Goal: Information Seeking & Learning: Learn about a topic

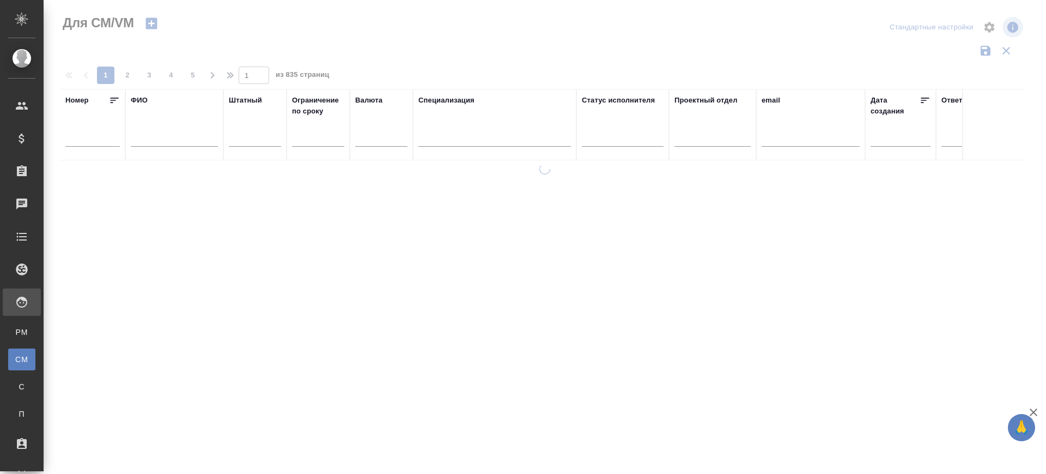
click at [156, 149] on div at bounding box center [174, 141] width 87 height 27
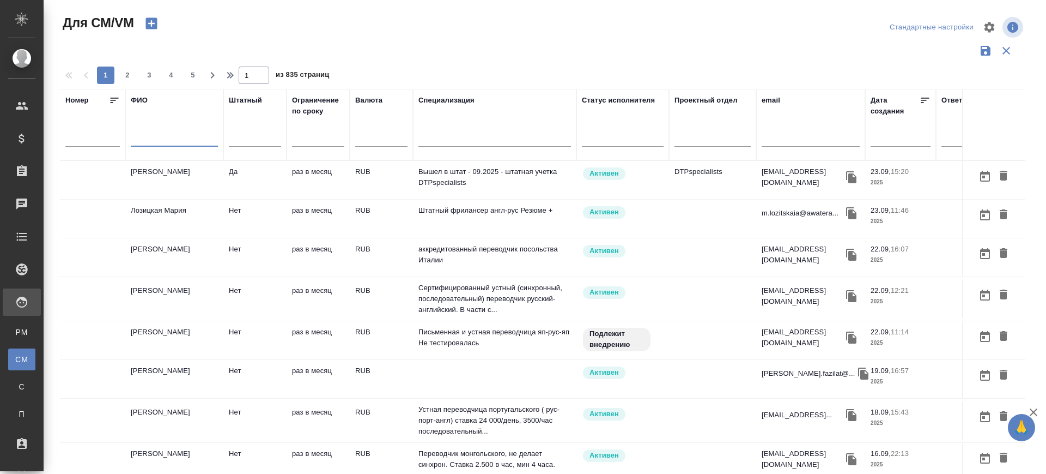
click at [144, 139] on input "text" at bounding box center [174, 140] width 87 height 14
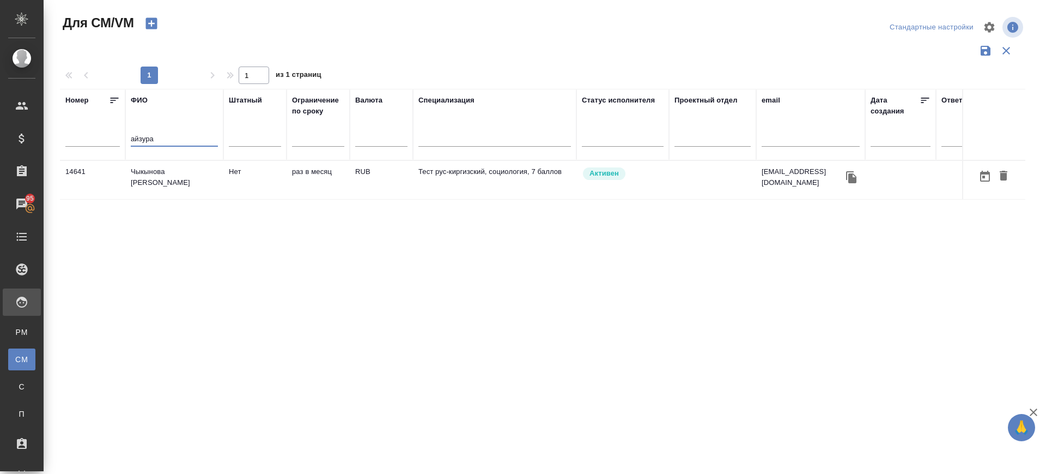
type input "айзура"
click at [167, 179] on td "Чыкынова Айзура Адыловна" at bounding box center [174, 180] width 98 height 38
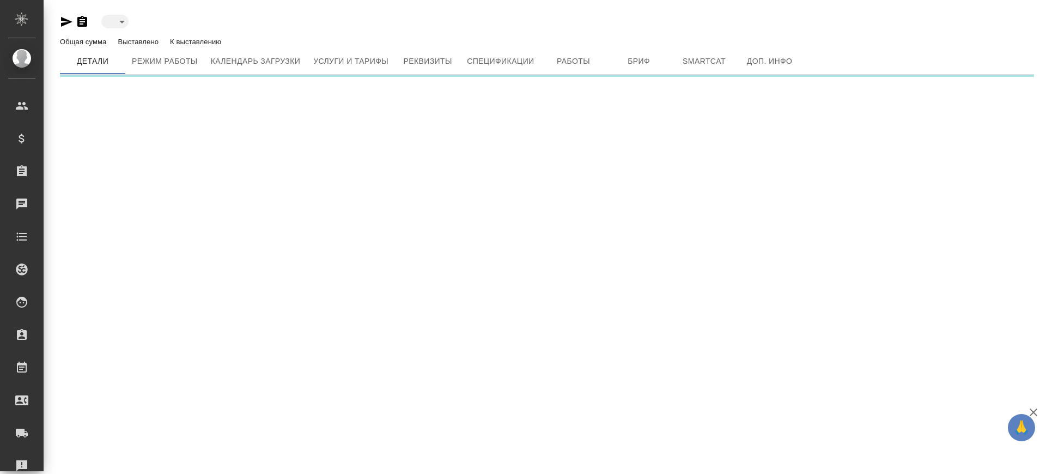
type input "active"
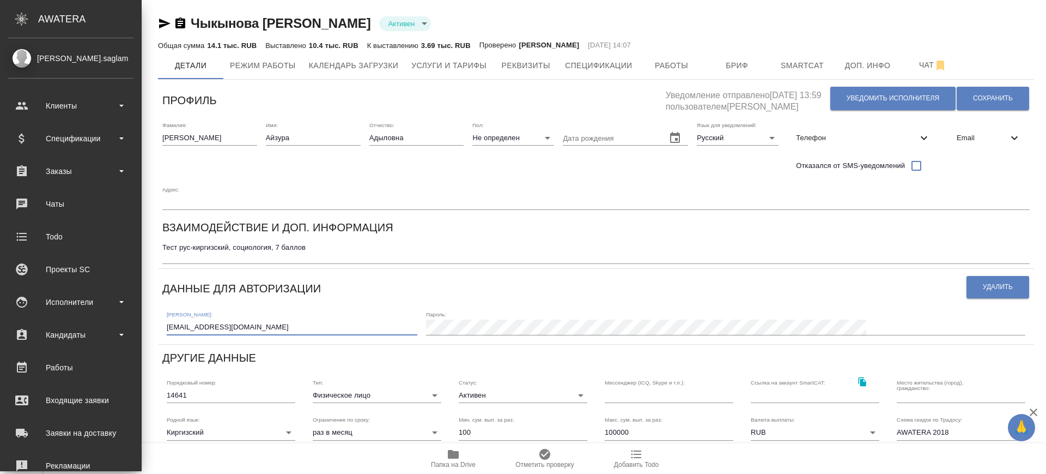
drag, startPoint x: 129, startPoint y: 295, endPoint x: 0, endPoint y: 282, distance: 129.3
click at [0, 282] on div ".cls-1 fill:#fff; AWATERA Саглам Виктория v.saglam Клиенты Спецификации Заказы …" at bounding box center [523, 237] width 1046 height 474
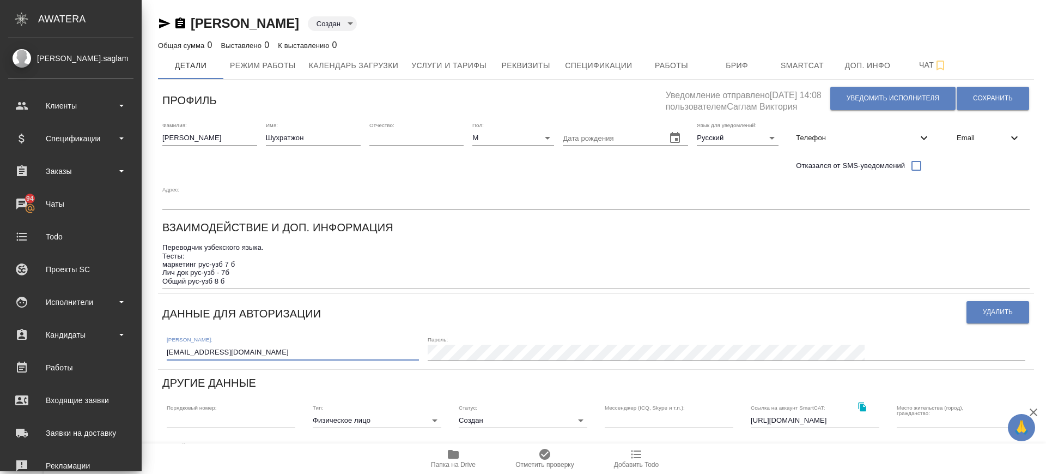
drag, startPoint x: 153, startPoint y: 323, endPoint x: 1, endPoint y: 333, distance: 151.9
click at [0, 326] on div ".cls-1 fill:#fff; AWATERA [PERSON_NAME].saglam Клиенты Спецификации Заказы 94 Ч…" at bounding box center [523, 237] width 1046 height 474
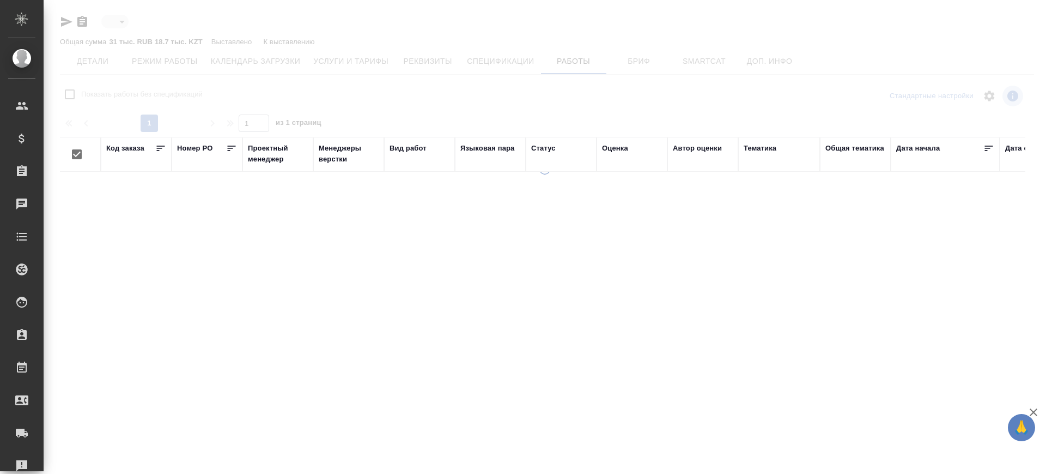
type input "active"
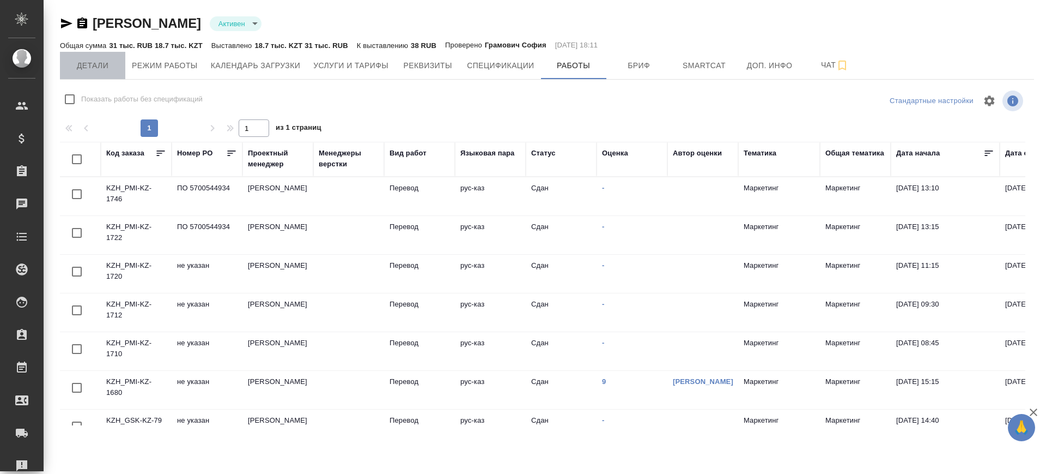
click at [101, 62] on span "Детали" at bounding box center [92, 66] width 52 height 14
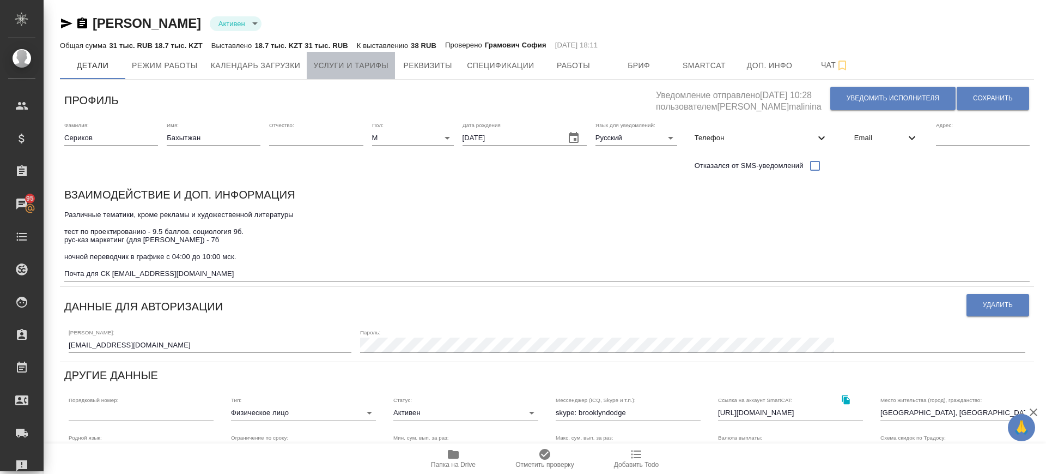
click at [353, 69] on span "Услуги и тарифы" at bounding box center [350, 66] width 75 height 14
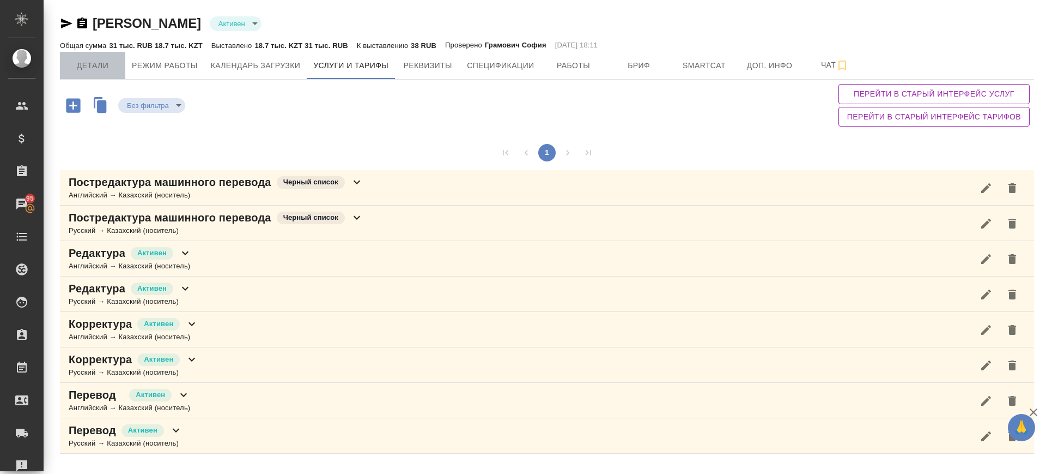
click at [105, 63] on span "Детали" at bounding box center [92, 66] width 52 height 14
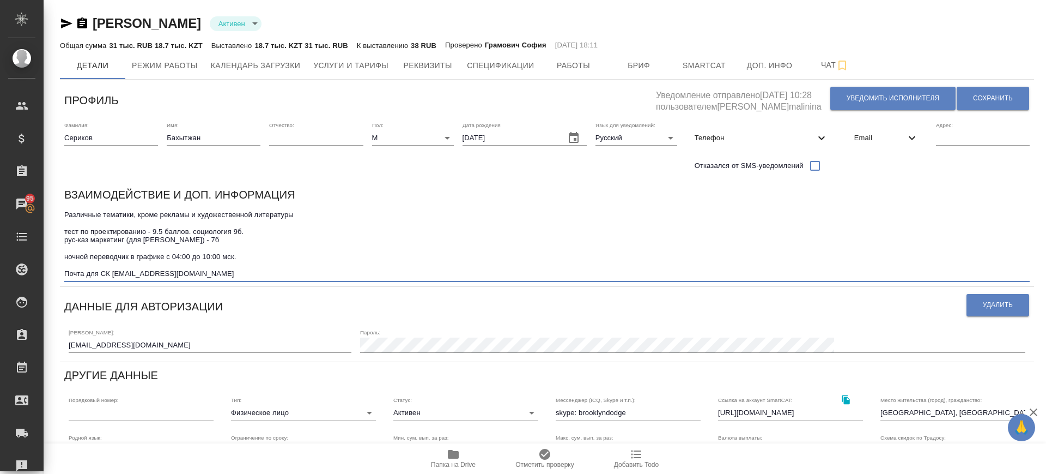
drag, startPoint x: 184, startPoint y: 274, endPoint x: 114, endPoint y: 273, distance: 69.8
click at [114, 273] on textarea "Различные тематики, кроме рекламы и художественной литературы тест по проектиро…" at bounding box center [547, 244] width 966 height 68
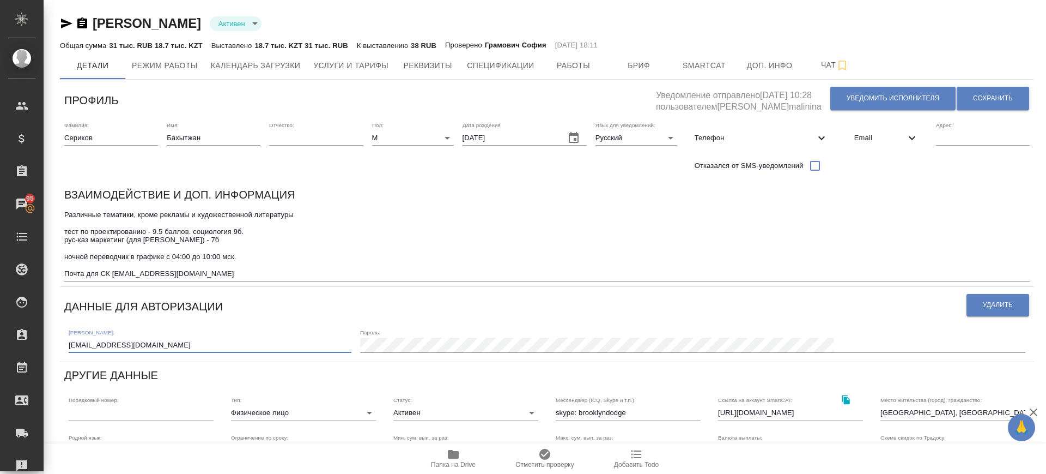
drag, startPoint x: 193, startPoint y: 344, endPoint x: 57, endPoint y: 341, distance: 136.9
click at [57, 341] on div "Сериков Бахытжан Активен active Общая сумма 31 тыс. RUB 18.7 тыс. KZT Выставлен…" at bounding box center [547, 360] width 986 height 720
click at [834, 66] on span "Чат" at bounding box center [835, 65] width 52 height 14
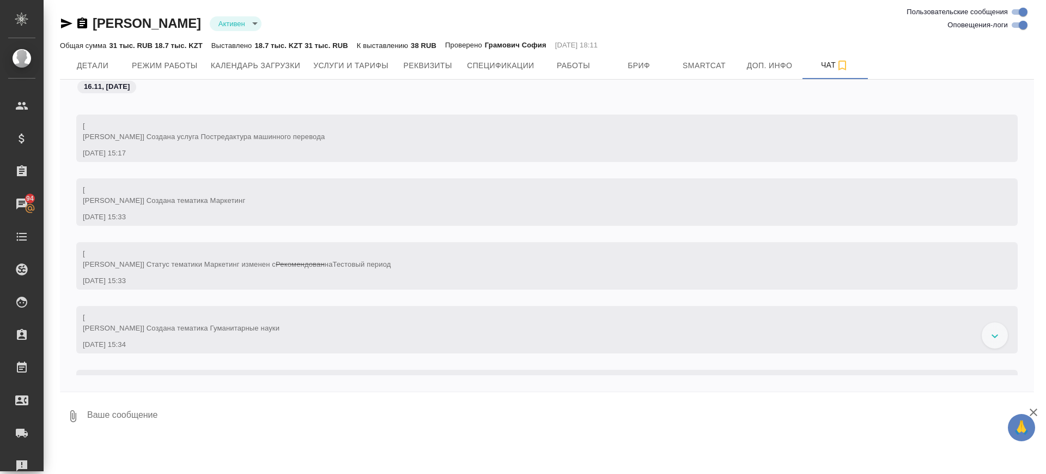
scroll to position [498, 0]
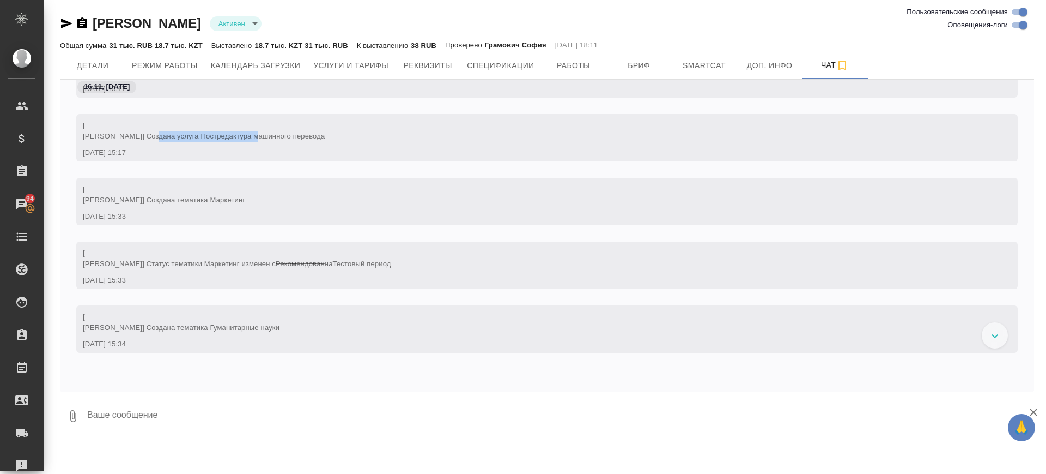
drag, startPoint x: 116, startPoint y: 155, endPoint x: 215, endPoint y: 158, distance: 99.8
click at [215, 140] on span "[ Грамович София] Создана услуга Постредактура машинного перевода" at bounding box center [204, 130] width 242 height 19
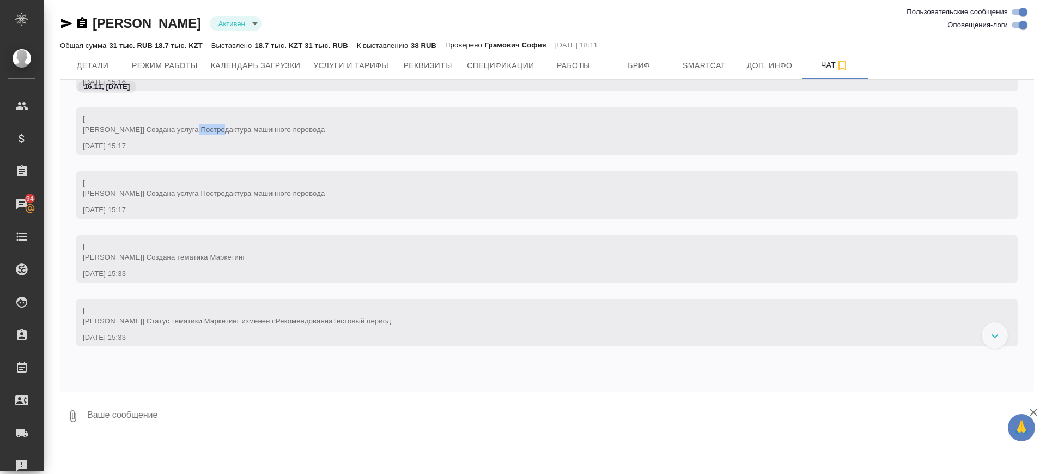
drag, startPoint x: 157, startPoint y: 151, endPoint x: 180, endPoint y: 152, distance: 23.4
click at [180, 134] on span "[ Грамович София] Создана услуга Постредактура машинного перевода" at bounding box center [204, 123] width 242 height 19
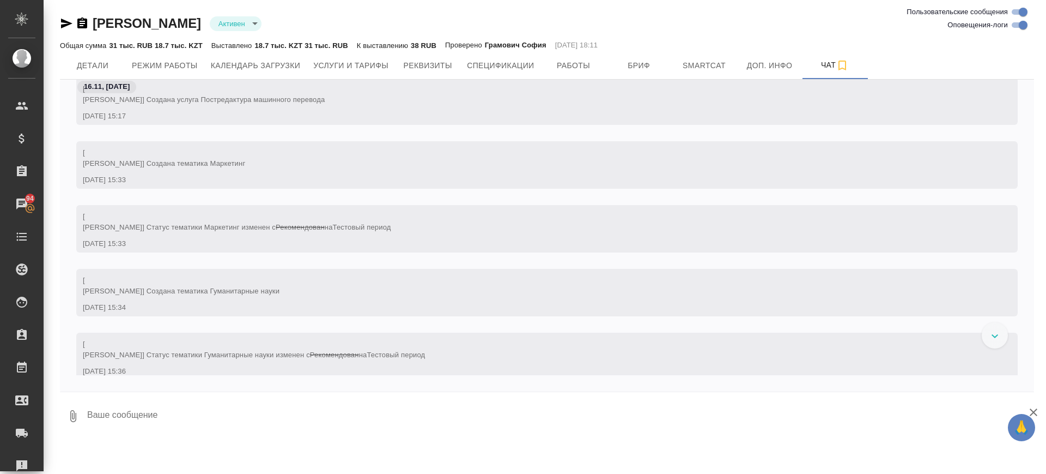
scroll to position [770, 0]
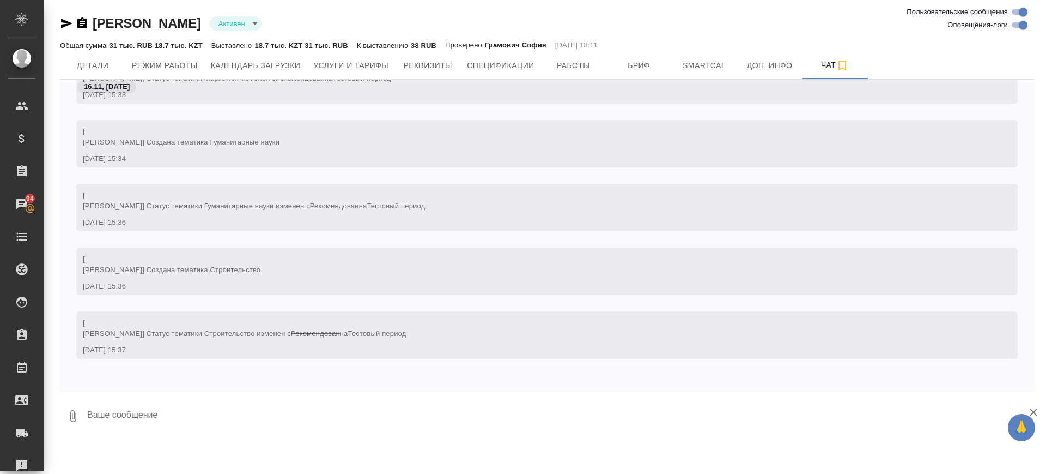
drag, startPoint x: 271, startPoint y: 181, endPoint x: 341, endPoint y: 189, distance: 69.7
click at [341, 189] on div "[ Грамович София] Статус тематики Гуманитарные науки изменен с Рекомендован на …" at bounding box center [531, 199] width 897 height 25
drag, startPoint x: 217, startPoint y: 179, endPoint x: 374, endPoint y: 186, distance: 157.1
click at [374, 191] on span "[ Грамович София] Статус тематики Гуманитарные науки изменен с Рекомендован на …" at bounding box center [254, 200] width 342 height 19
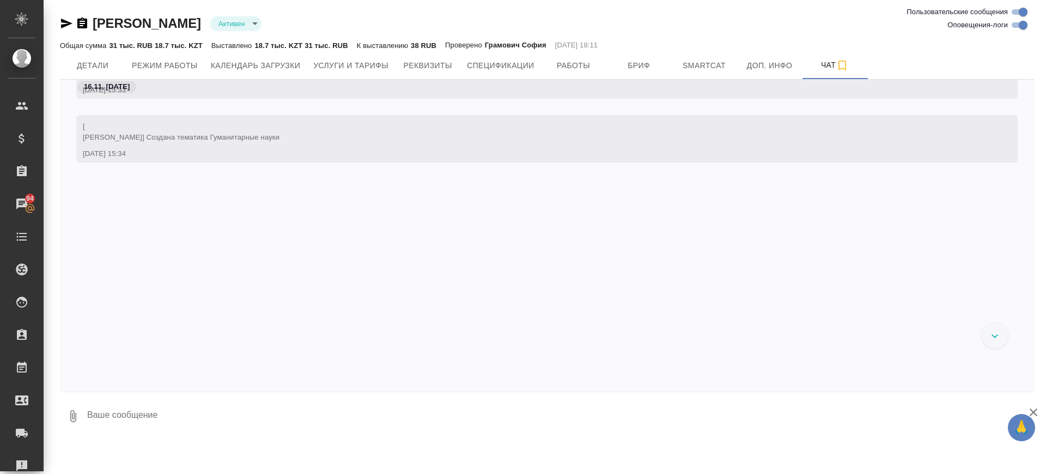
scroll to position [498, 0]
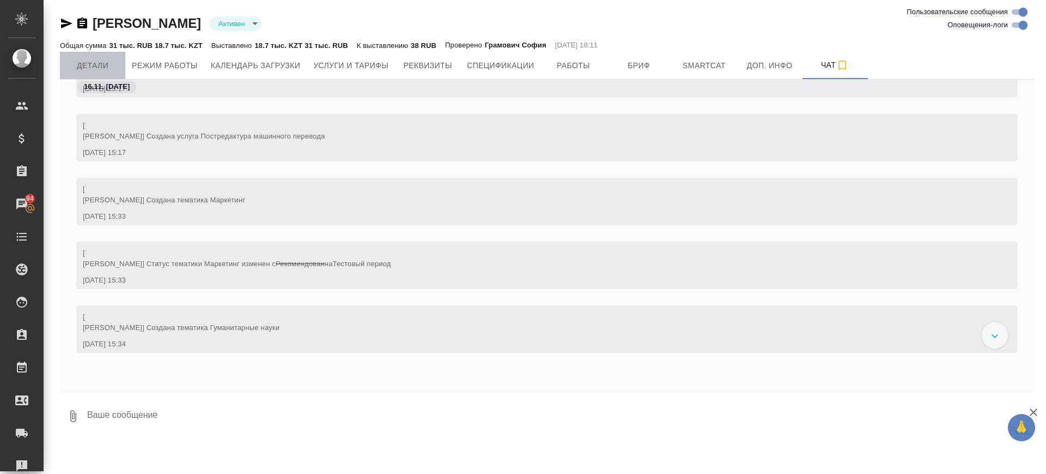
click at [95, 63] on span "Детали" at bounding box center [92, 66] width 52 height 14
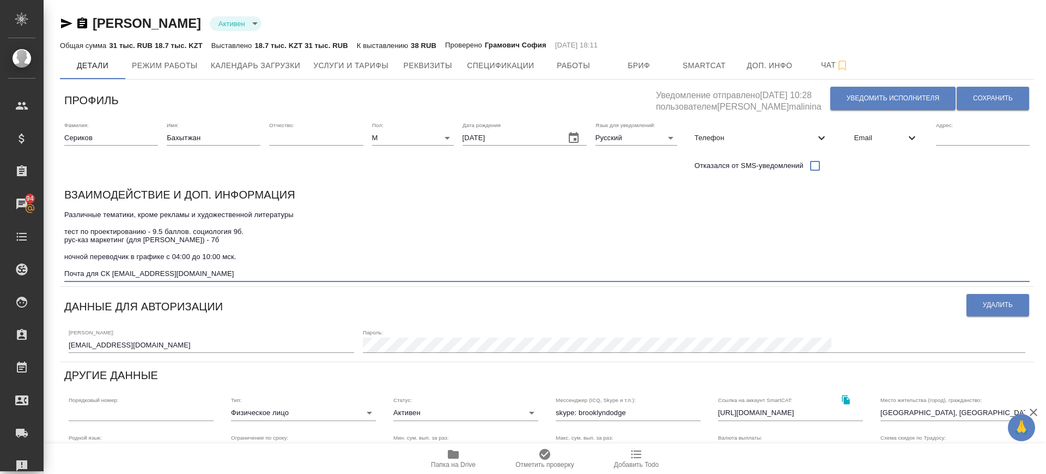
click at [140, 240] on textarea "Различные тематики, кроме рекламы и художественной литературы тест по проектиро…" at bounding box center [547, 244] width 966 height 68
click at [597, 68] on span "Работы" at bounding box center [574, 66] width 52 height 14
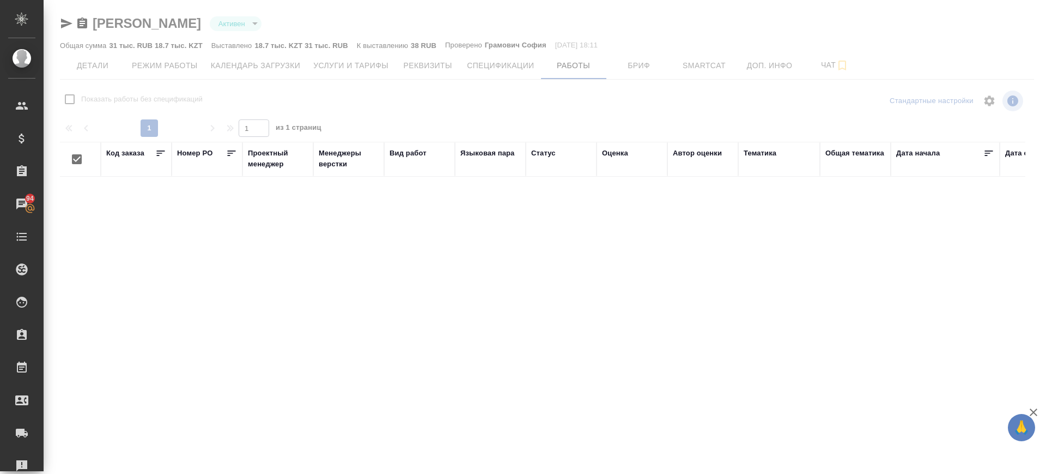
checkbox input "false"
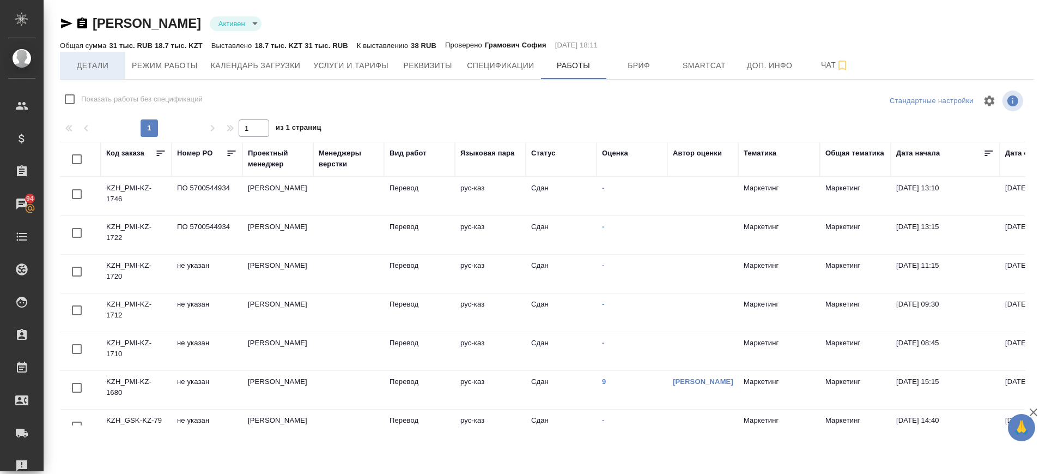
click at [92, 66] on span "Детали" at bounding box center [92, 66] width 52 height 14
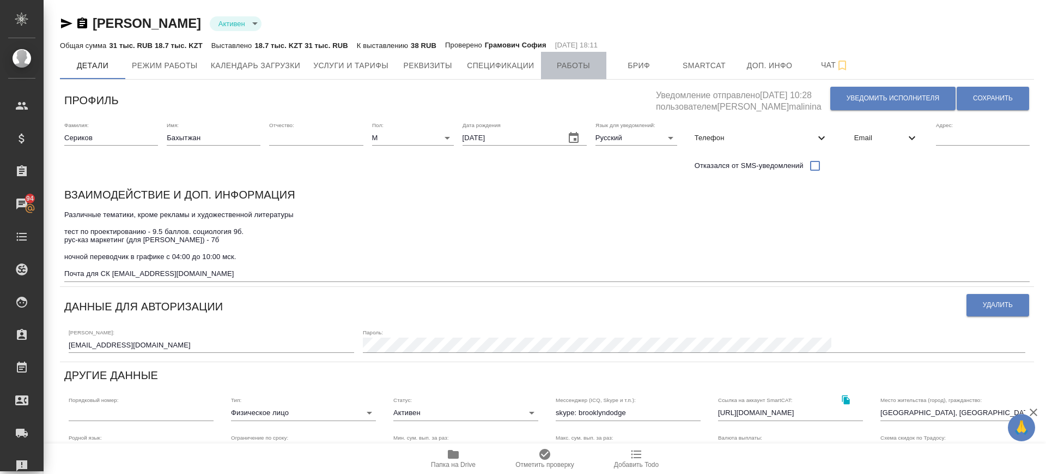
click at [585, 65] on span "Работы" at bounding box center [574, 66] width 52 height 14
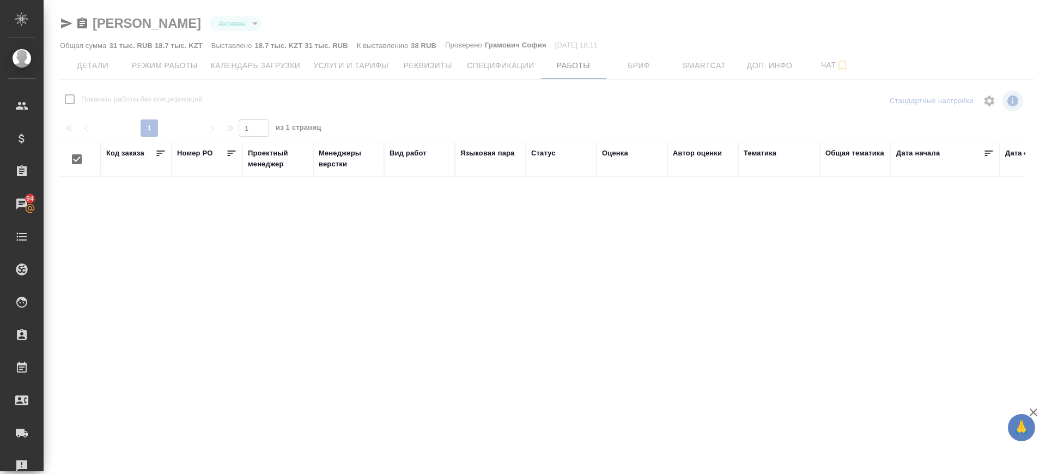
checkbox input "false"
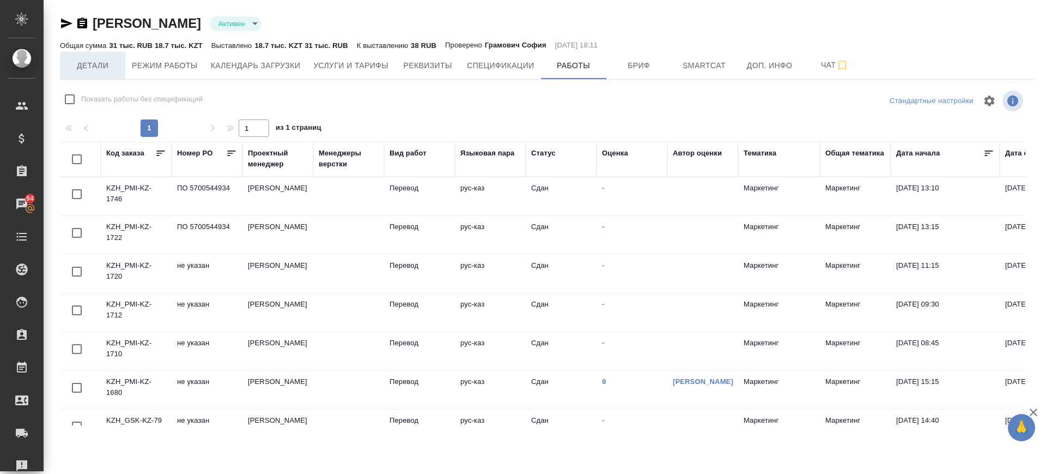
click at [92, 62] on span "Детали" at bounding box center [92, 66] width 52 height 14
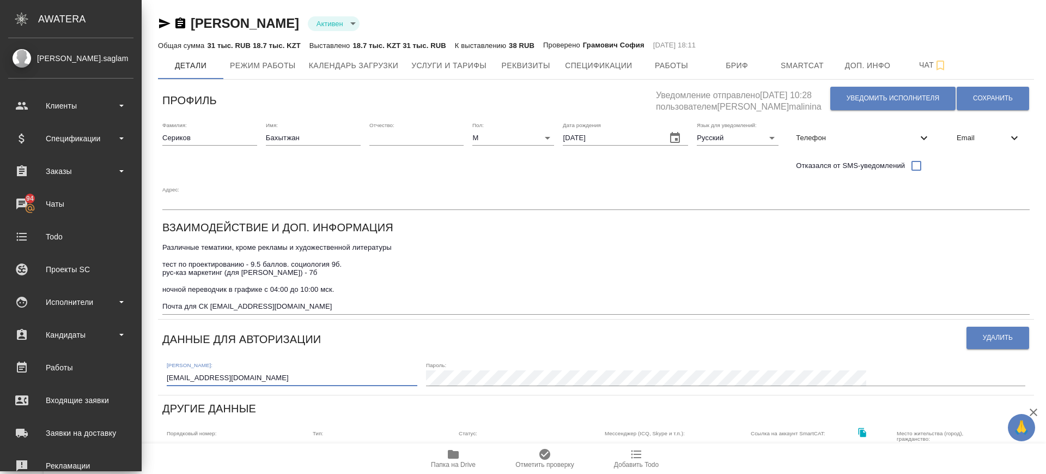
drag, startPoint x: 198, startPoint y: 342, endPoint x: 0, endPoint y: 320, distance: 199.0
click at [0, 326] on div ".cls-1 fill:#fff; AWATERA Саглам Виктория v.saglam Клиенты Спецификации Заказы …" at bounding box center [523, 237] width 1046 height 474
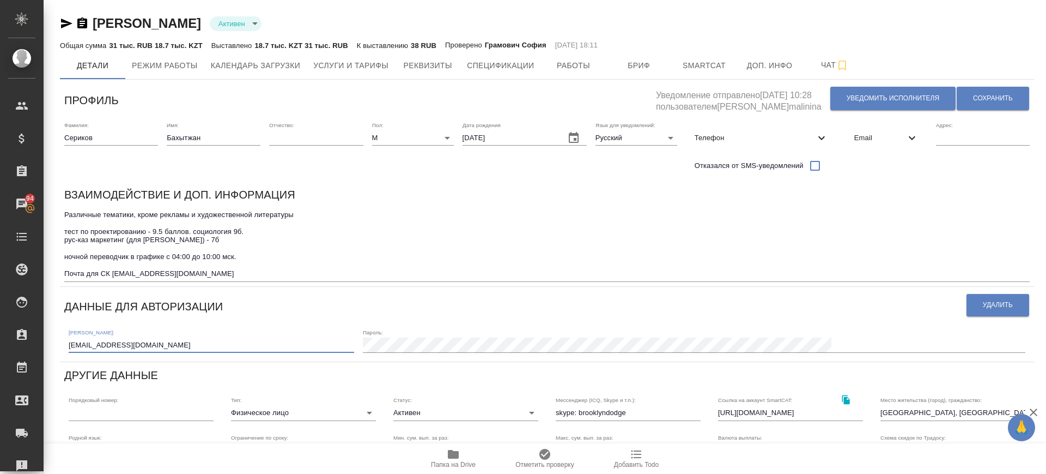
click at [782, 130] on div "Телефон" at bounding box center [761, 138] width 151 height 24
select select "KZ"
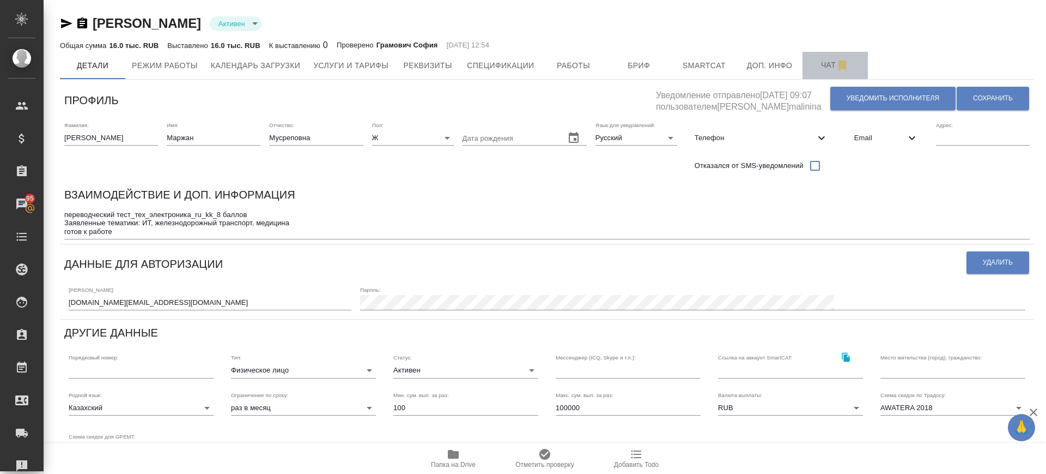
click at [821, 67] on span "Чат" at bounding box center [835, 65] width 52 height 14
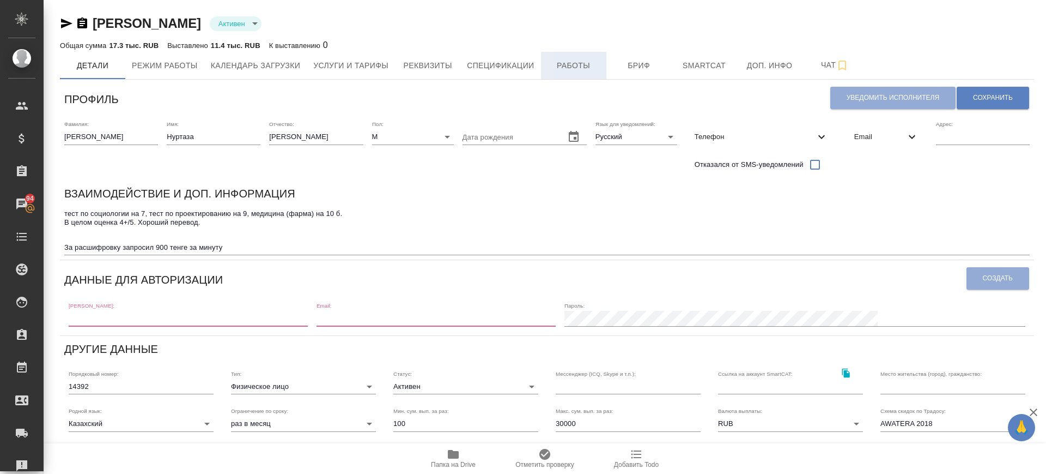
click at [578, 64] on span "Работы" at bounding box center [574, 66] width 52 height 14
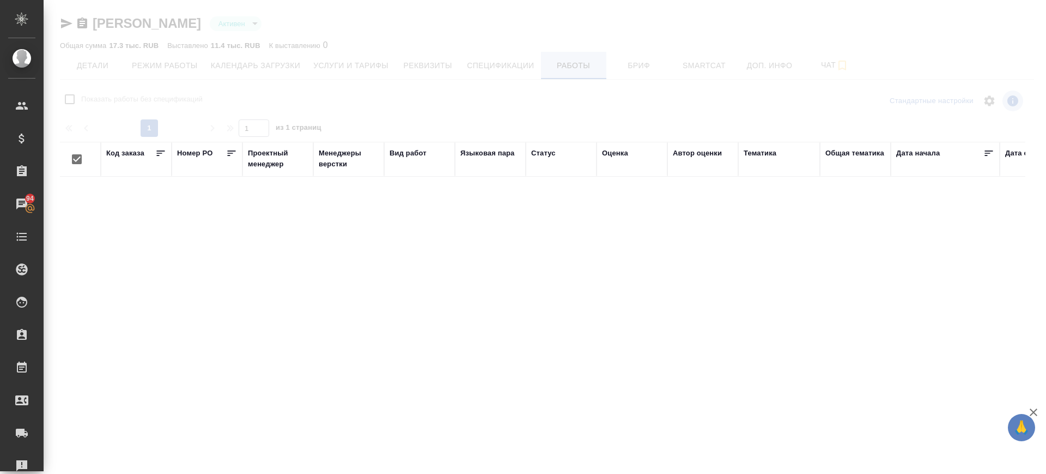
checkbox input "false"
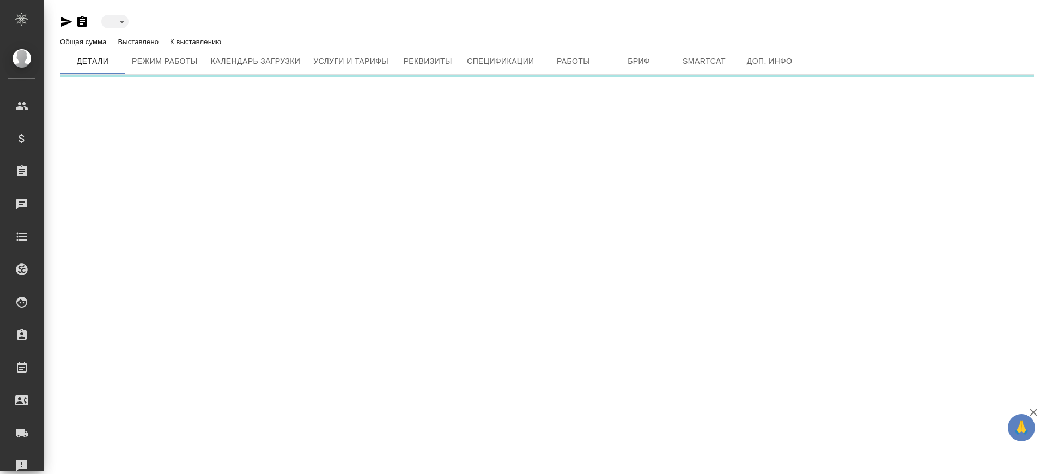
type input "created"
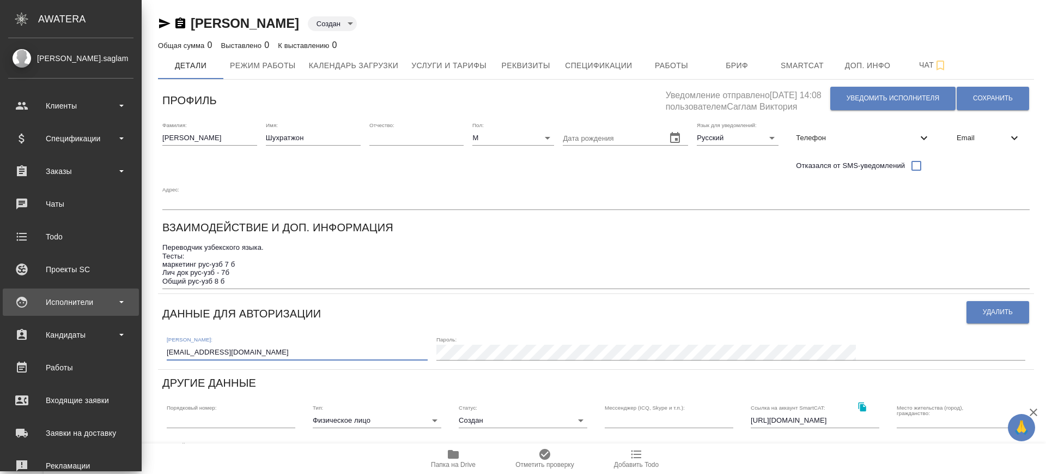
drag, startPoint x: 161, startPoint y: 320, endPoint x: 32, endPoint y: 309, distance: 129.7
click at [32, 309] on div ".cls-1 fill:#fff; AWATERA Саглам Виктория v.saglam Клиенты Спецификации Заказы …" at bounding box center [523, 237] width 1046 height 474
drag, startPoint x: 32, startPoint y: 309, endPoint x: 59, endPoint y: 300, distance: 28.8
click at [32, 310] on div "Исполнители" at bounding box center [70, 302] width 125 height 16
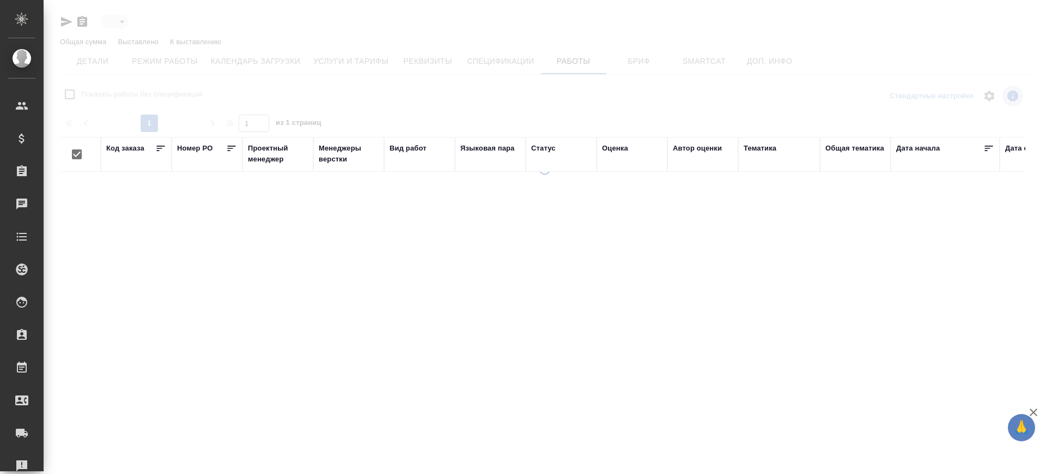
type input "inactive"
checkbox input "false"
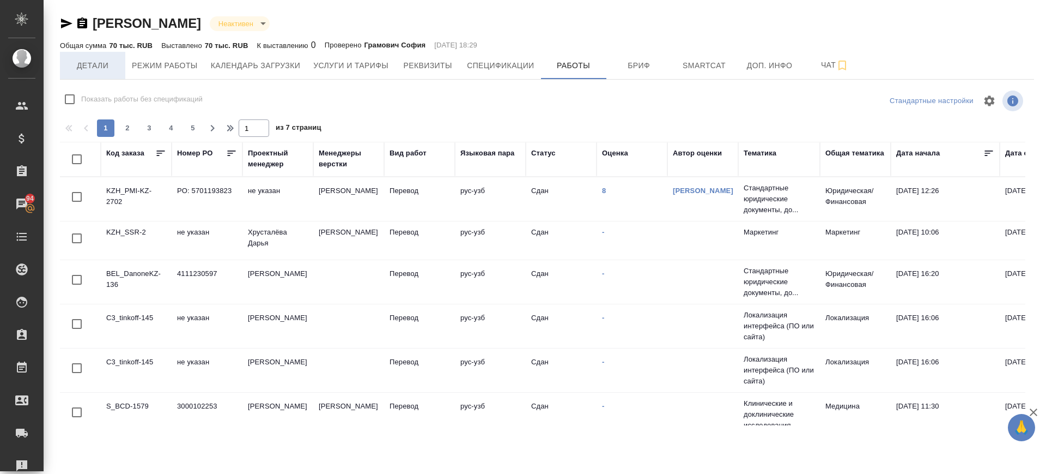
click at [105, 71] on span "Детали" at bounding box center [92, 66] width 52 height 14
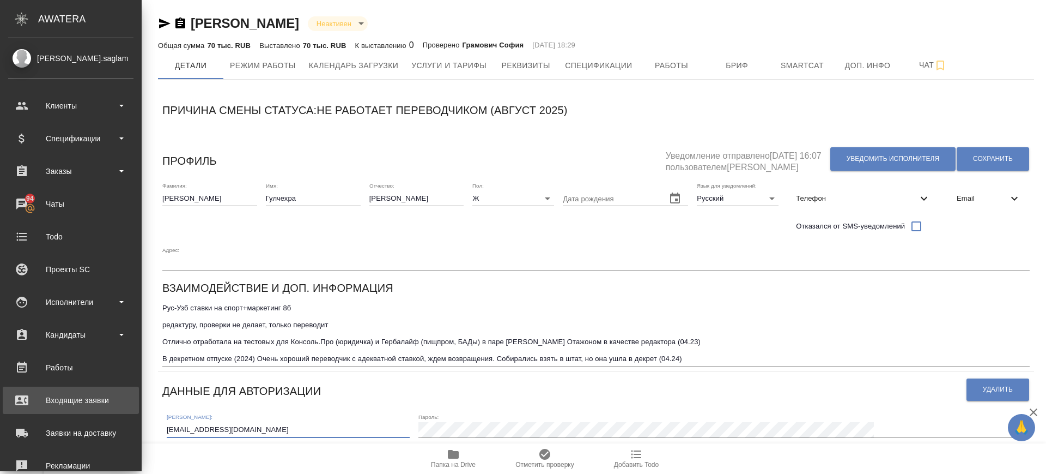
drag, startPoint x: 131, startPoint y: 397, endPoint x: 11, endPoint y: 392, distance: 120.0
click at [11, 392] on div ".cls-1 fill:#fff; AWATERA Саглам Виктория v.saglam Клиенты Спецификации Заказы …" at bounding box center [523, 237] width 1046 height 474
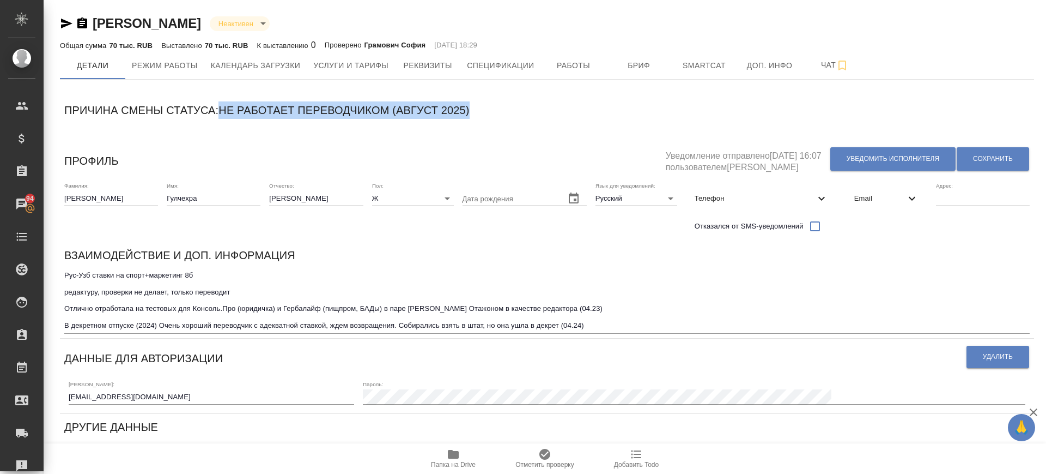
drag, startPoint x: 221, startPoint y: 107, endPoint x: 542, endPoint y: 106, distance: 320.5
click at [542, 106] on div "Причина смены статуса: не работает переводчиком (август 2025)" at bounding box center [547, 111] width 966 height 21
copy h6 "не работает переводчиком (август 2025)"
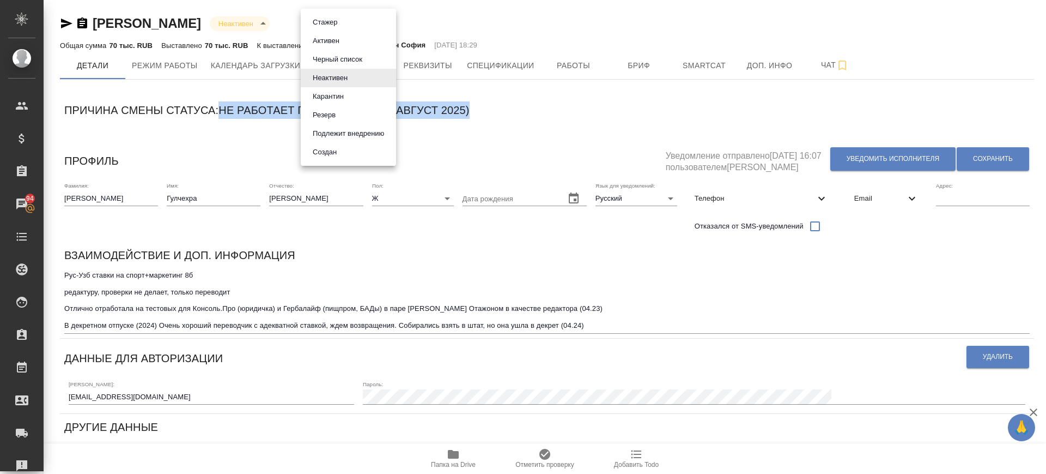
click at [337, 23] on body "🙏 .cls-1 fill:#fff; AWATERA Саглам Виктория v.saglam Клиенты Спецификации Заказ…" at bounding box center [523, 237] width 1046 height 474
click at [337, 56] on button "Черный список" at bounding box center [338, 59] width 56 height 12
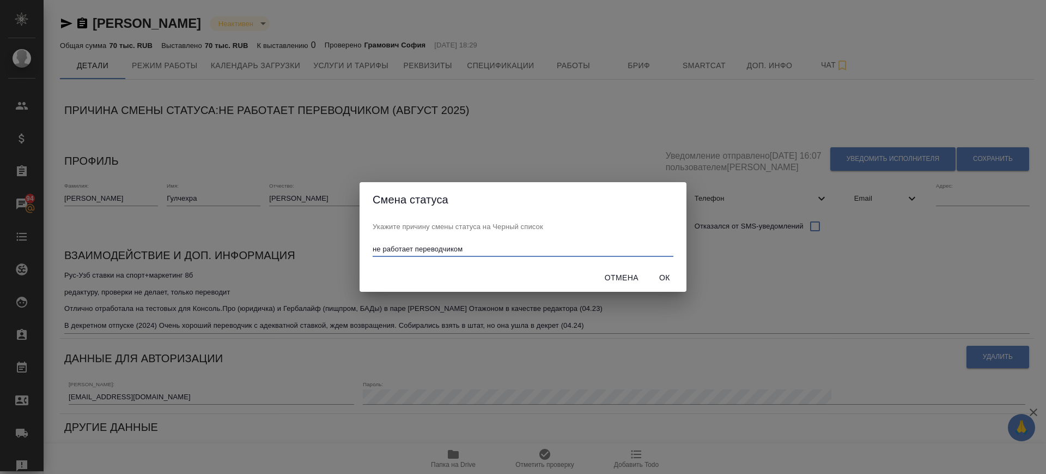
type input "не работает переводчиком"
click at [664, 277] on span "Ок" at bounding box center [665, 278] width 26 height 14
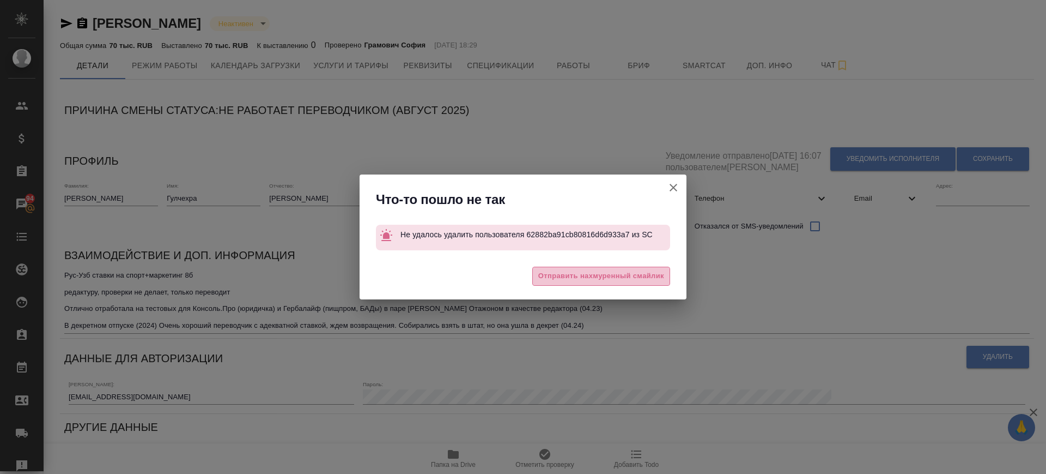
click at [589, 276] on span "Отправить нахмуренный смайлик" at bounding box center [601, 276] width 126 height 13
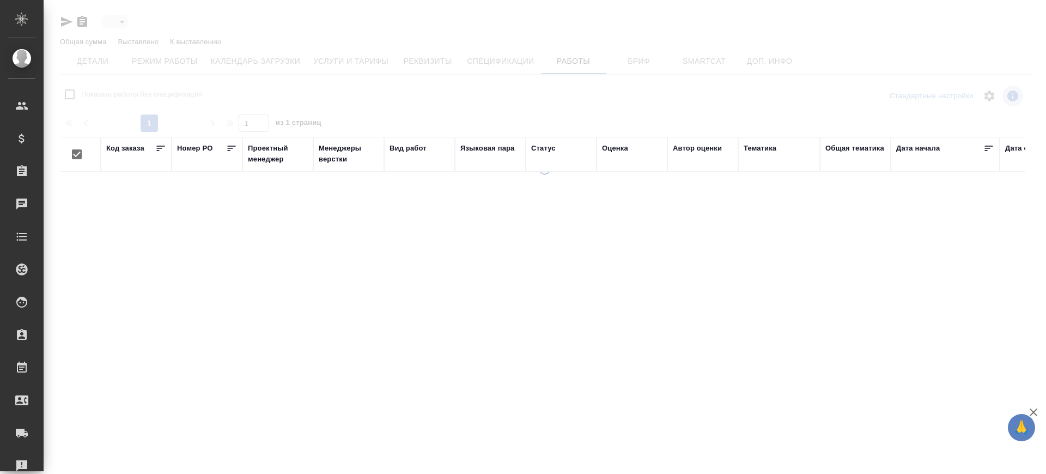
type input "inactive"
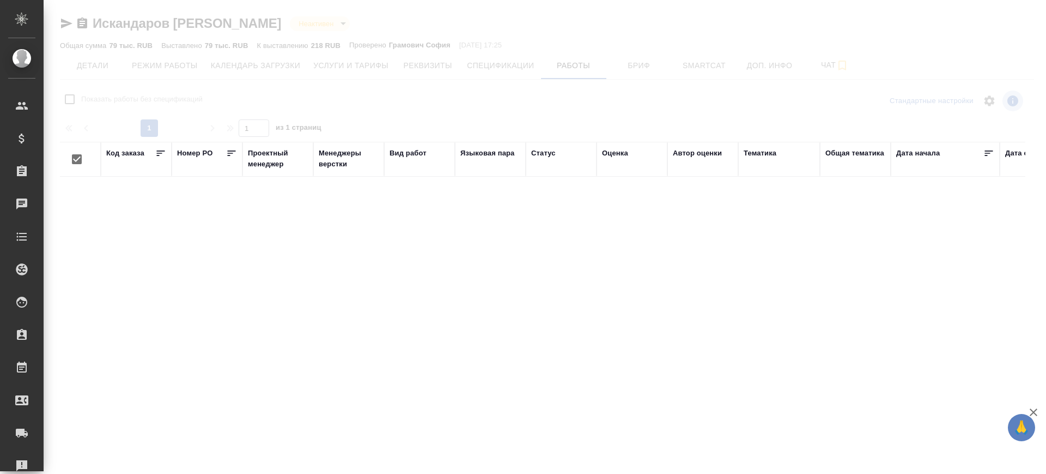
checkbox input "false"
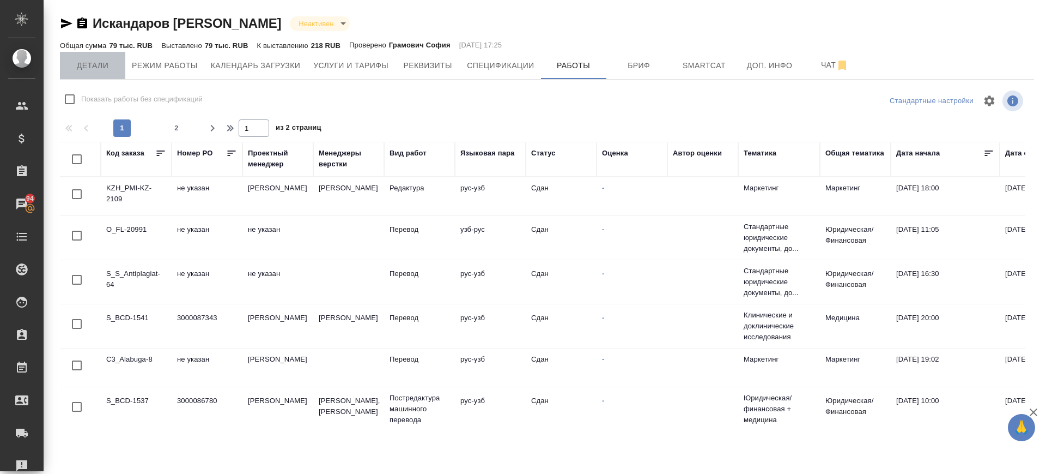
click at [80, 58] on button "Детали" at bounding box center [92, 65] width 65 height 27
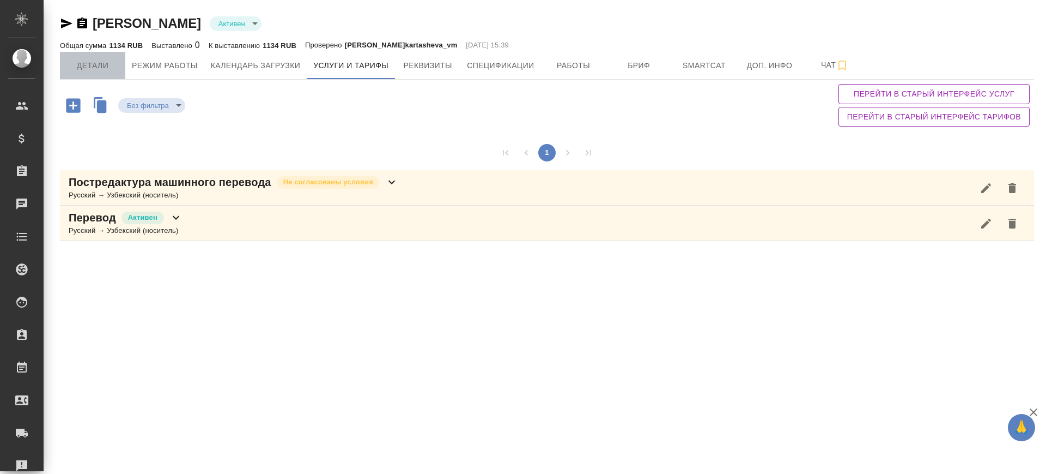
click at [84, 67] on span "Детали" at bounding box center [92, 66] width 52 height 14
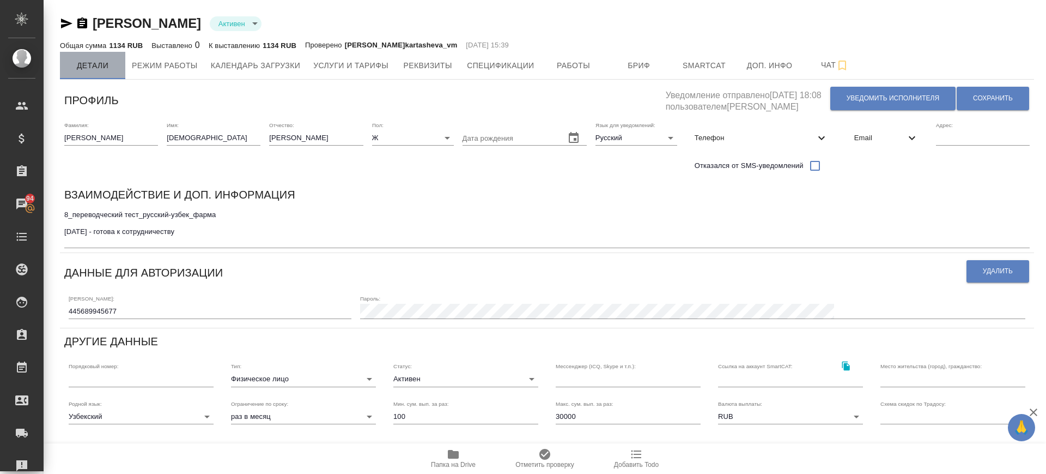
click at [94, 75] on button "Детали" at bounding box center [92, 65] width 65 height 27
click at [589, 72] on button "Работы" at bounding box center [573, 65] width 65 height 27
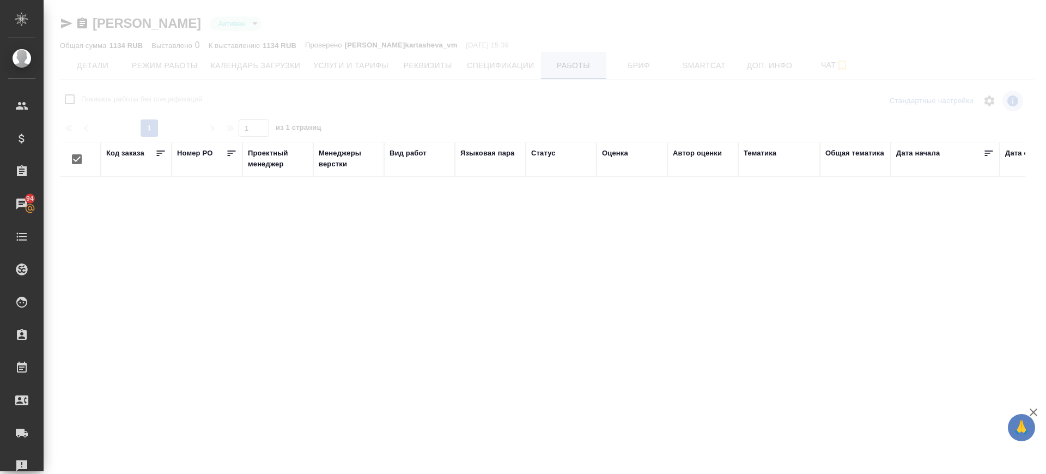
checkbox input "false"
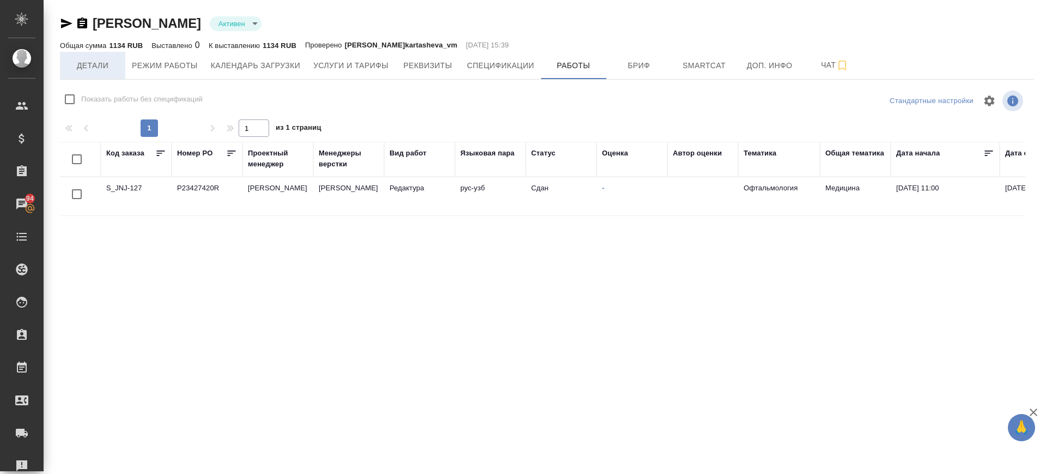
click at [96, 68] on span "Детали" at bounding box center [92, 66] width 52 height 14
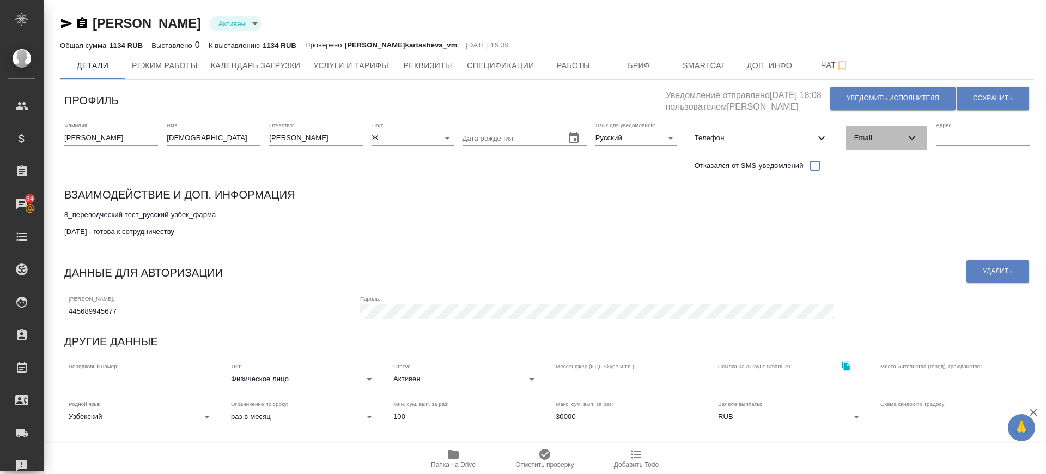
click at [898, 132] on span "Email" at bounding box center [880, 137] width 51 height 11
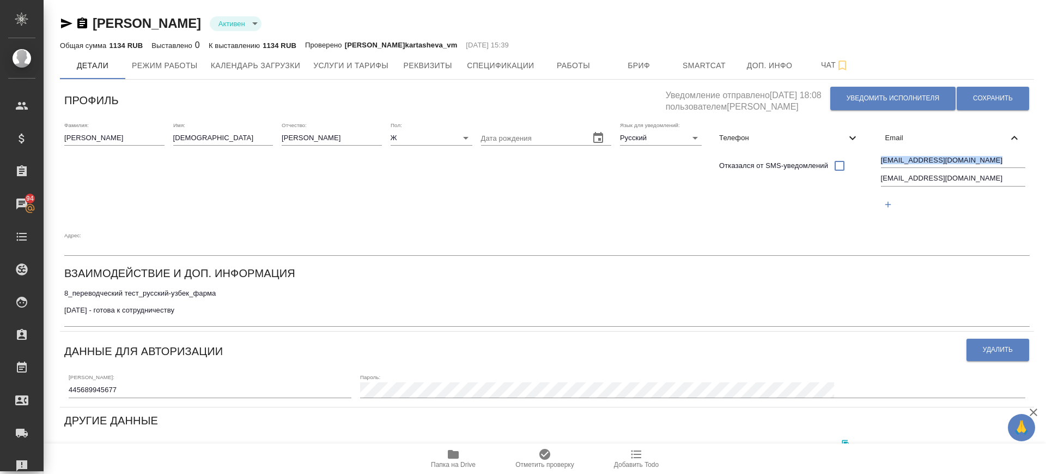
drag, startPoint x: 1026, startPoint y: 173, endPoint x: 957, endPoint y: 167, distance: 70.0
click at [957, 167] on div "abesh2602abesh1770@gmail.com baykush_1313@mail.ru" at bounding box center [954, 184] width 154 height 69
click at [1021, 150] on div "abesh2602abesh1770@gmail.com baykush_1313@mail.ru" at bounding box center [954, 184] width 154 height 69
drag, startPoint x: 1001, startPoint y: 161, endPoint x: 838, endPoint y: 155, distance: 162.5
click at [838, 155] on div "Фамилия: Халмуратова Имя: Шоира Отчество: Абдуллаевна Пол: Ж female Дата рожден…" at bounding box center [547, 188] width 975 height 143
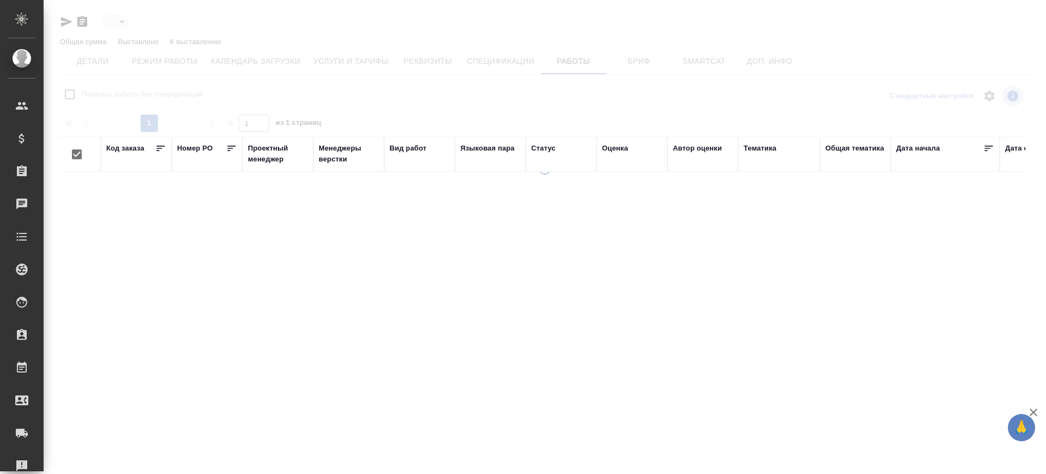
type input "active"
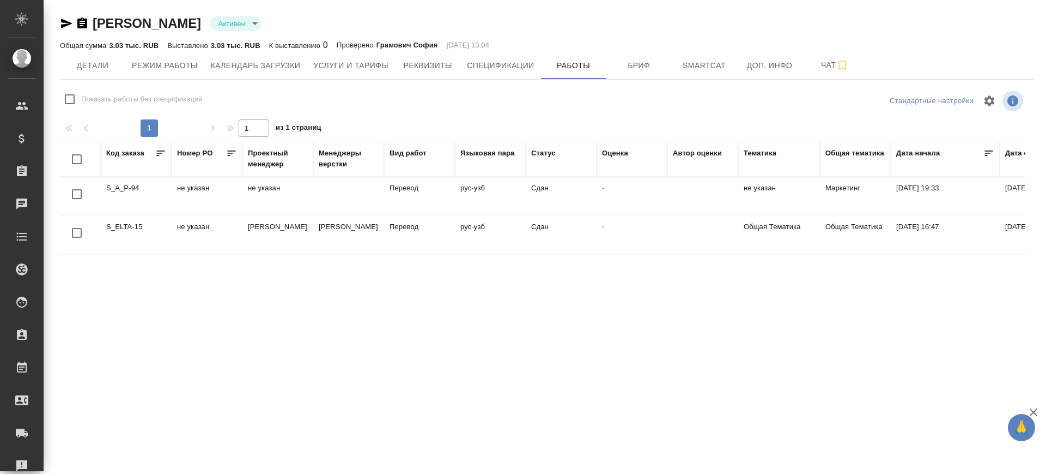
checkbox input "false"
click at [116, 66] on span "Детали" at bounding box center [92, 66] width 52 height 14
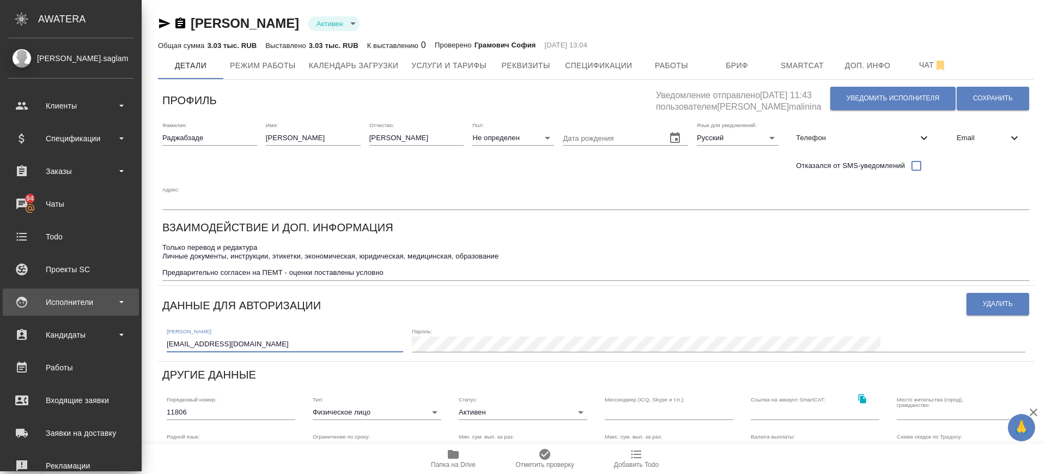
drag, startPoint x: 177, startPoint y: 306, endPoint x: 34, endPoint y: 302, distance: 143.4
click at [34, 302] on div ".cls-1 fill:#fff; AWATERA Саглам Виктория v.saglam Клиенты Спецификации Заказы …" at bounding box center [523, 237] width 1046 height 474
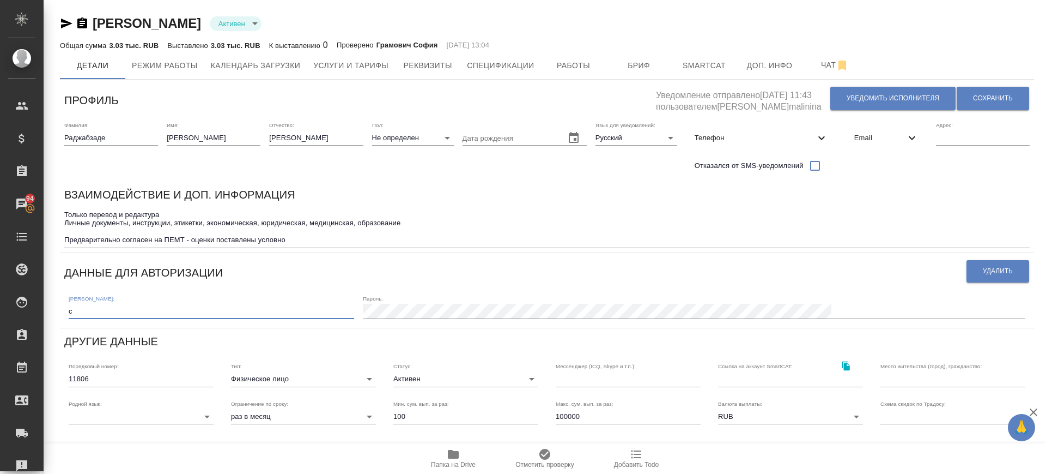
type input "ahmadzoda1111@mail.ru"
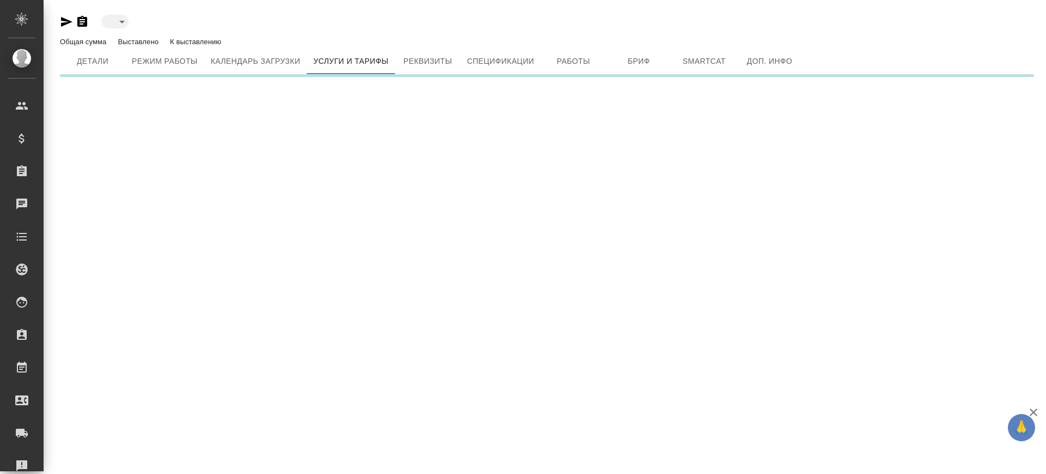
type input "active"
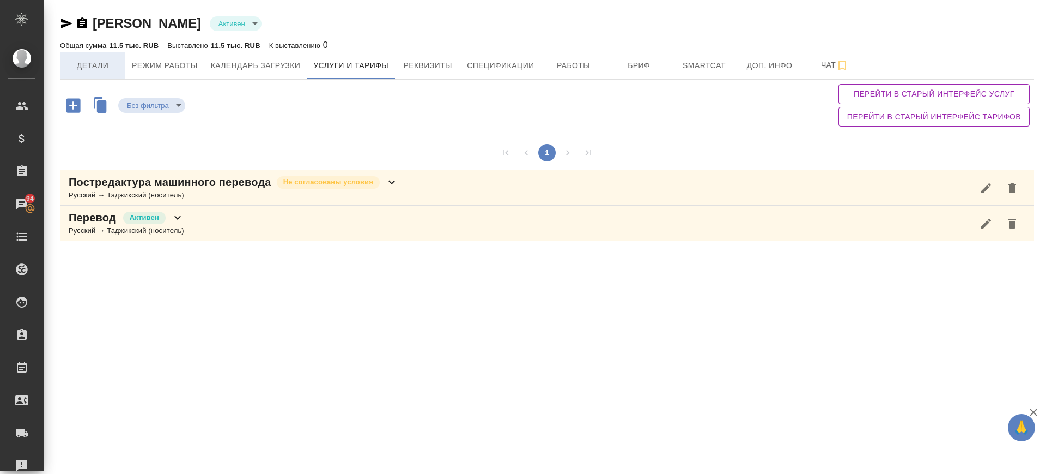
click at [95, 59] on span "Детали" at bounding box center [92, 66] width 52 height 14
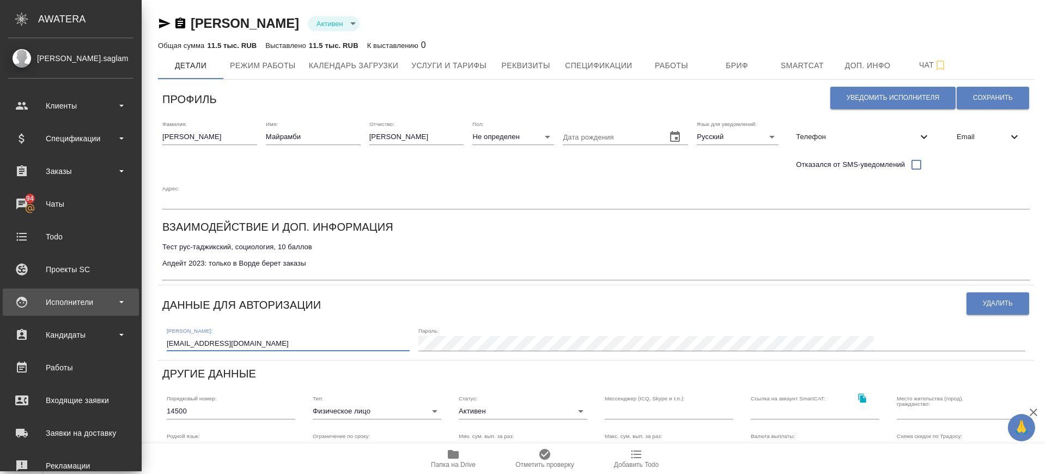
drag, startPoint x: 136, startPoint y: 311, endPoint x: 30, endPoint y: 302, distance: 106.1
click at [30, 302] on div ".cls-1 fill:#fff; AWATERA [PERSON_NAME].saglam Клиенты Спецификации Заказы 94 Ч…" at bounding box center [523, 237] width 1046 height 474
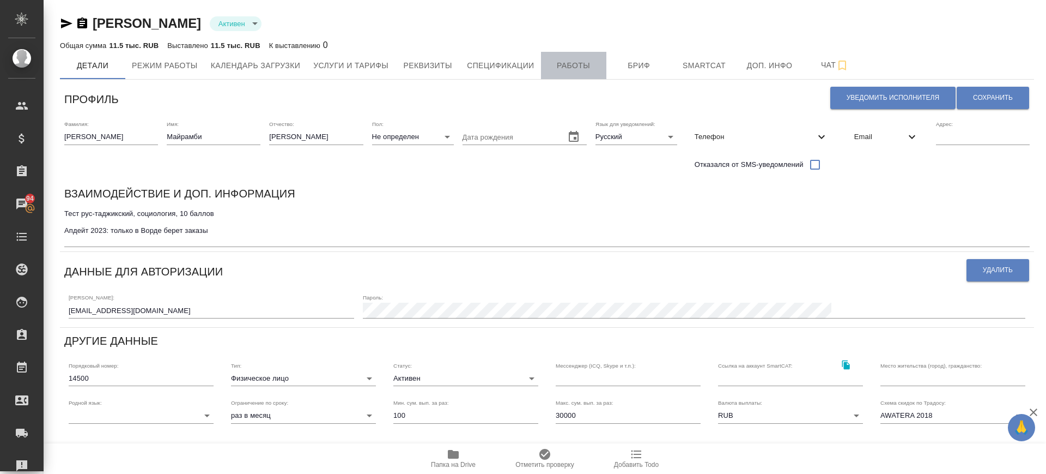
click at [586, 72] on button "Работы" at bounding box center [573, 65] width 65 height 27
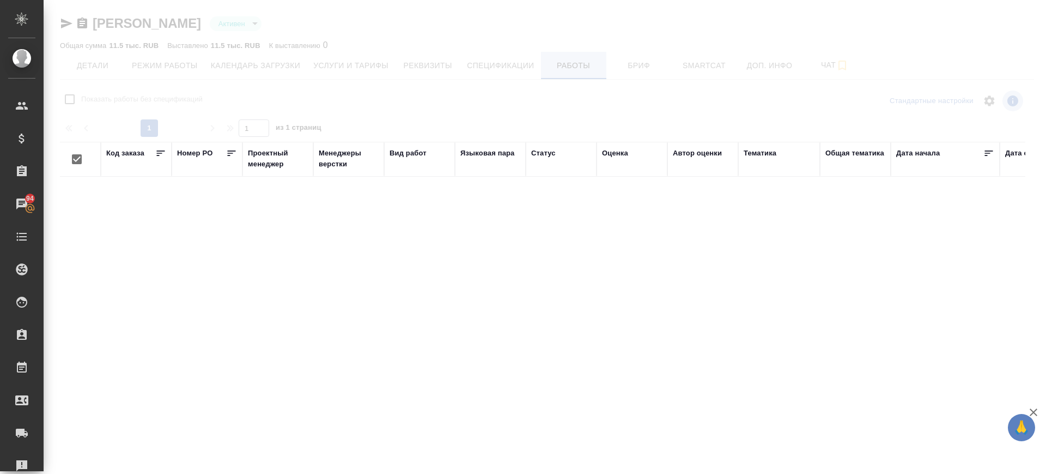
checkbox input "false"
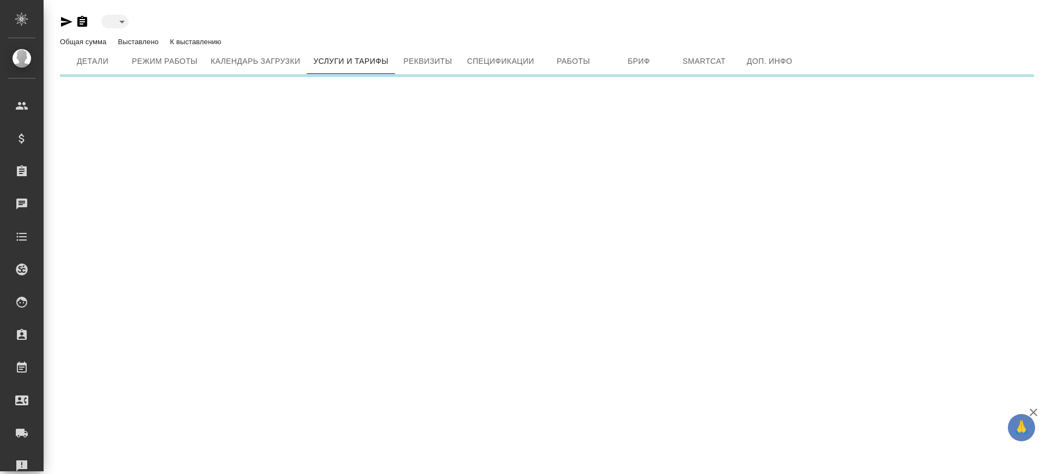
type input "active"
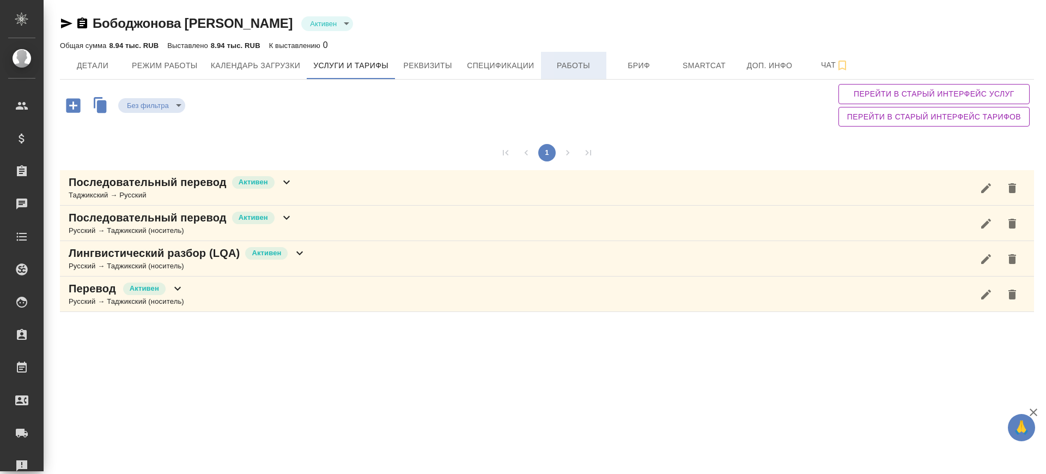
click at [577, 53] on button "Работы" at bounding box center [573, 65] width 65 height 27
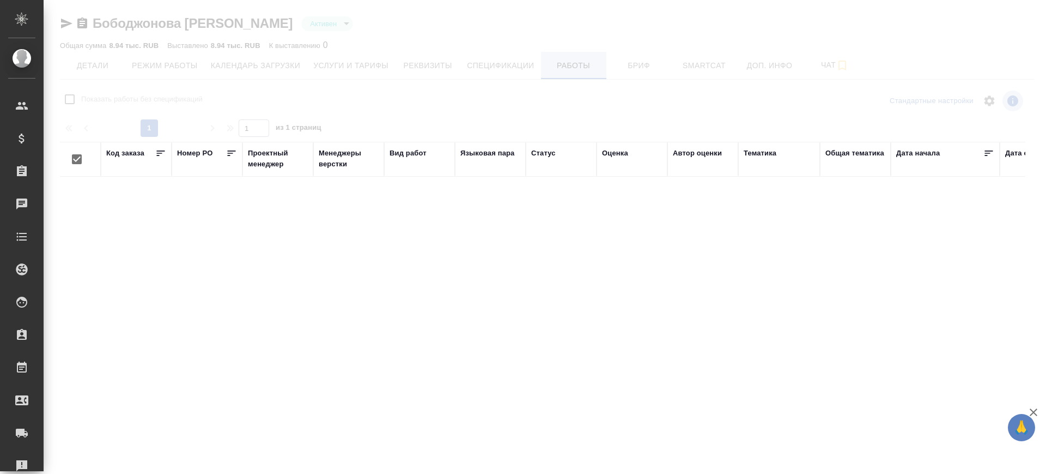
checkbox input "false"
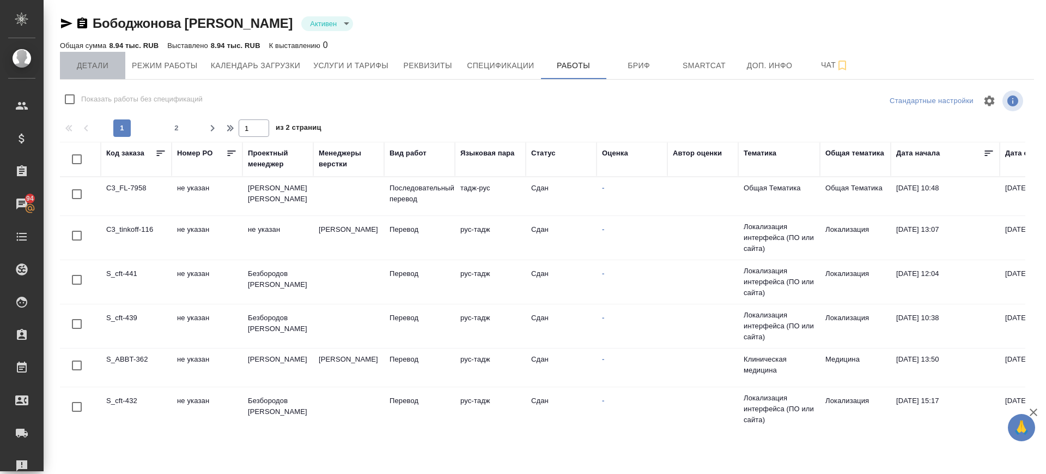
click at [107, 62] on span "Детали" at bounding box center [92, 66] width 52 height 14
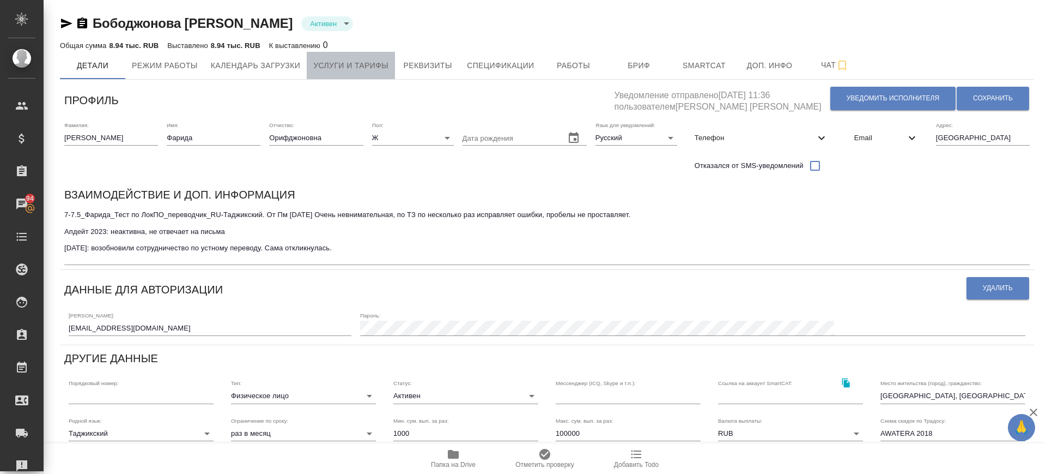
click at [358, 57] on button "Услуги и тарифы" at bounding box center [351, 65] width 88 height 27
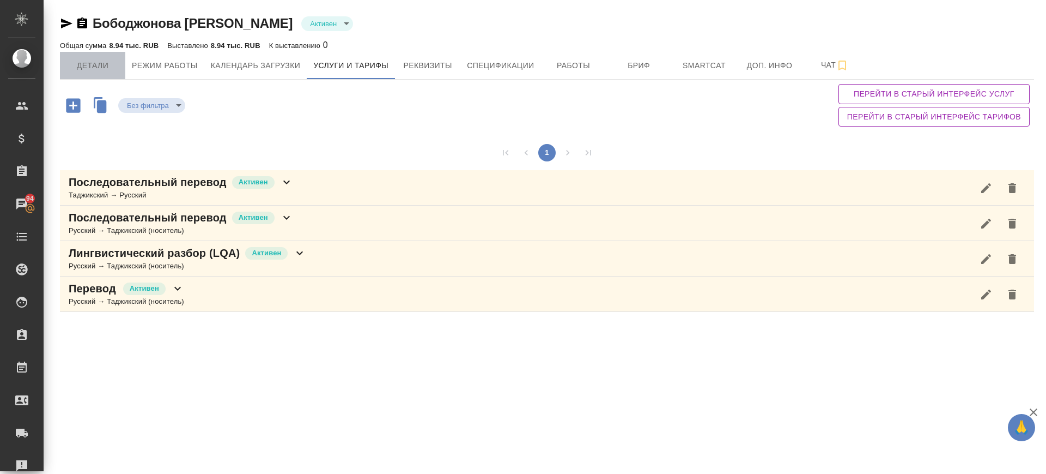
click at [91, 56] on button "Детали" at bounding box center [92, 65] width 65 height 27
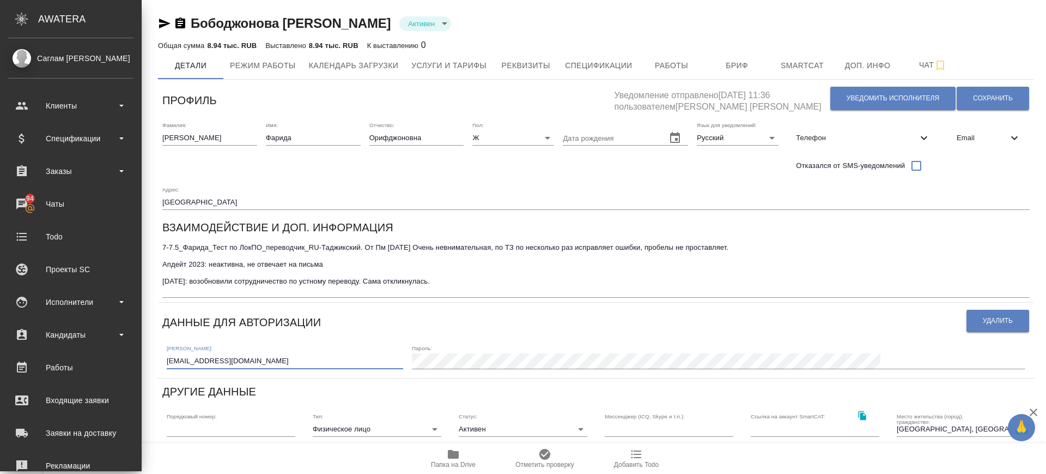
drag, startPoint x: 138, startPoint y: 331, endPoint x: 15, endPoint y: 318, distance: 123.3
click at [15, 318] on div ".cls-1 fill:#fff; AWATERA Саглам Виктория v.saglam Клиенты Спецификации Заказы …" at bounding box center [523, 237] width 1046 height 474
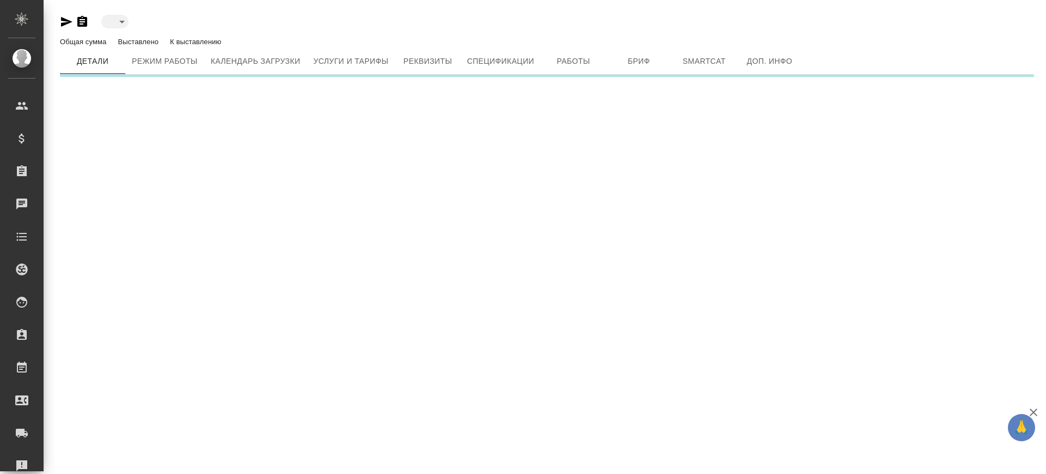
type input "active"
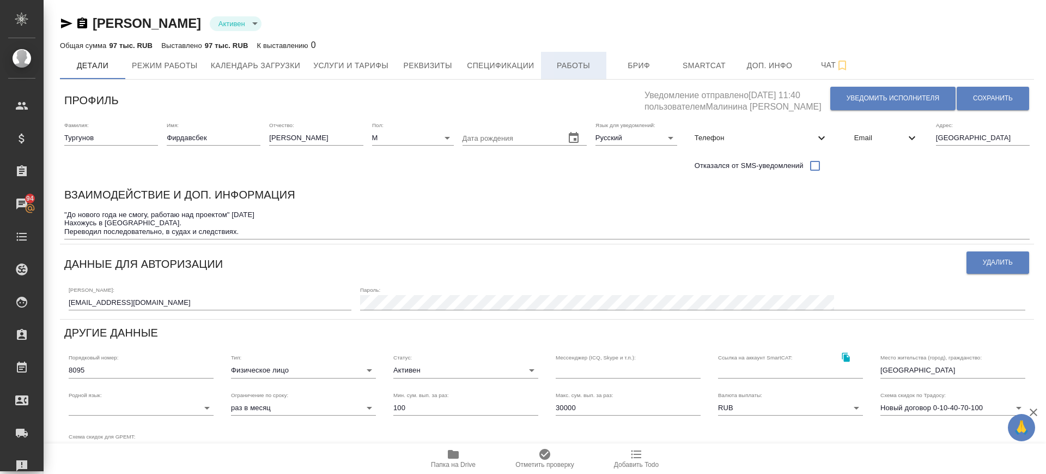
click at [595, 62] on span "Работы" at bounding box center [574, 66] width 52 height 14
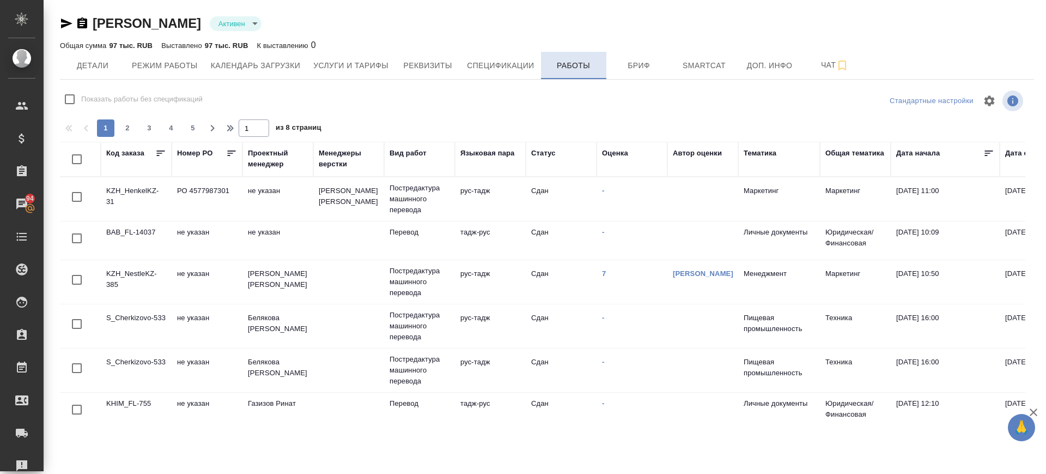
checkbox input "false"
click at [100, 63] on span "Детали" at bounding box center [92, 66] width 52 height 14
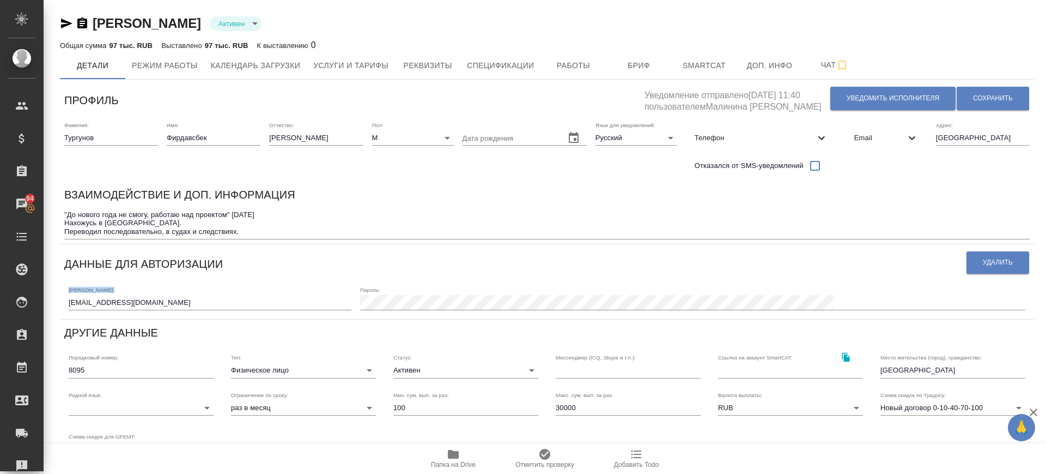
drag, startPoint x: 120, startPoint y: 315, endPoint x: 79, endPoint y: 306, distance: 42.4
click at [79, 307] on div "Профиль Уведомление отправлено 17.07.2023, 11:40 пользователем Малинина Мария m…" at bounding box center [547, 367] width 975 height 566
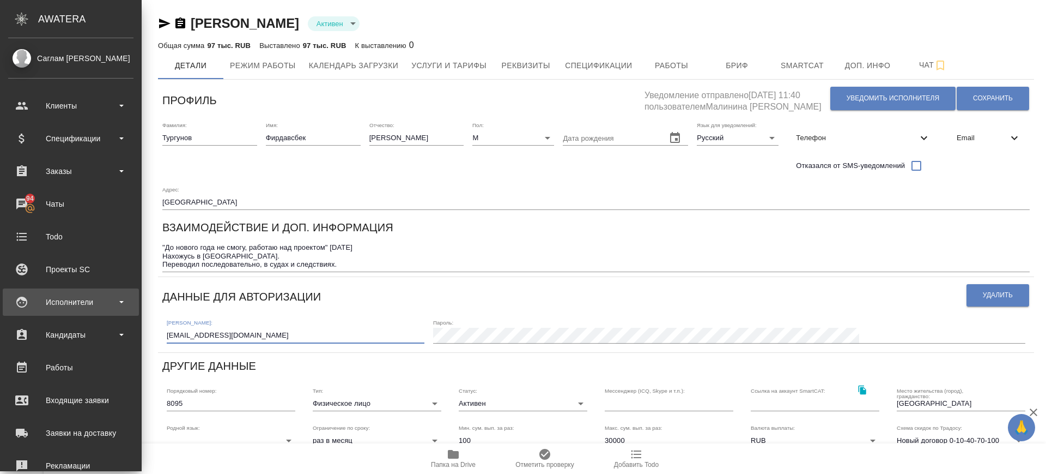
drag, startPoint x: 125, startPoint y: 304, endPoint x: 25, endPoint y: 301, distance: 100.9
click at [24, 304] on div ".cls-1 fill:#fff; AWATERA Саглам Виктория v.saglam Клиенты Спецификации Заказы …" at bounding box center [523, 237] width 1046 height 474
drag, startPoint x: 132, startPoint y: 310, endPoint x: 7, endPoint y: 305, distance: 124.9
click at [7, 305] on div ".cls-1 fill:#fff; AWATERA Саглам Виктория v.saglam Клиенты Спецификации Заказы …" at bounding box center [523, 237] width 1046 height 474
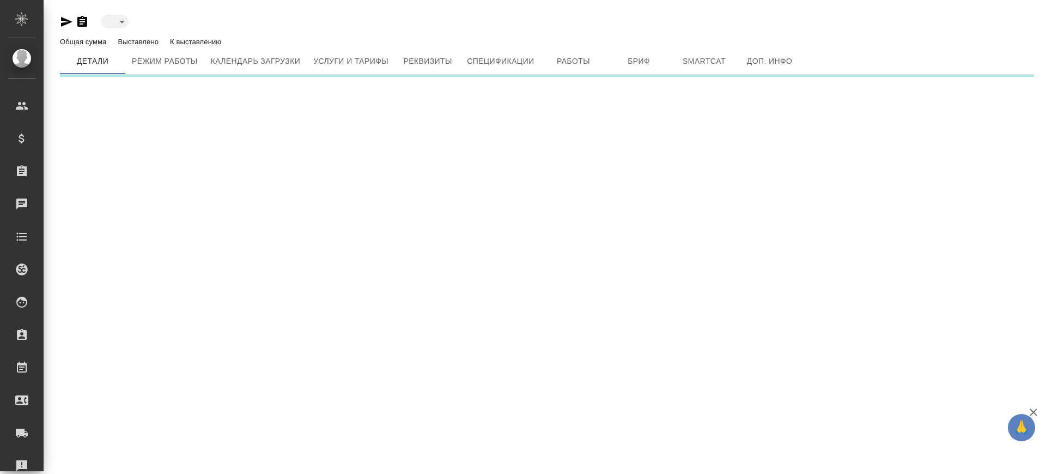
type input "active"
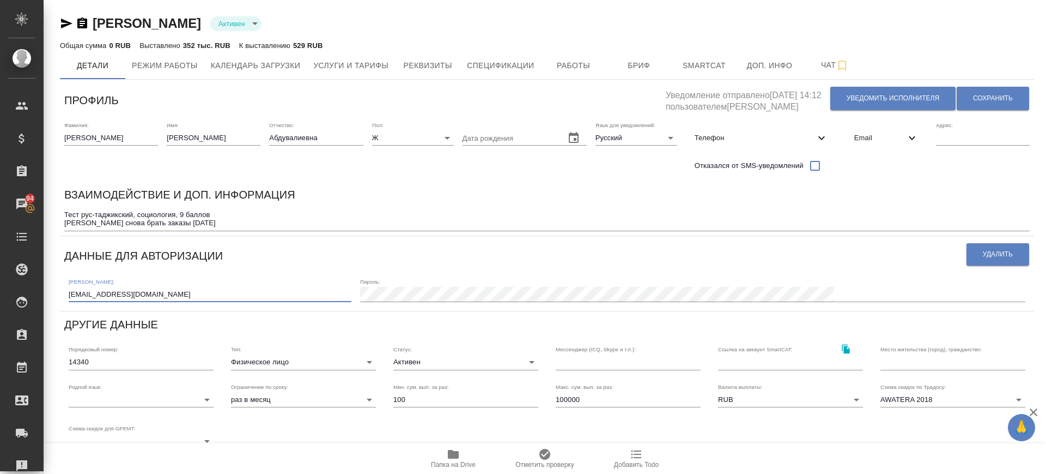
drag, startPoint x: 137, startPoint y: 293, endPoint x: 49, endPoint y: 288, distance: 88.9
click at [49, 288] on div "[PERSON_NAME] active Общая сумма 0 RUB Выставлено 352 тыс. RUB К выставлению 52…" at bounding box center [545, 334] width 1003 height 669
click at [370, 63] on span "Услуги и тарифы" at bounding box center [350, 66] width 75 height 14
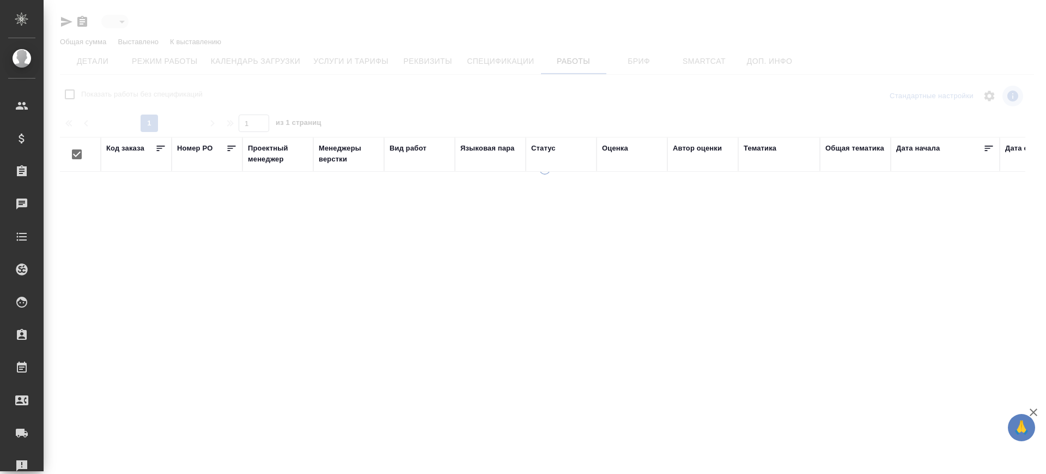
type input "active"
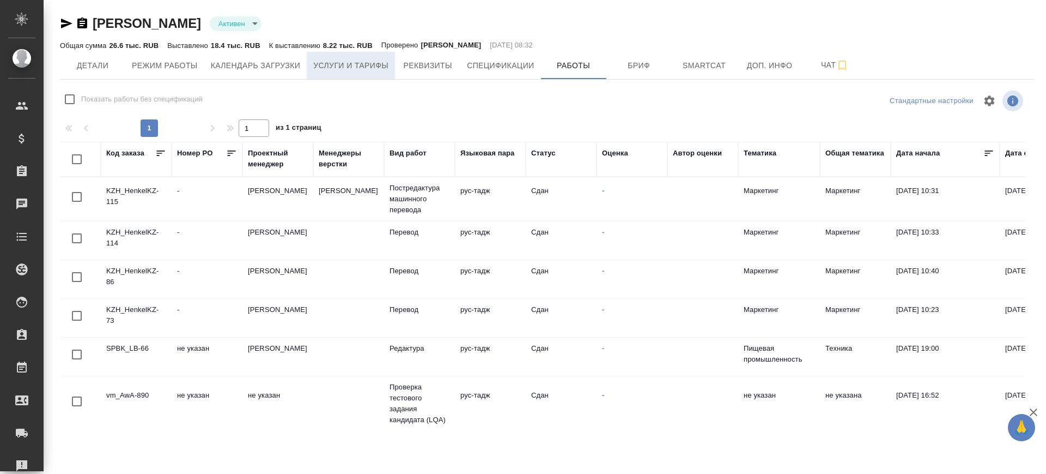
checkbox input "false"
click at [107, 55] on button "Детали" at bounding box center [92, 65] width 65 height 27
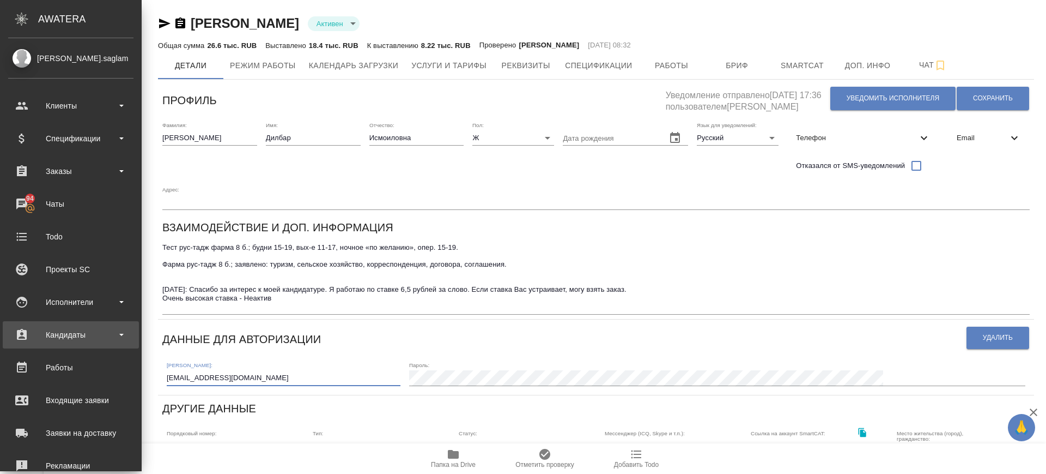
drag, startPoint x: 131, startPoint y: 346, endPoint x: 6, endPoint y: 341, distance: 125.4
click at [6, 341] on div ".cls-1 fill:#fff; AWATERA [PERSON_NAME].saglam Клиенты Спецификации Заказы 94 Ч…" at bounding box center [523, 237] width 1046 height 474
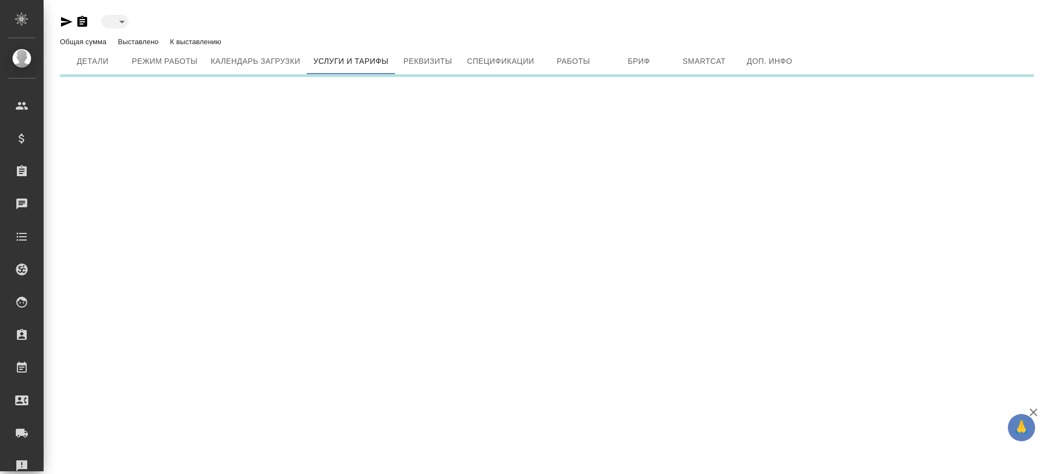
type input "active"
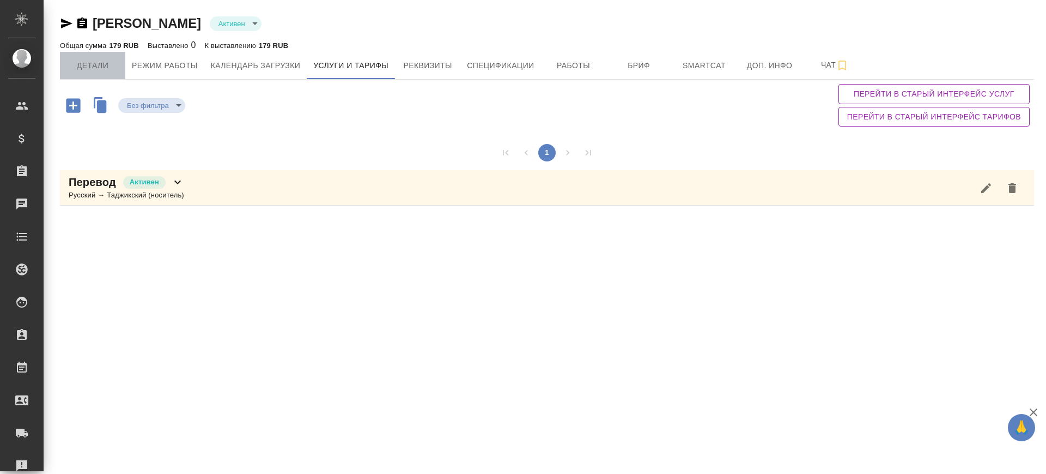
click at [98, 62] on span "Детали" at bounding box center [92, 66] width 52 height 14
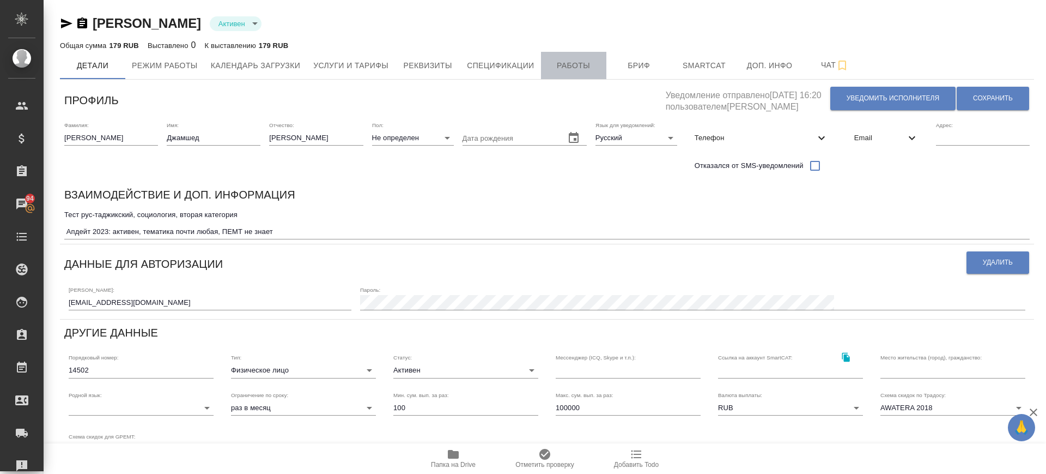
click at [580, 61] on span "Работы" at bounding box center [574, 66] width 52 height 14
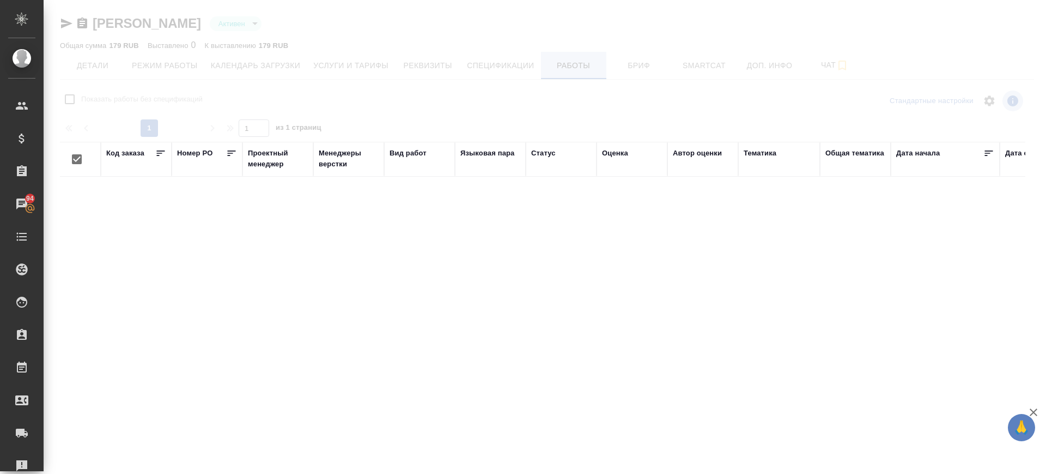
checkbox input "false"
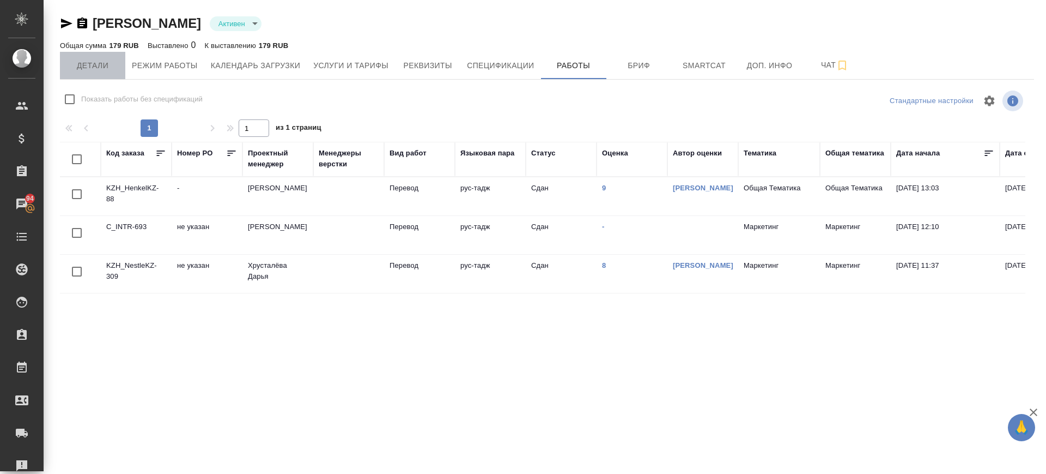
click at [81, 57] on button "Детали" at bounding box center [92, 65] width 65 height 27
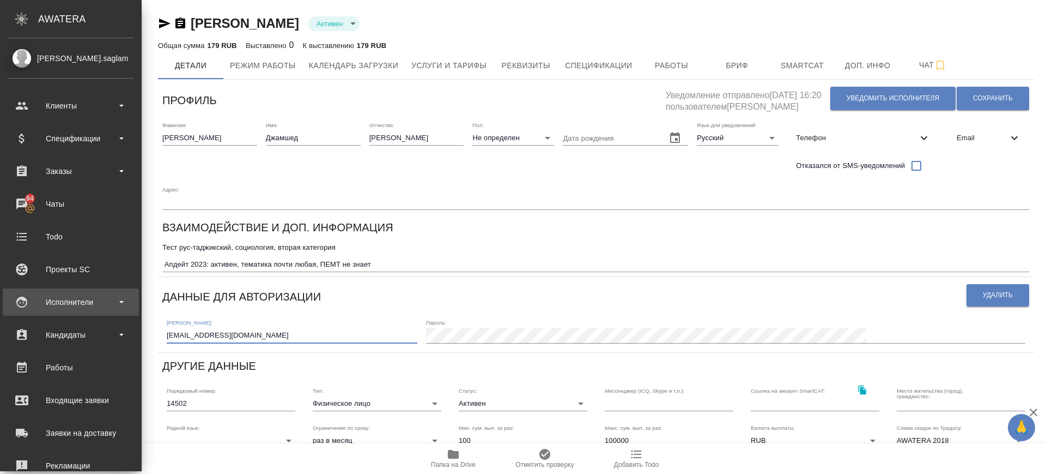
drag, startPoint x: 156, startPoint y: 303, endPoint x: 15, endPoint y: 292, distance: 142.2
click at [15, 292] on div ".cls-1 fill:#fff; AWATERA Саглам Виктория v.saglam Клиенты Спецификации Заказы …" at bounding box center [523, 237] width 1046 height 474
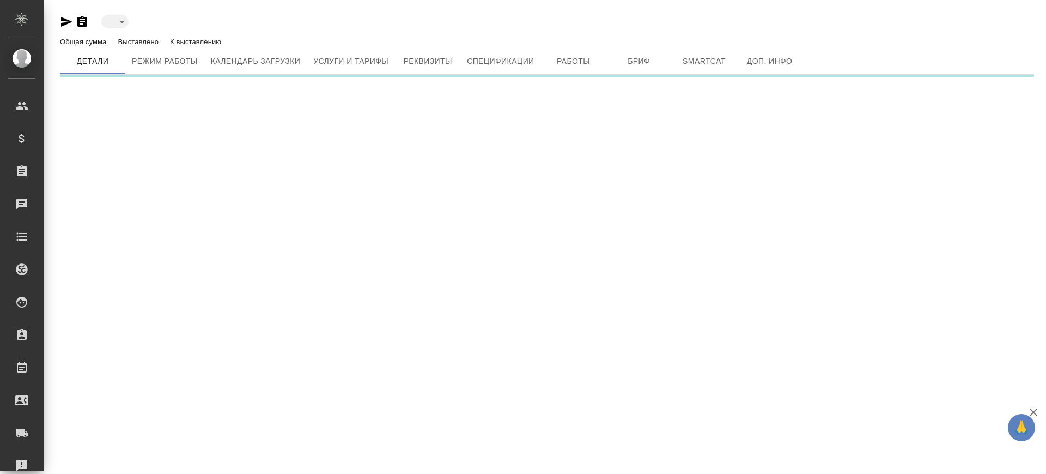
type input "toBeImplemented"
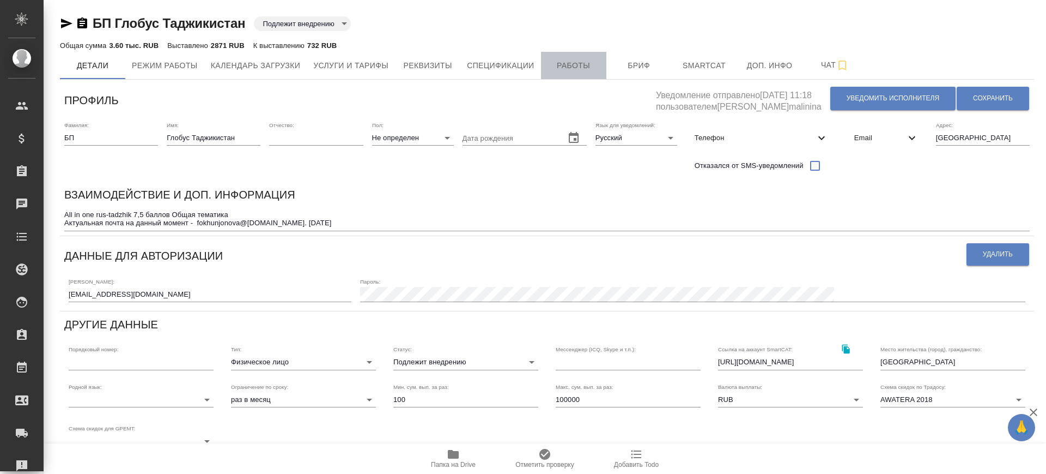
click at [583, 72] on button "Работы" at bounding box center [573, 65] width 65 height 27
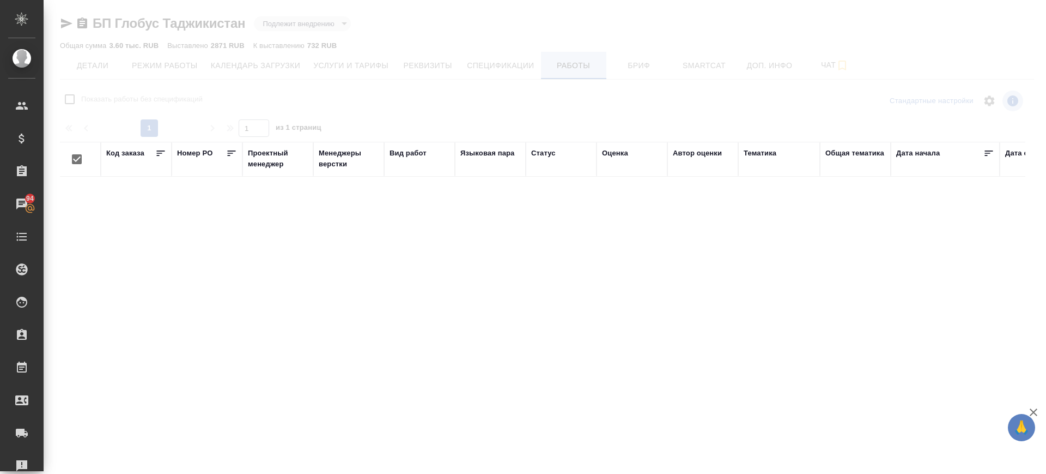
checkbox input "false"
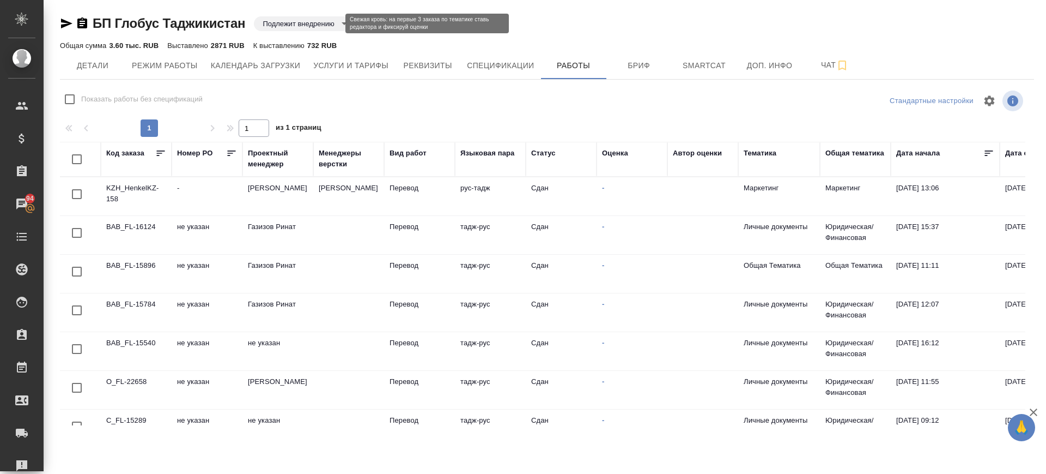
click at [312, 23] on body "🙏 .cls-1 fill:#fff; AWATERA Саглам Виктория v.saglam Клиенты Спецификации Заказ…" at bounding box center [523, 237] width 1046 height 474
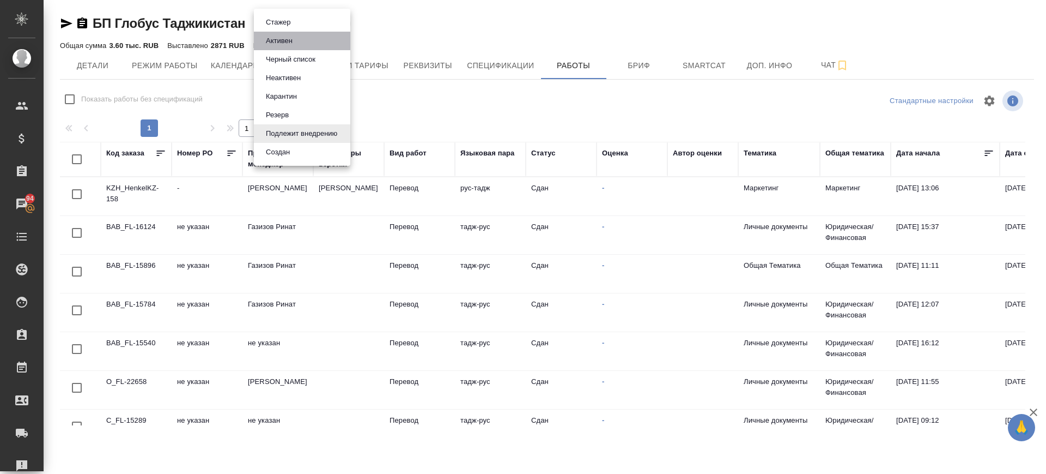
click at [299, 38] on li "Активен" at bounding box center [302, 41] width 96 height 19
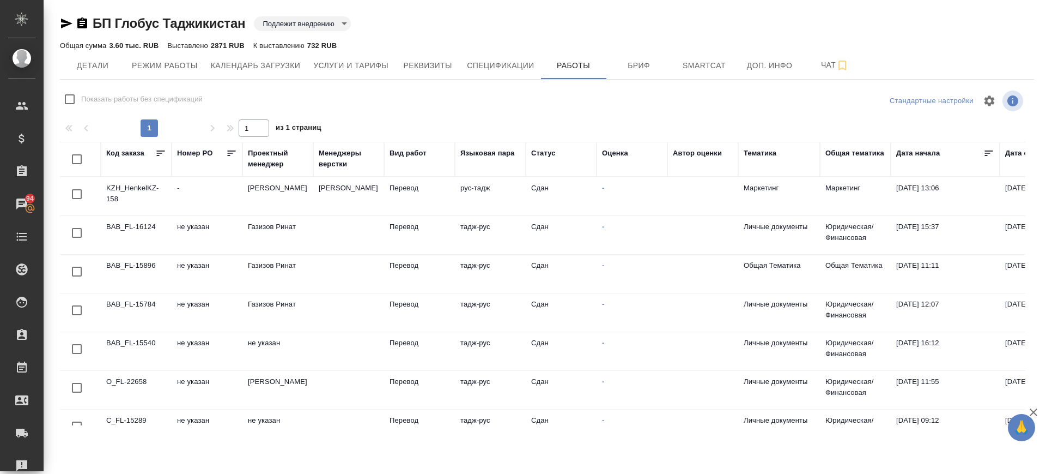
type input "active"
click at [90, 66] on span "Детали" at bounding box center [92, 66] width 52 height 14
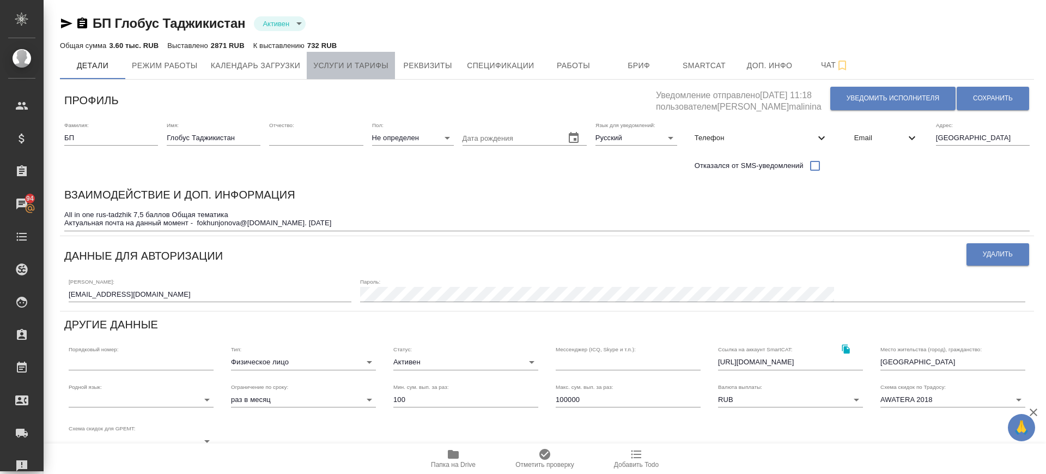
click at [377, 69] on span "Услуги и тарифы" at bounding box center [350, 66] width 75 height 14
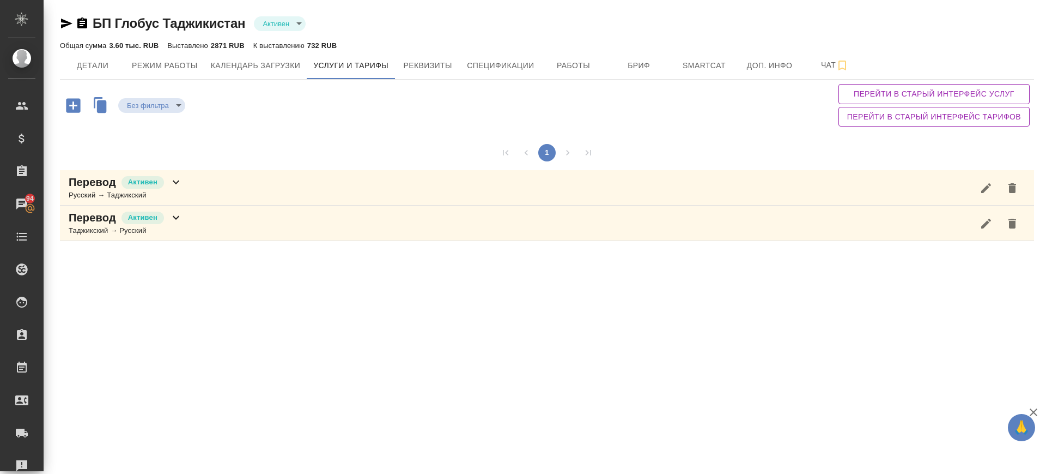
click at [88, 47] on p "Общая сумма" at bounding box center [84, 45] width 49 height 8
click at [89, 54] on button "Детали" at bounding box center [92, 65] width 65 height 27
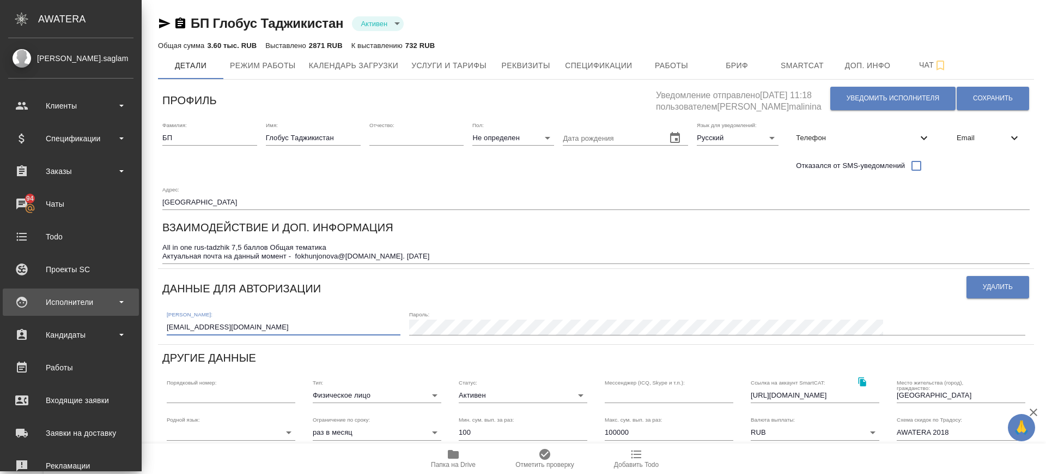
drag, startPoint x: 146, startPoint y: 290, endPoint x: 37, endPoint y: 290, distance: 109.0
click at [37, 290] on div ".cls-1 fill:#fff; AWATERA Саглам Виктория v.saglam Клиенты Спецификации Заказы …" at bounding box center [523, 237] width 1046 height 474
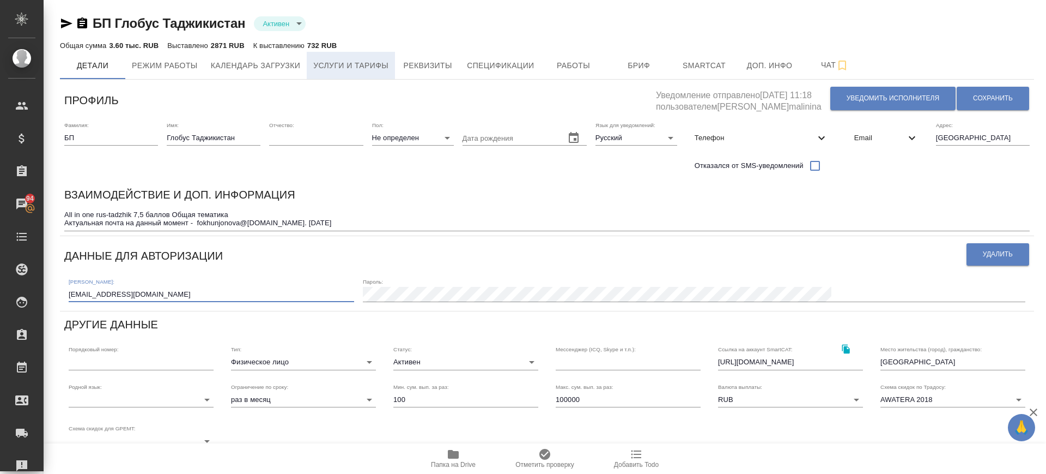
click at [348, 67] on span "Услуги и тарифы" at bounding box center [350, 66] width 75 height 14
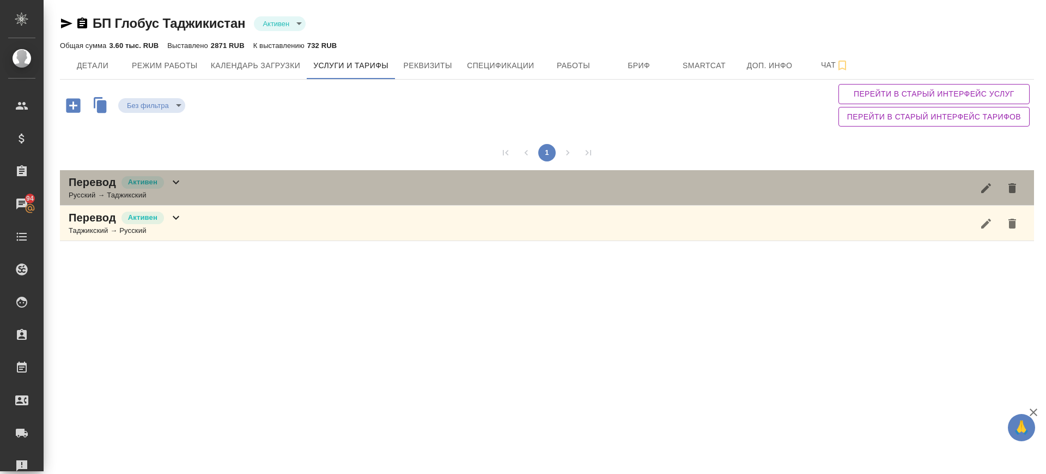
drag, startPoint x: 238, startPoint y: 181, endPoint x: 233, endPoint y: 186, distance: 6.9
click at [234, 185] on div "Перевод Активен Русский → Таджикский" at bounding box center [547, 187] width 975 height 35
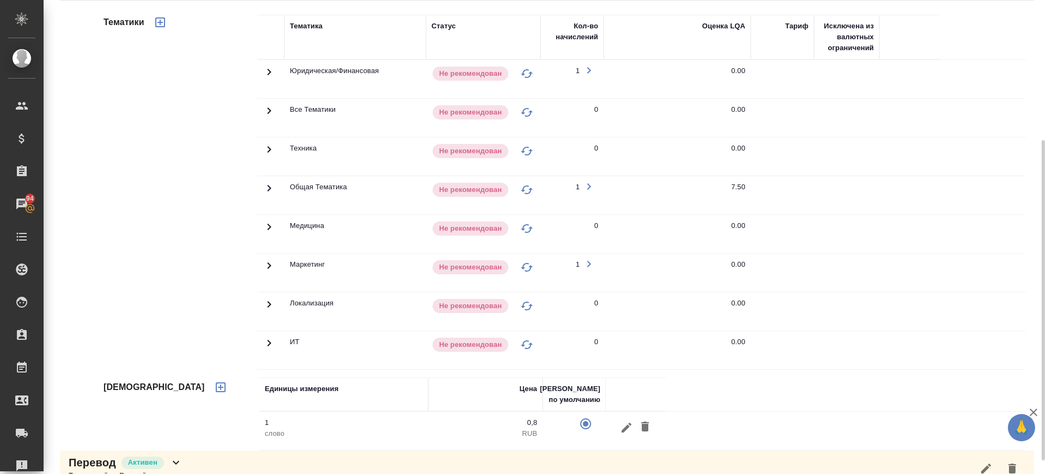
scroll to position [227, 0]
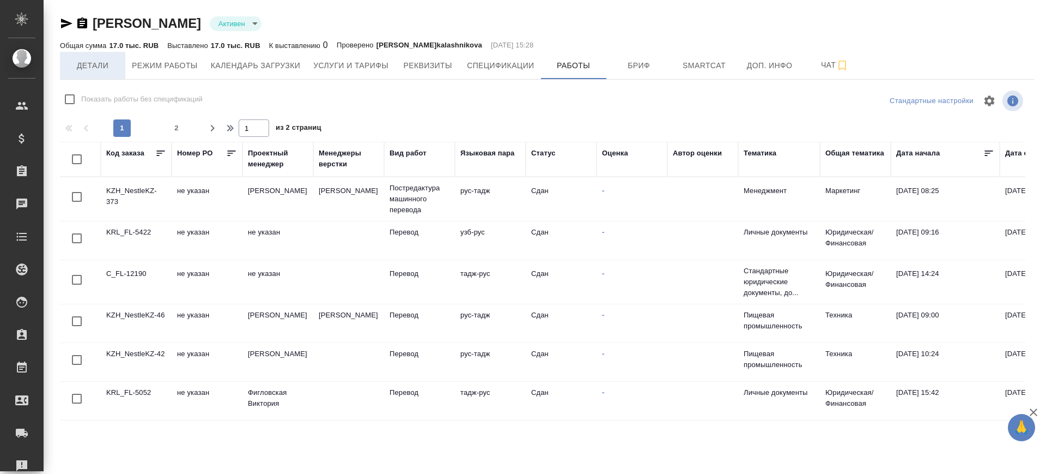
click at [93, 67] on span "Детали" at bounding box center [92, 66] width 52 height 14
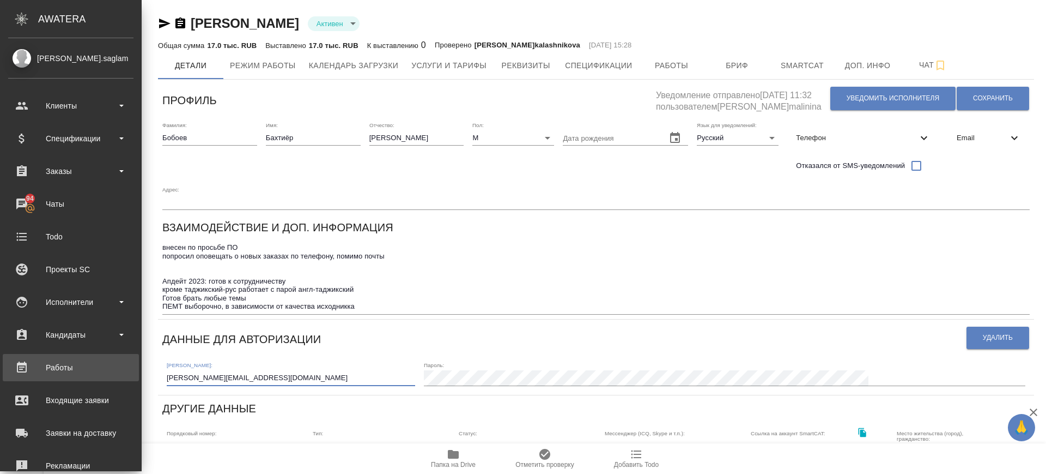
drag, startPoint x: 118, startPoint y: 347, endPoint x: 23, endPoint y: 354, distance: 95.1
click at [23, 354] on div ".cls-1 fill:#fff; AWATERA Саглам Виктория v.saglam Клиенты Спецификации Заказы …" at bounding box center [523, 237] width 1046 height 474
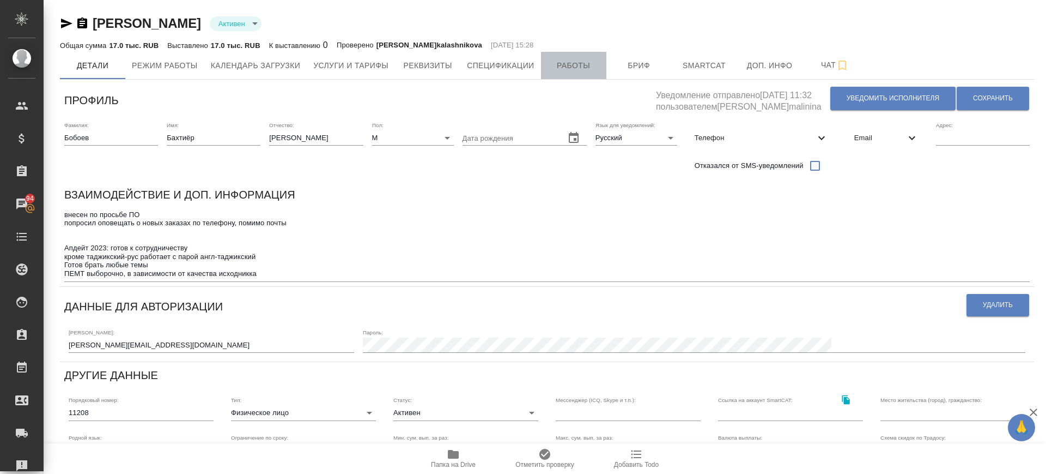
click at [570, 64] on span "Работы" at bounding box center [574, 66] width 52 height 14
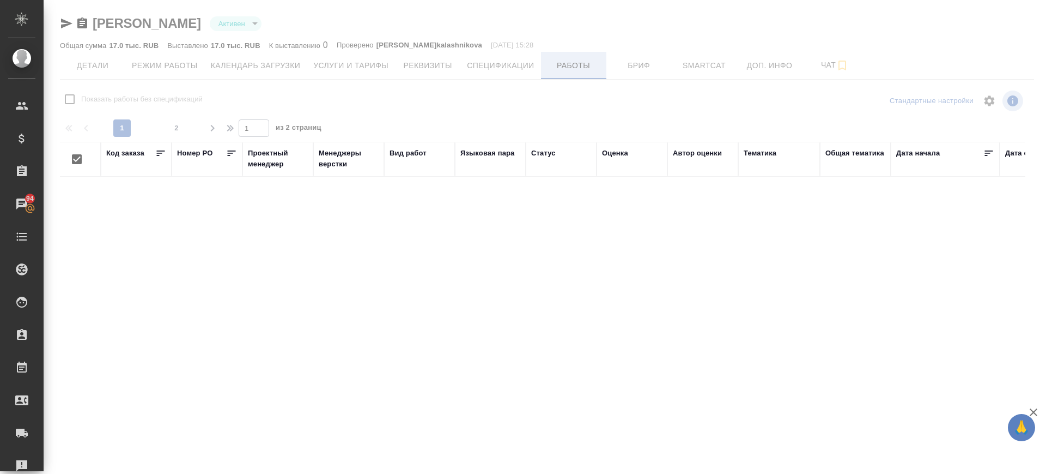
checkbox input "false"
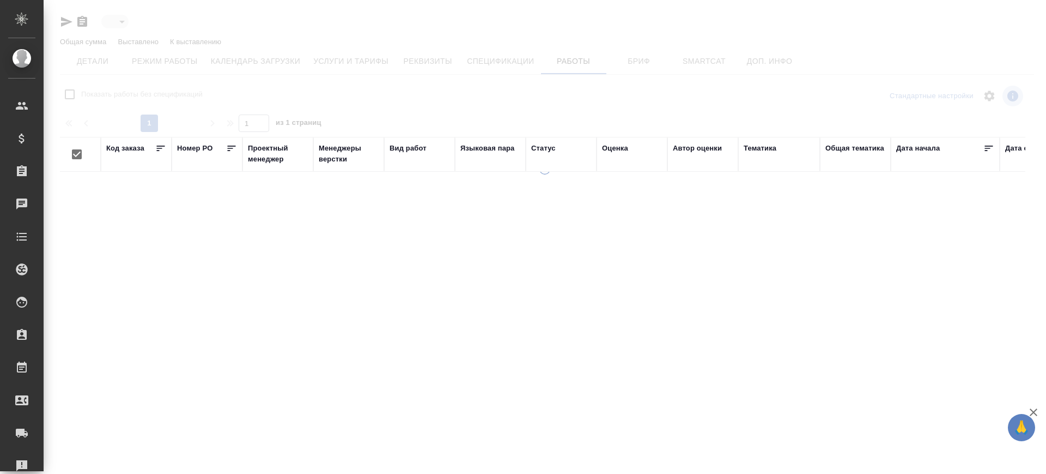
type input "active"
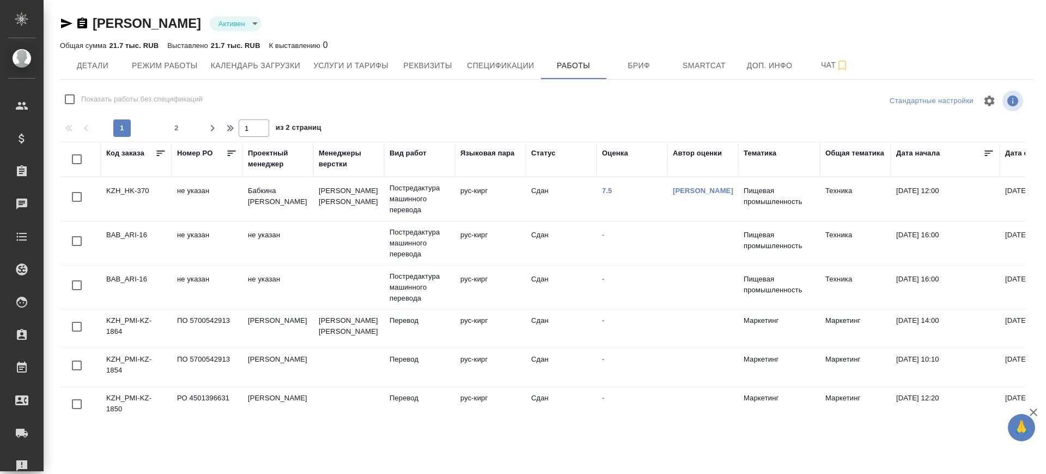
checkbox input "false"
click at [100, 63] on span "Детали" at bounding box center [92, 66] width 52 height 14
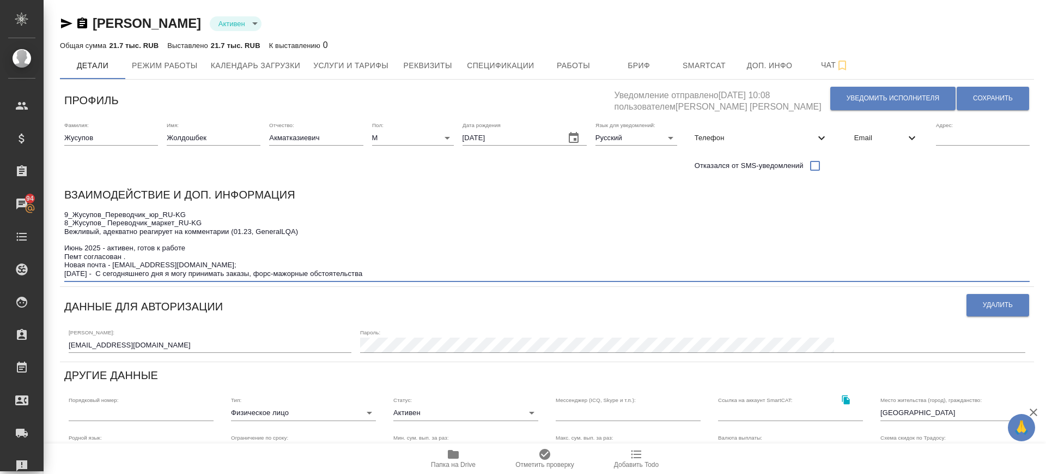
drag, startPoint x: 380, startPoint y: 275, endPoint x: 383, endPoint y: 286, distance: 11.4
click at [383, 286] on div "Профиль Уведомление отправлено [DATE] 10:08 пользователем [PERSON_NAME] [PERSON…" at bounding box center [547, 388] width 975 height 608
click at [418, 276] on textarea "9_Жусупов_Переводчик_юр_RU-KG 8_Жусупов_ Переводчик_маркет_RU-KG Вежливый, адек…" at bounding box center [547, 244] width 966 height 68
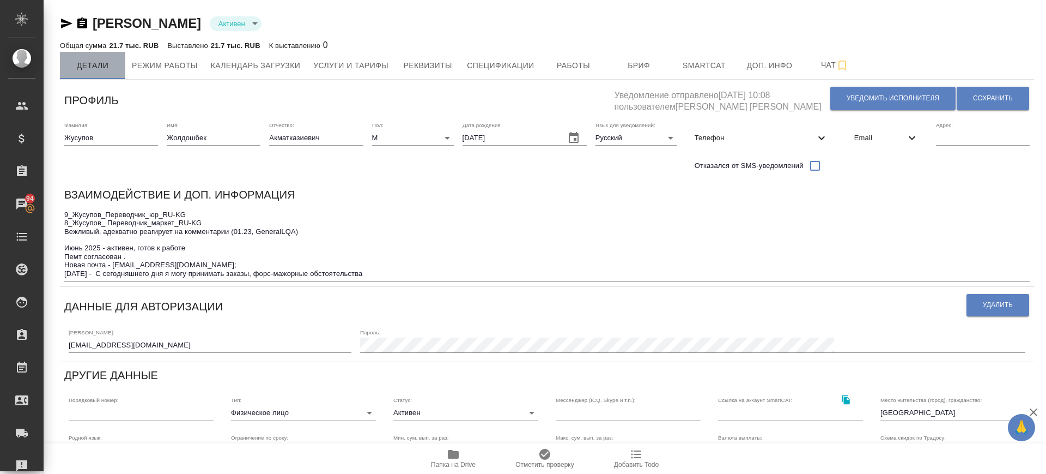
click at [91, 70] on span "Детали" at bounding box center [92, 66] width 52 height 14
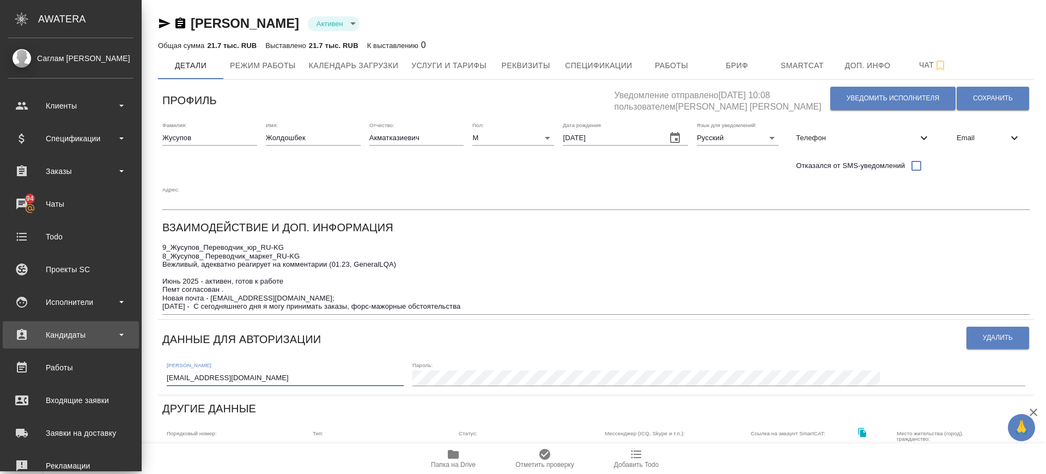
drag, startPoint x: 213, startPoint y: 348, endPoint x: 20, endPoint y: 328, distance: 194.0
click at [20, 328] on div ".cls-1 fill:#fff; AWATERA Саглам Виктория v.saglam Клиенты Спецификации Заказы …" at bounding box center [523, 237] width 1046 height 474
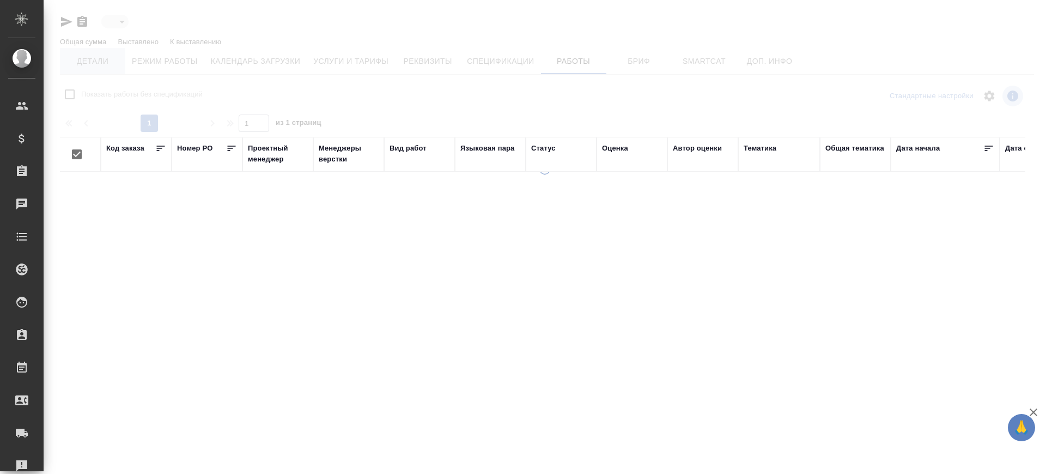
type input "active"
checkbox input "false"
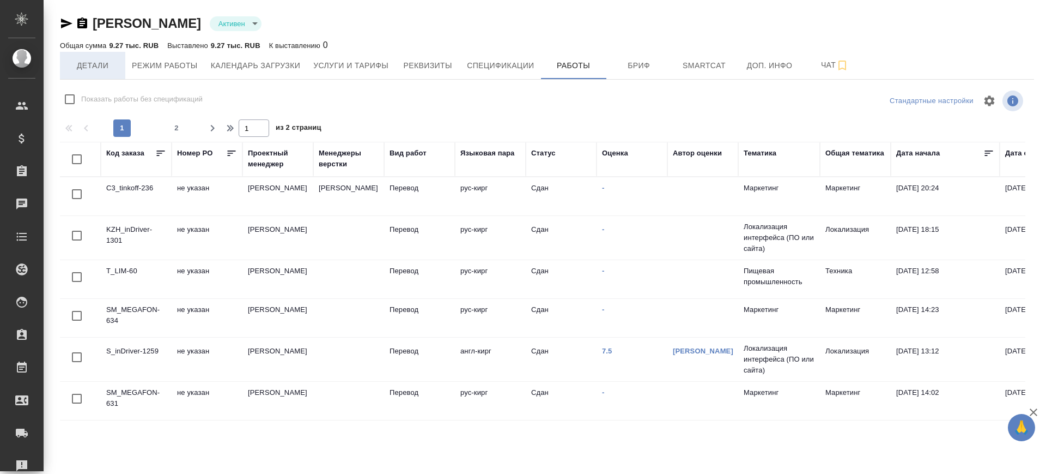
click at [90, 70] on span "Детали" at bounding box center [92, 66] width 52 height 14
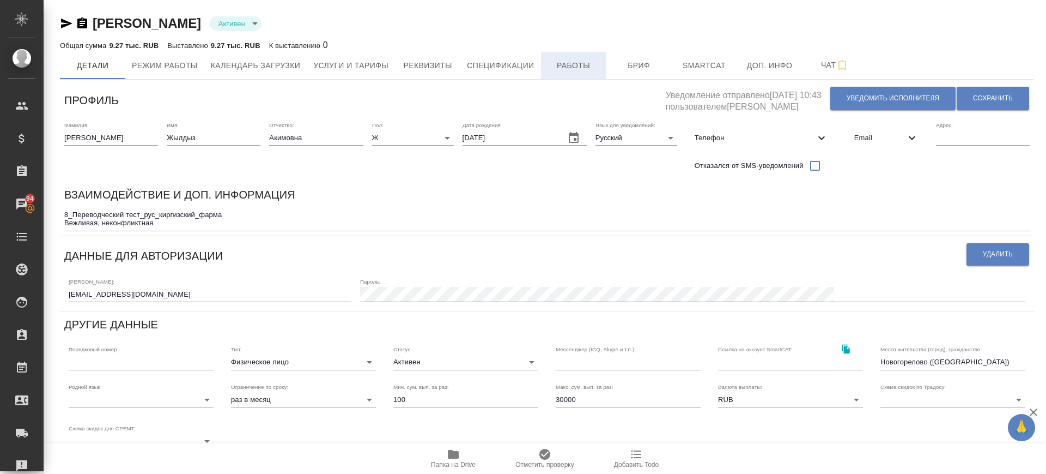
click at [586, 70] on span "Работы" at bounding box center [574, 66] width 52 height 14
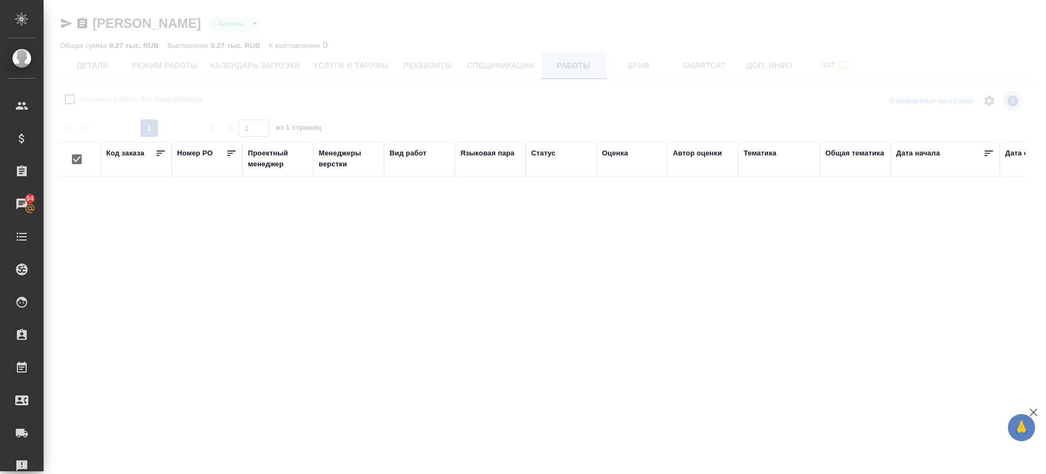
checkbox input "false"
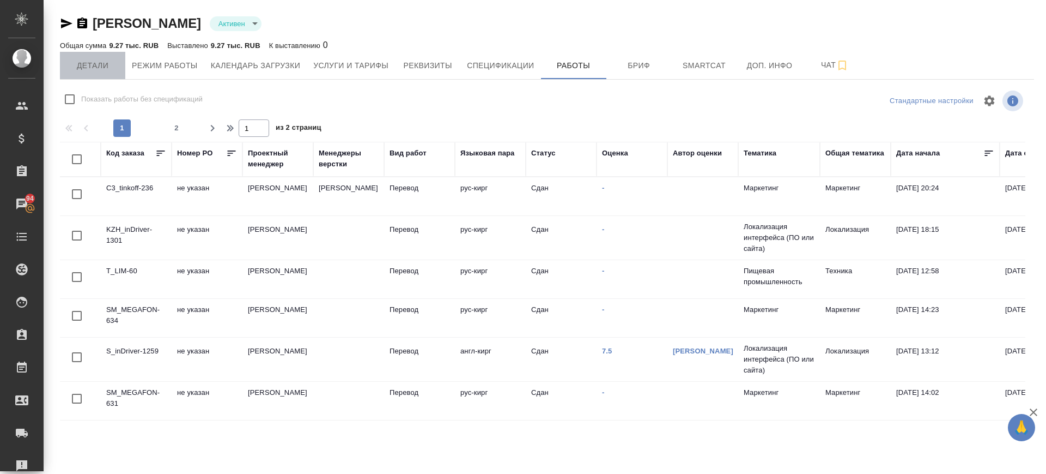
click at [99, 63] on span "Детали" at bounding box center [92, 66] width 52 height 14
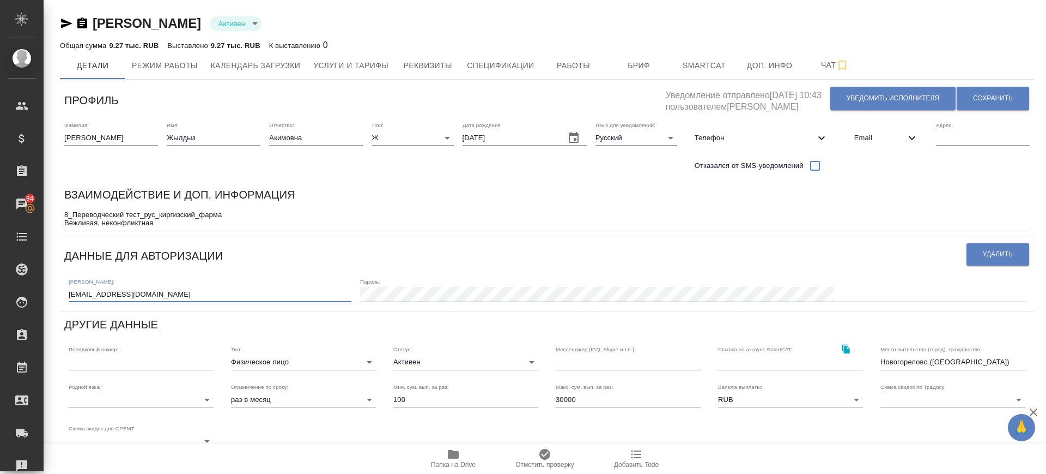
drag, startPoint x: 170, startPoint y: 298, endPoint x: 47, endPoint y: 291, distance: 123.3
click at [47, 291] on div "Асанкулова Жылдыз Акимовна Активен active Общая сумма 9.27 тыс. RUB Выставлено …" at bounding box center [545, 334] width 1003 height 669
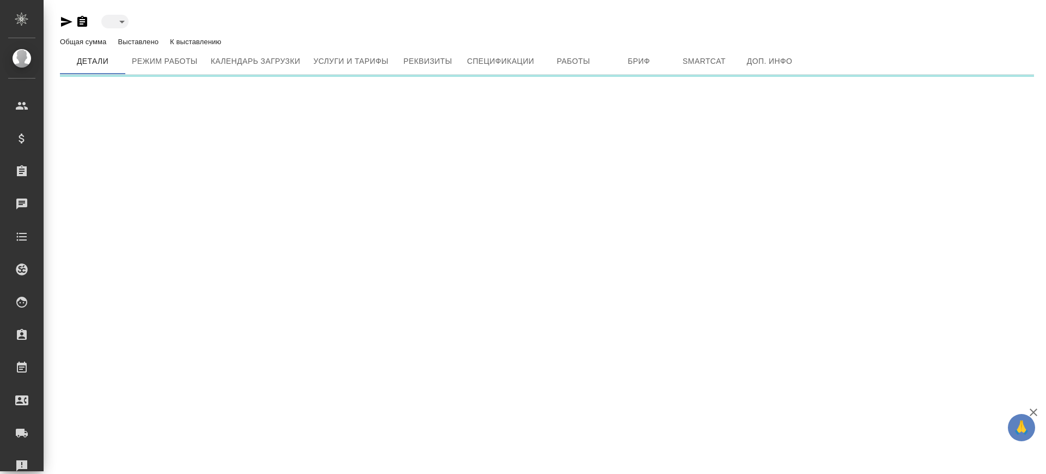
type input "active"
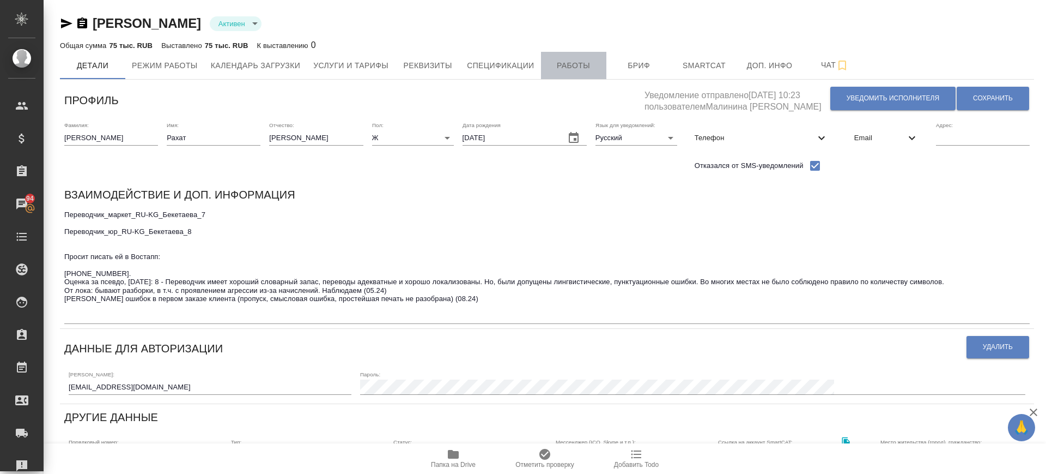
click at [568, 71] on span "Работы" at bounding box center [574, 66] width 52 height 14
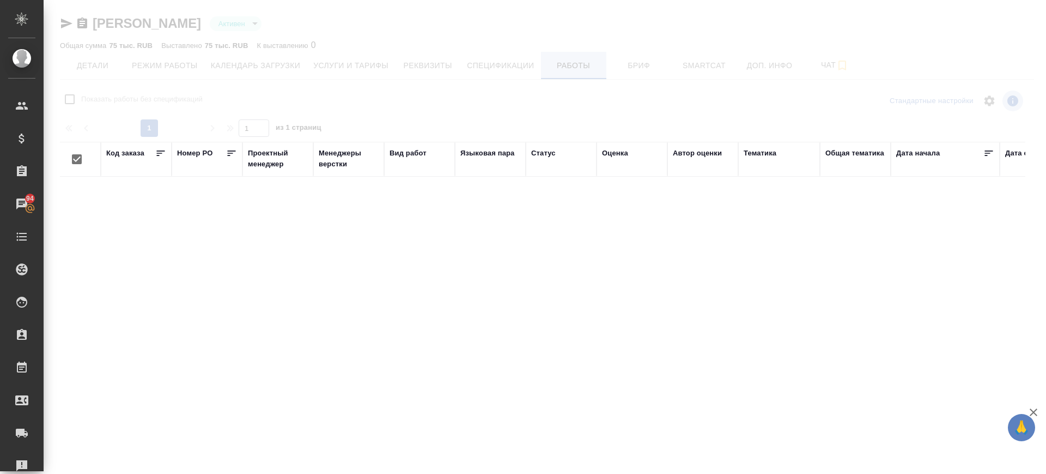
checkbox input "false"
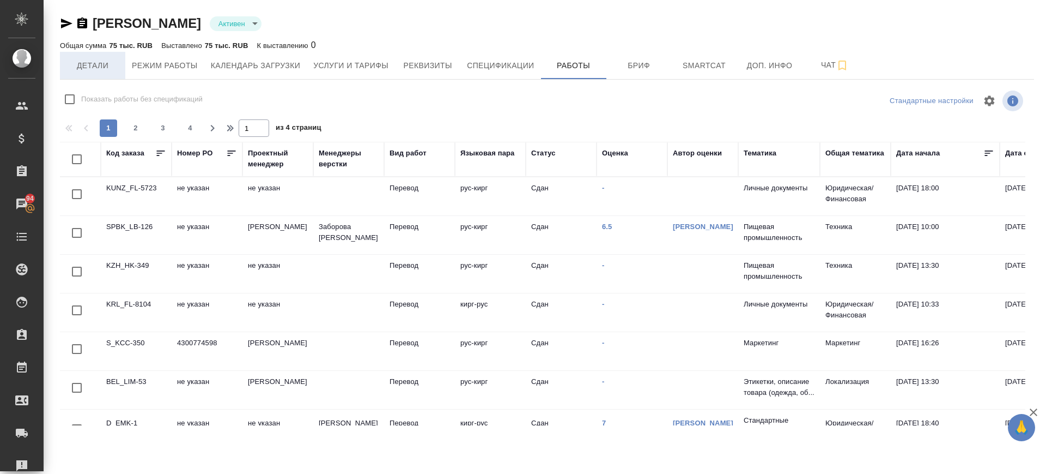
click at [99, 63] on span "Детали" at bounding box center [92, 66] width 52 height 14
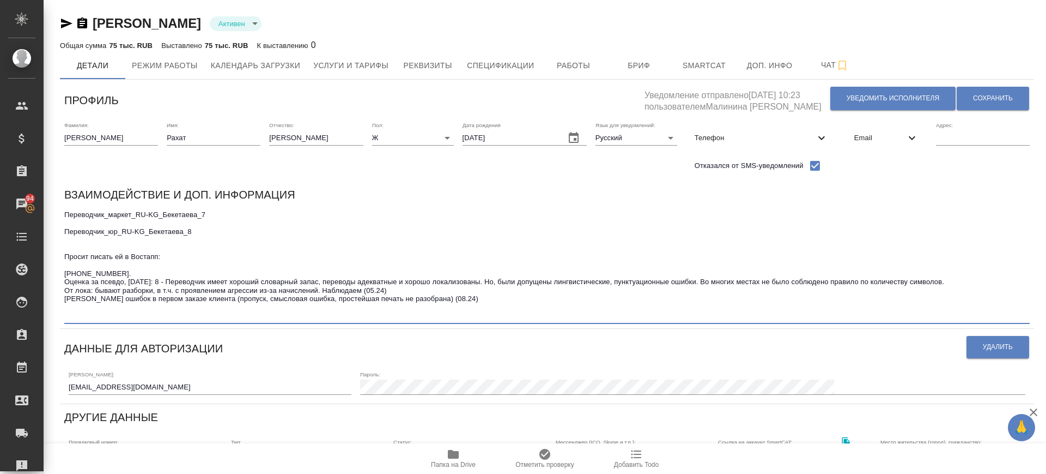
drag, startPoint x: 120, startPoint y: 293, endPoint x: 65, endPoint y: 284, distance: 56.3
click at [65, 284] on textarea "Переводчик_маркет_RU-KG_Бекетаева_7 Переводчик_юр_RU-KG_Бекетаева_8 Просит писа…" at bounding box center [547, 265] width 966 height 110
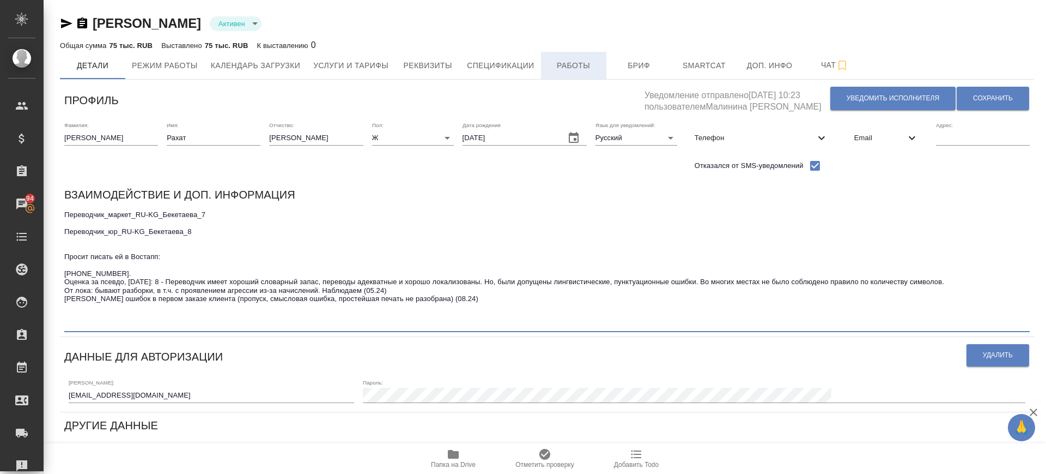
click at [552, 63] on span "Работы" at bounding box center [574, 66] width 52 height 14
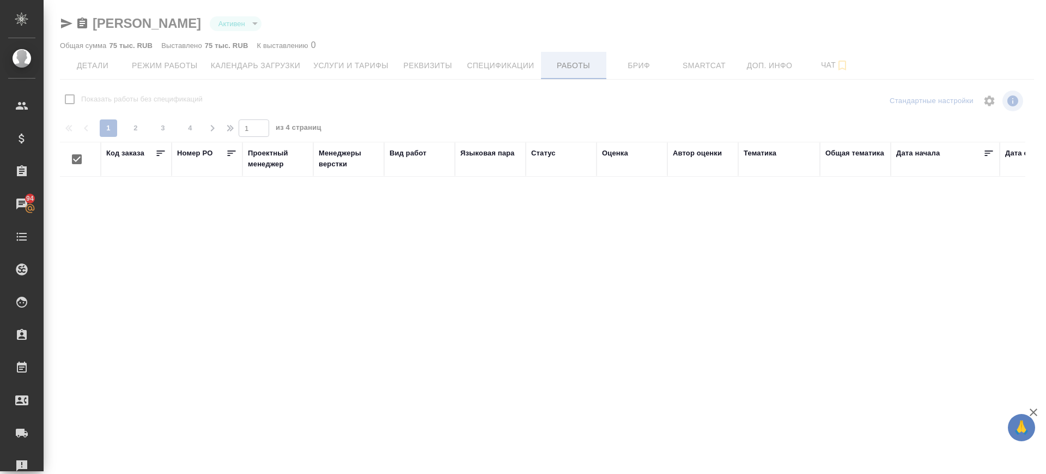
checkbox input "false"
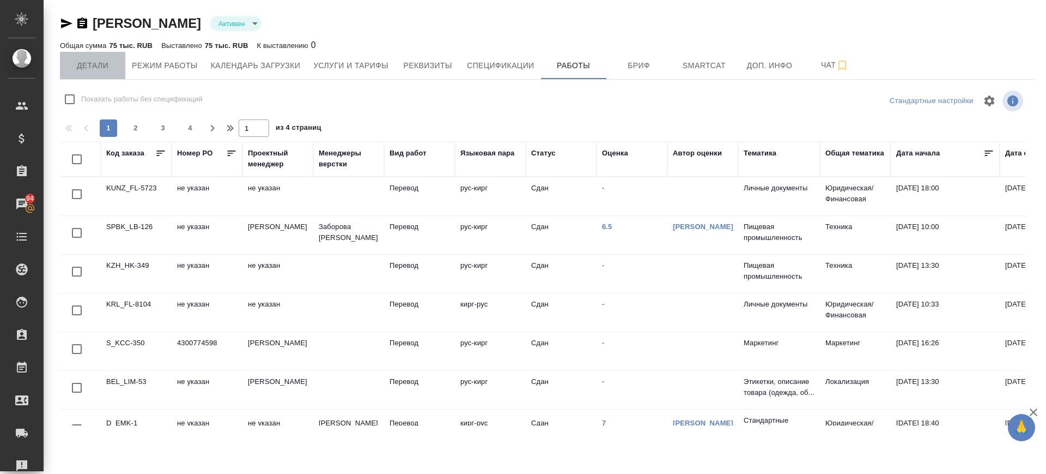
click at [82, 68] on span "Детали" at bounding box center [92, 66] width 52 height 14
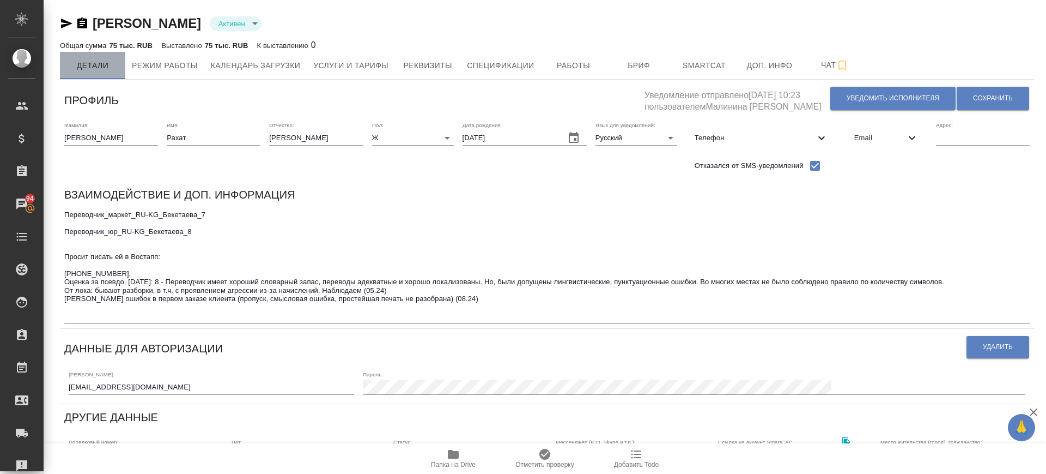
click at [93, 65] on span "Детали" at bounding box center [92, 66] width 52 height 14
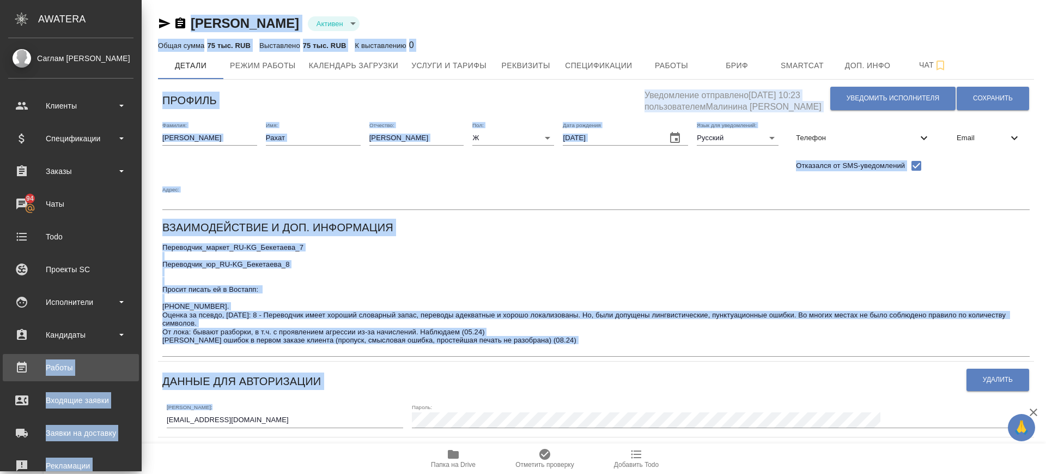
drag, startPoint x: 181, startPoint y: 378, endPoint x: 34, endPoint y: 368, distance: 148.0
click at [34, 368] on div ".cls-1 fill:#fff; AWATERA Саглам Виктория v.saglam Клиенты Спецификации Заказы …" at bounding box center [523, 237] width 1046 height 474
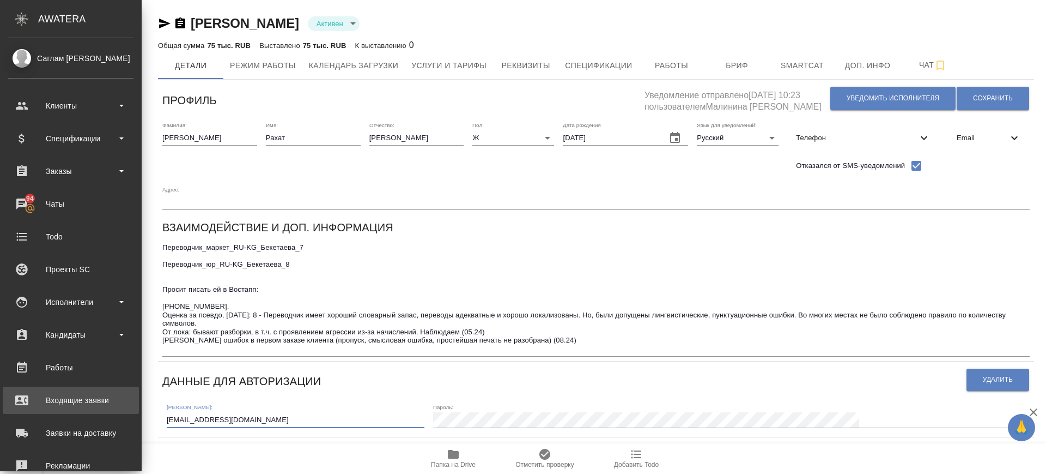
drag, startPoint x: 86, startPoint y: 391, endPoint x: 17, endPoint y: 388, distance: 68.8
click at [17, 388] on div ".cls-1 fill:#fff; AWATERA Саглам Виктория v.saglam Клиенты Спецификации Заказы …" at bounding box center [523, 237] width 1046 height 474
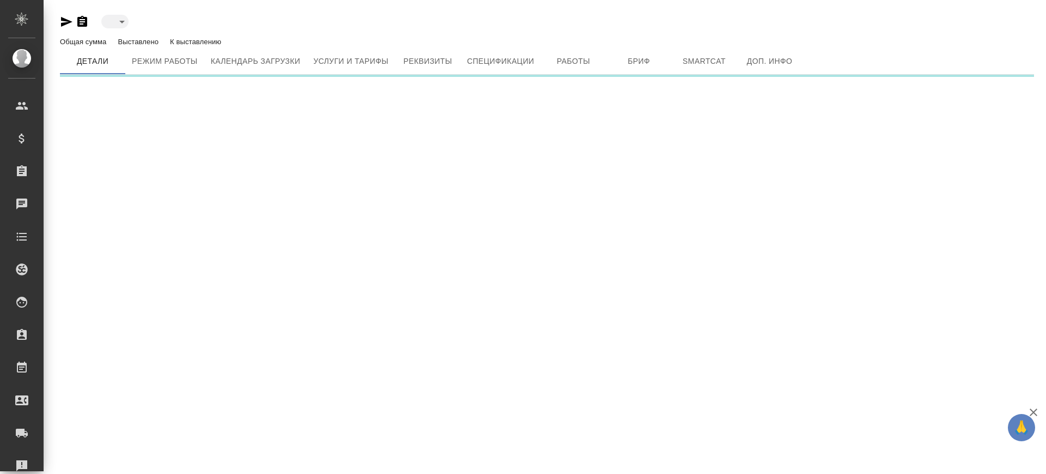
type input "active"
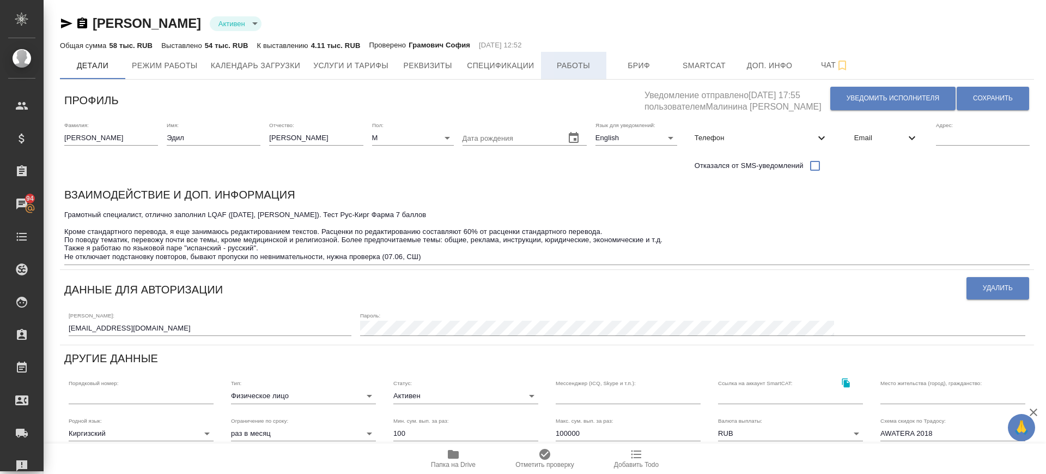
click at [581, 71] on span "Работы" at bounding box center [574, 66] width 52 height 14
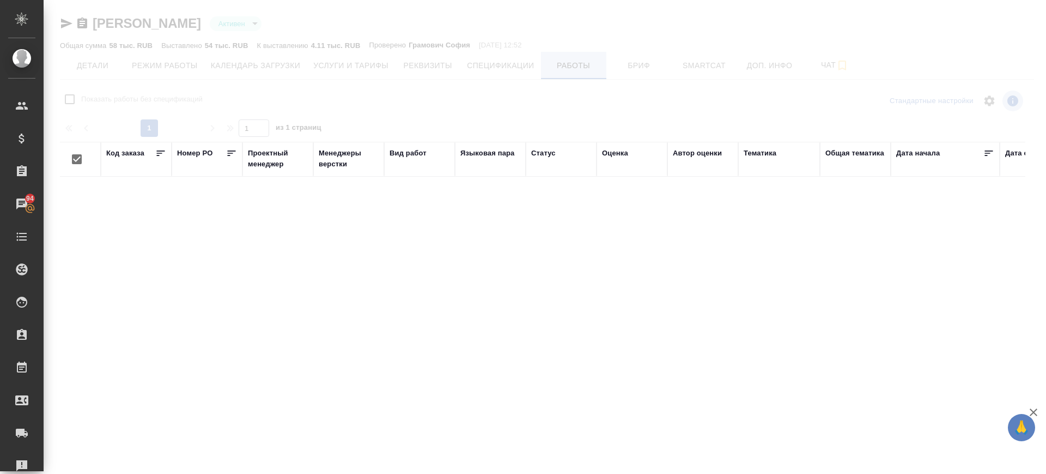
checkbox input "false"
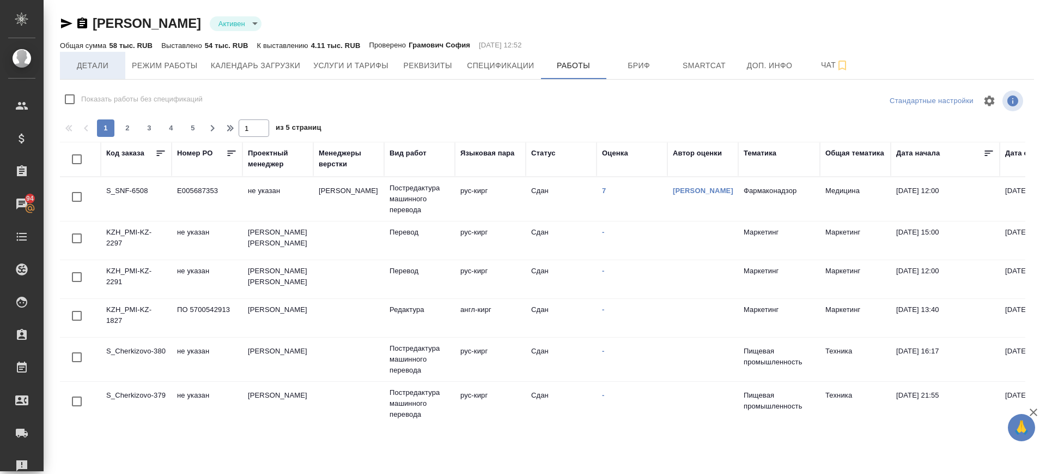
click at [99, 62] on span "Детали" at bounding box center [92, 66] width 52 height 14
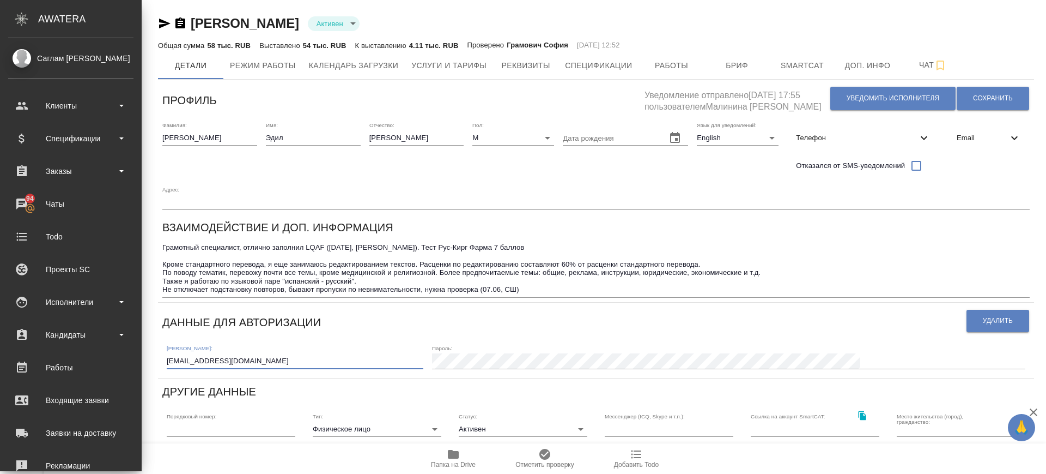
drag, startPoint x: 152, startPoint y: 332, endPoint x: 1, endPoint y: 317, distance: 151.7
click at [1, 317] on div ".cls-1 fill:#fff; AWATERA Саглам [PERSON_NAME] Клиенты Спецификации Заказы 94 Ч…" at bounding box center [523, 237] width 1046 height 474
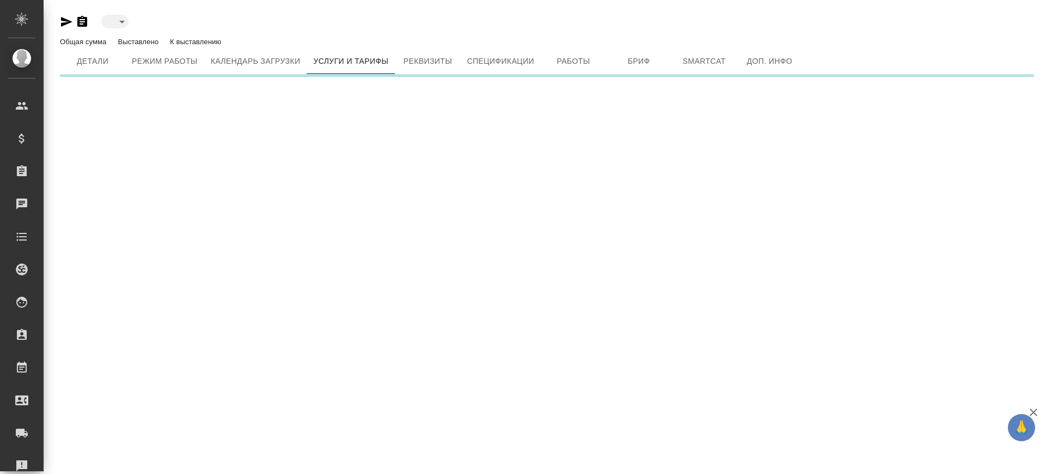
type input "active"
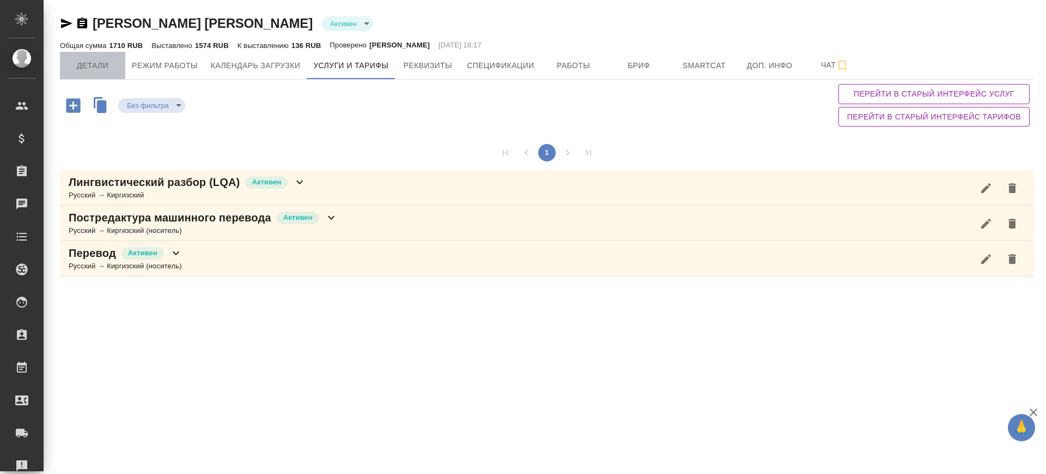
click at [88, 62] on span "Детали" at bounding box center [92, 66] width 52 height 14
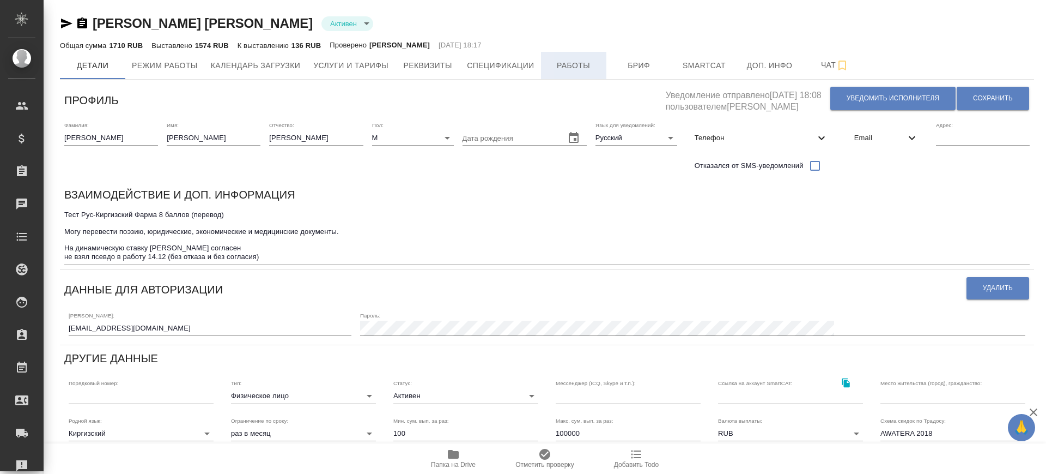
click at [571, 61] on span "Работы" at bounding box center [574, 66] width 52 height 14
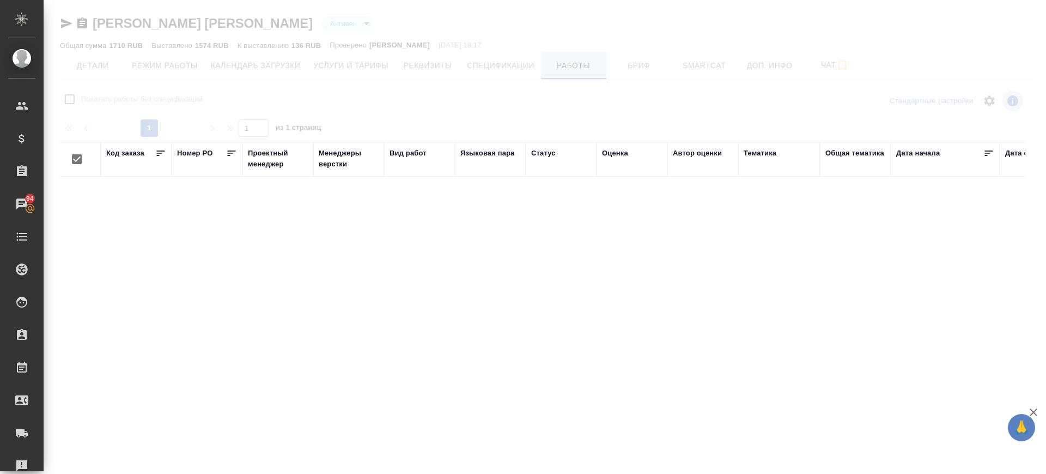
checkbox input "false"
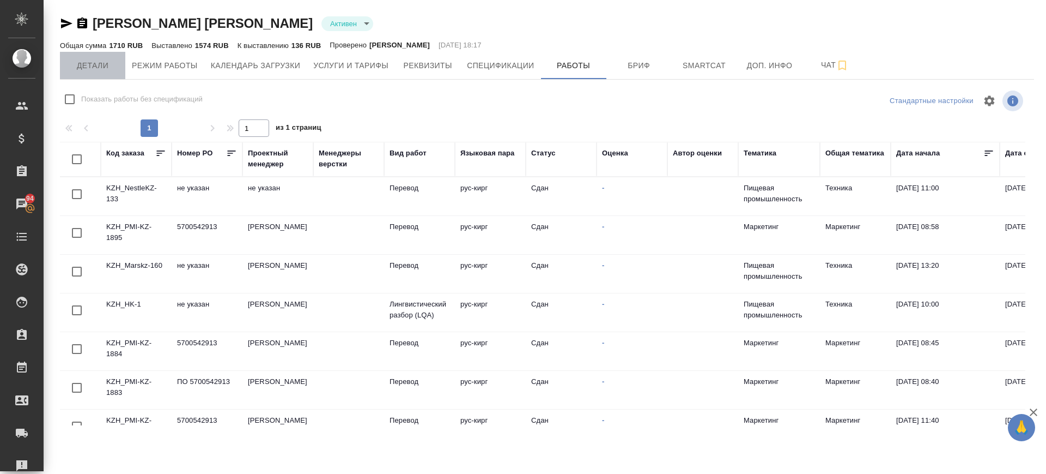
click at [106, 57] on button "Детали" at bounding box center [92, 65] width 65 height 27
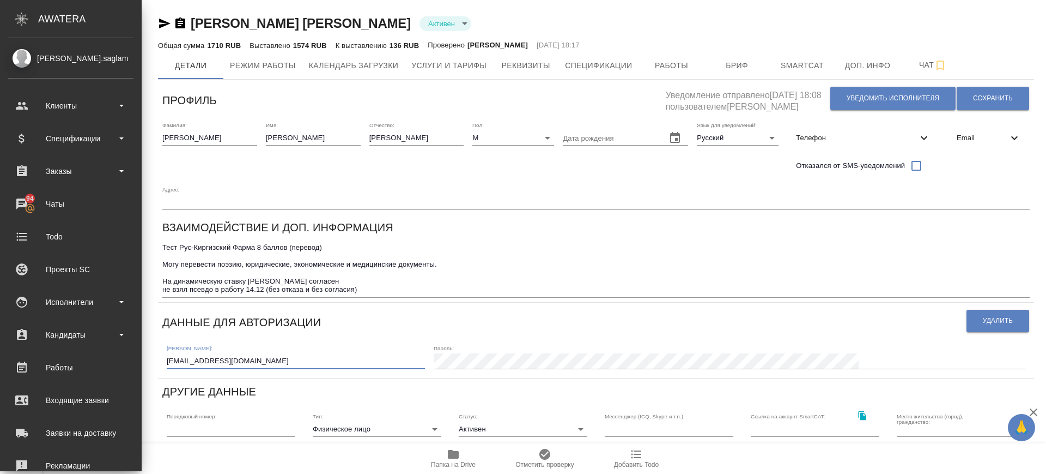
drag, startPoint x: 143, startPoint y: 329, endPoint x: 0, endPoint y: 301, distance: 146.0
click at [0, 301] on div ".cls-1 fill:#fff; AWATERA [PERSON_NAME].saglam Клиенты Спецификации Заказы 94 Ч…" at bounding box center [523, 237] width 1046 height 474
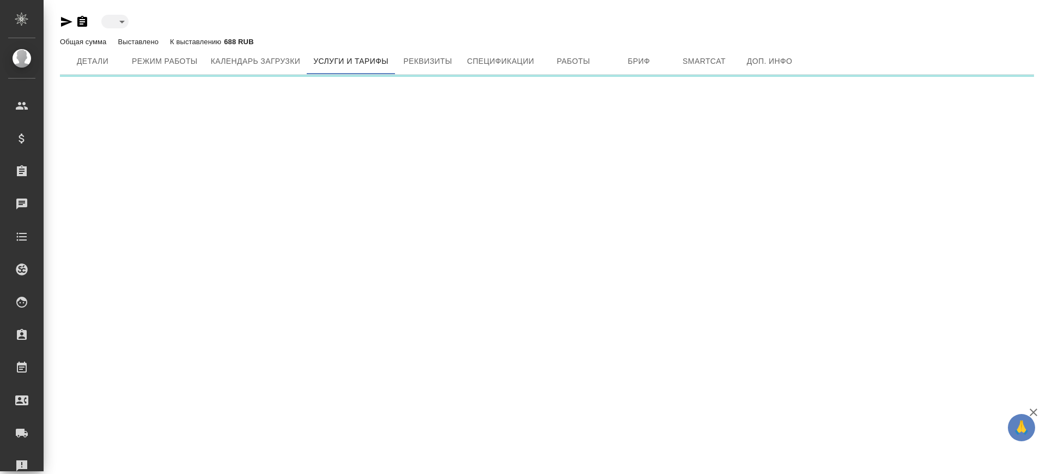
type input "active"
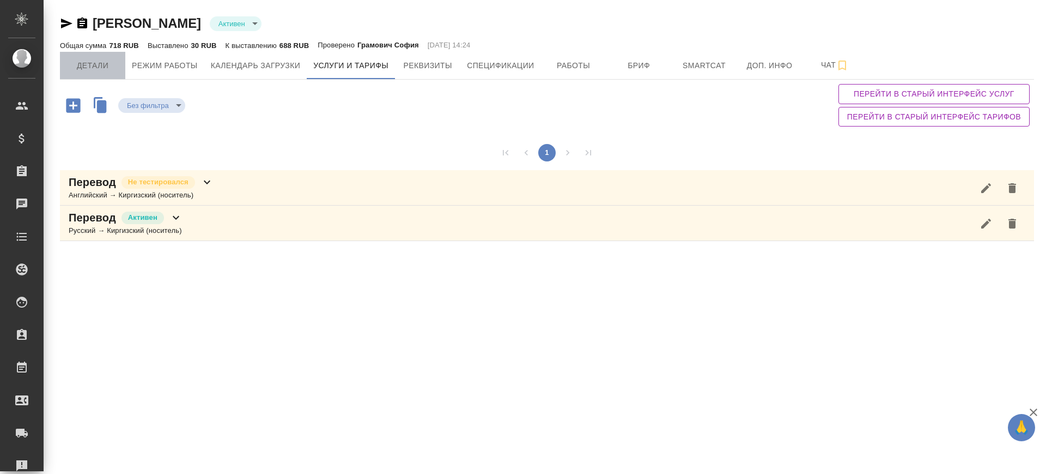
click at [104, 61] on span "Детали" at bounding box center [92, 66] width 52 height 14
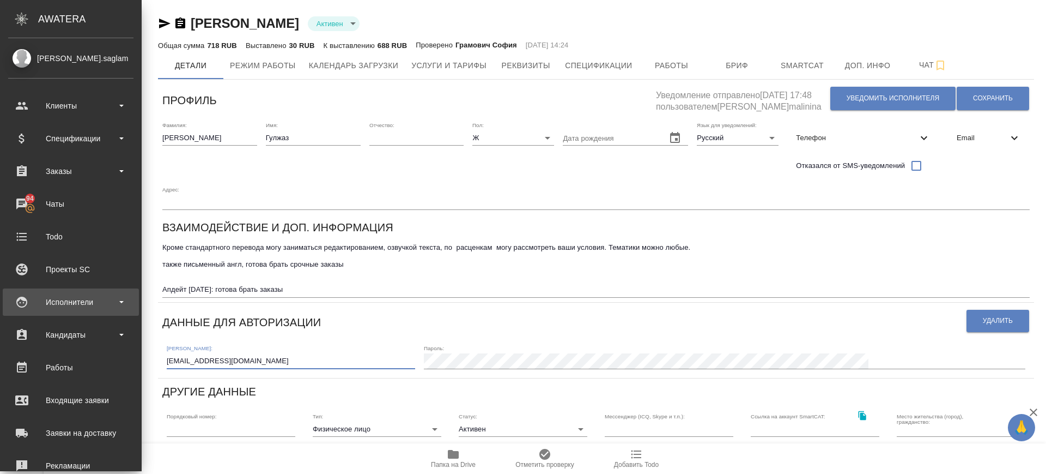
drag, startPoint x: 126, startPoint y: 325, endPoint x: 28, endPoint y: 315, distance: 98.6
click at [28, 315] on div ".cls-1 fill:#fff; AWATERA [PERSON_NAME].saglam Клиенты Спецификации Заказы 94 Ч…" at bounding box center [523, 237] width 1046 height 474
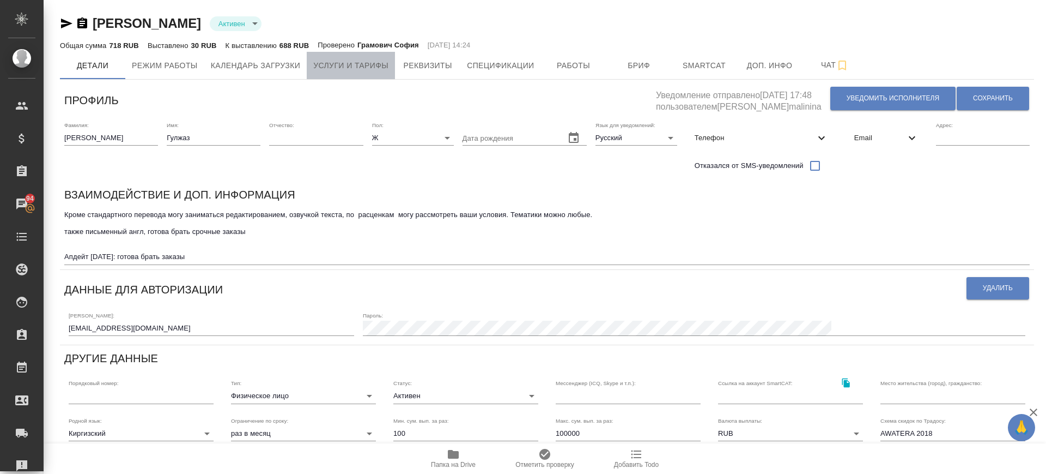
click at [355, 70] on span "Услуги и тарифы" at bounding box center [350, 66] width 75 height 14
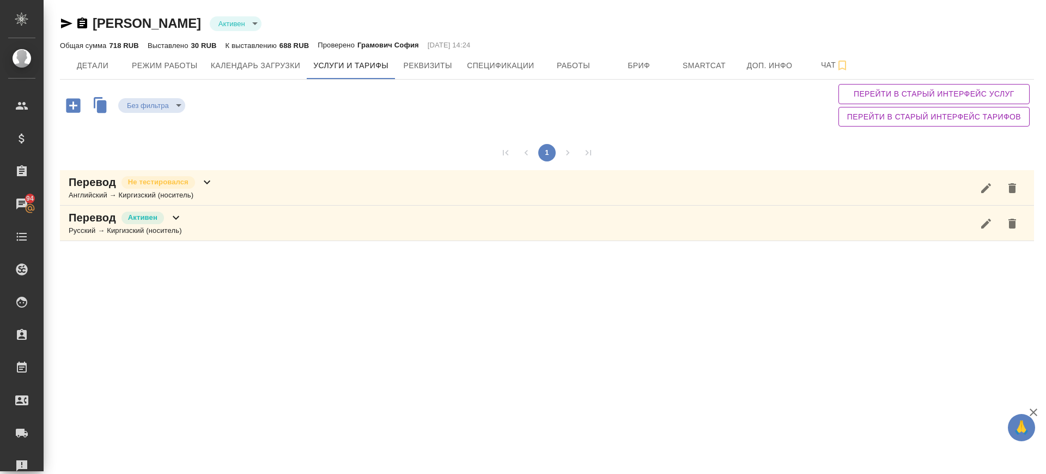
click at [236, 220] on div "Перевод Активен Русский → Киргизский (носитель)" at bounding box center [547, 222] width 975 height 35
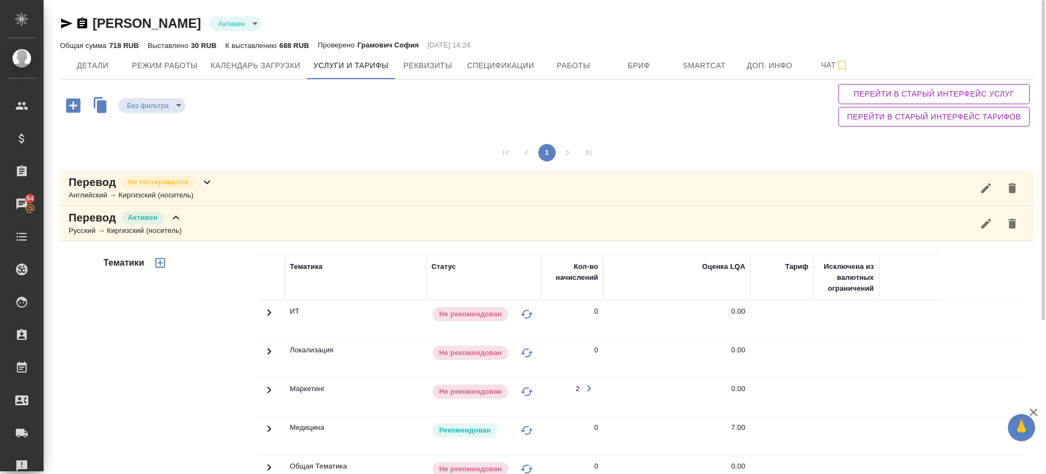
click at [244, 185] on div "Перевод Не тестировался Английский → Киргизский (носитель)" at bounding box center [547, 187] width 975 height 35
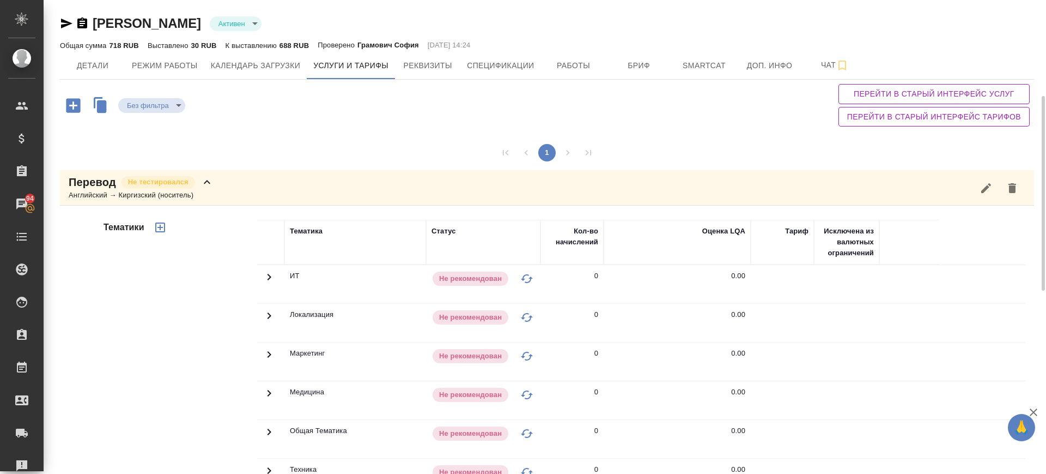
scroll to position [204, 0]
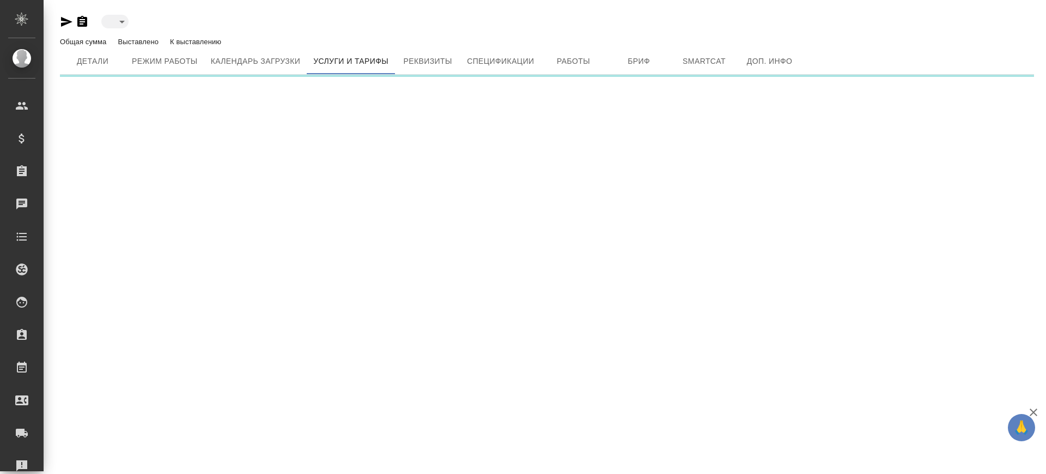
type input "active"
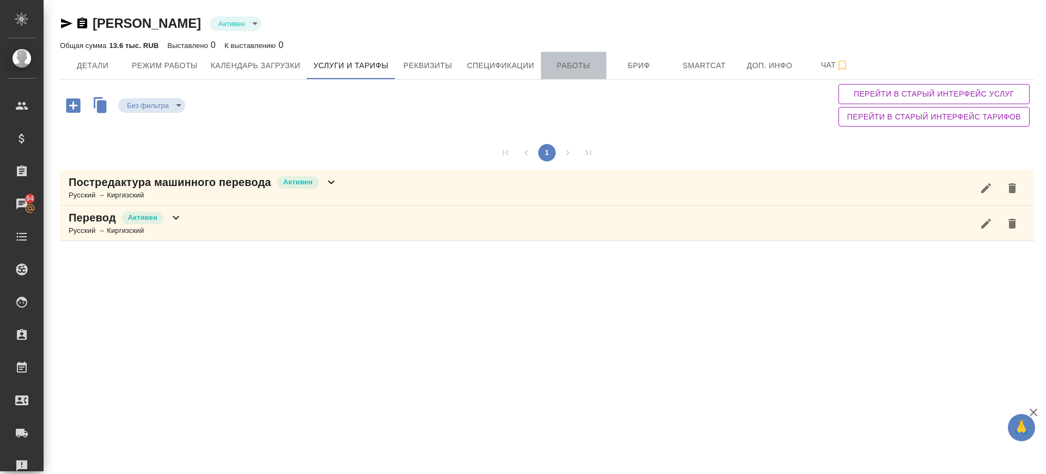
click at [578, 70] on span "Работы" at bounding box center [574, 66] width 52 height 14
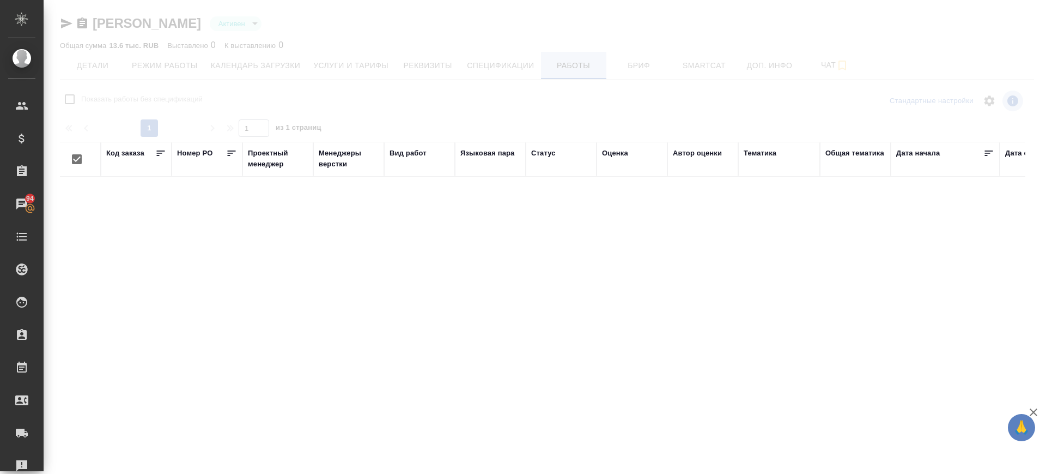
checkbox input "false"
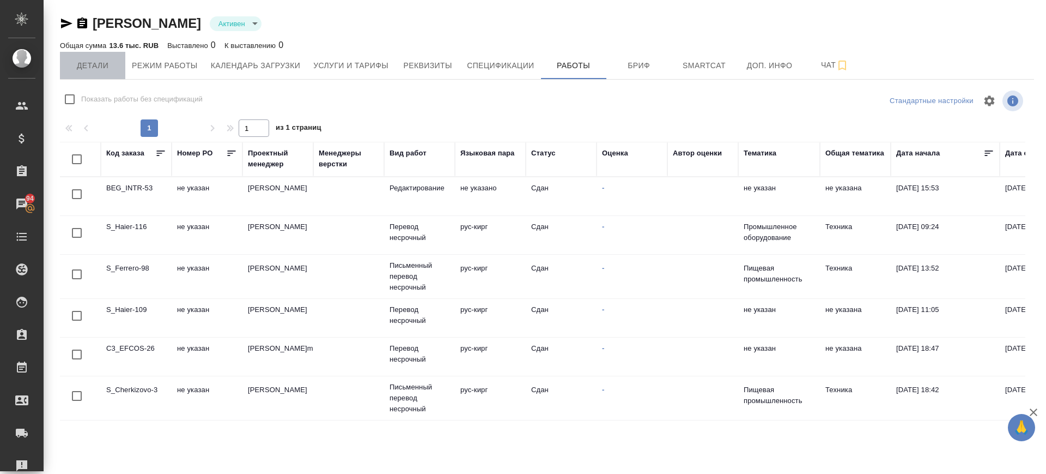
click at [91, 71] on span "Детали" at bounding box center [92, 66] width 52 height 14
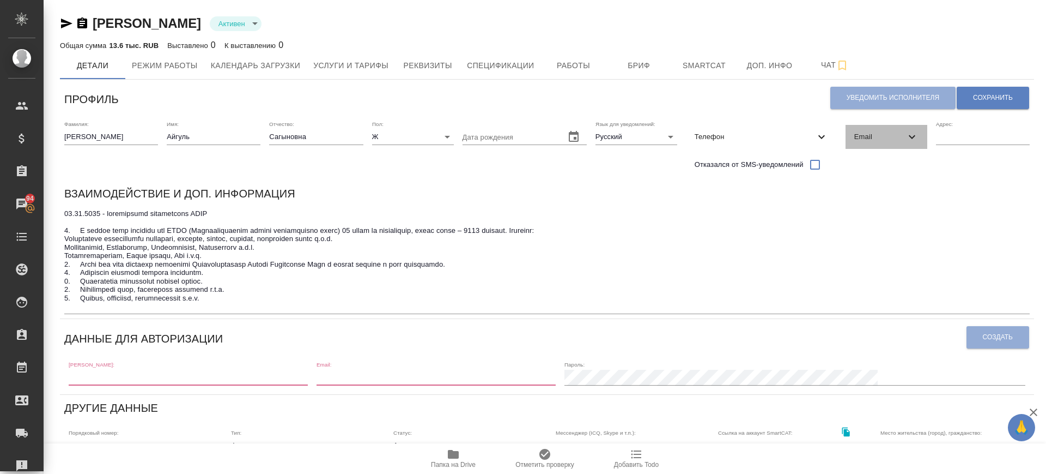
click at [855, 135] on span "Email" at bounding box center [880, 136] width 51 height 11
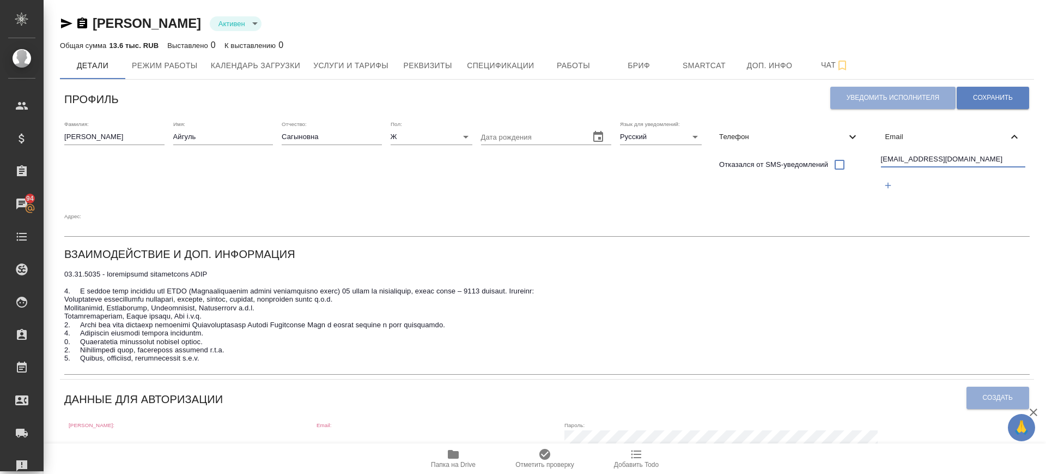
drag, startPoint x: 977, startPoint y: 160, endPoint x: 812, endPoint y: 165, distance: 165.8
click at [812, 161] on div "Фамилия: Жумагулова Имя: Айгуль Отчество: Сагыновна Пол: Ж female Дата рождения…" at bounding box center [547, 178] width 975 height 125
